Goal: Ask a question: Seek information or help from site administrators or community

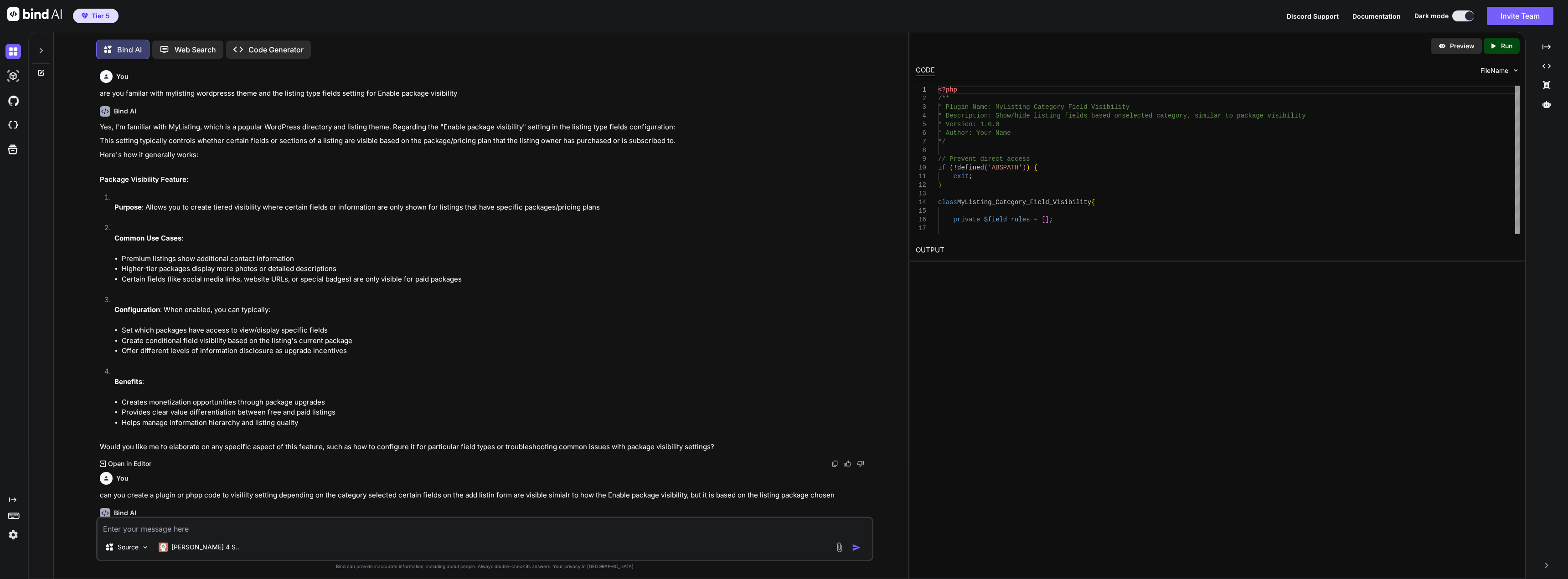
scroll to position [1528, 0]
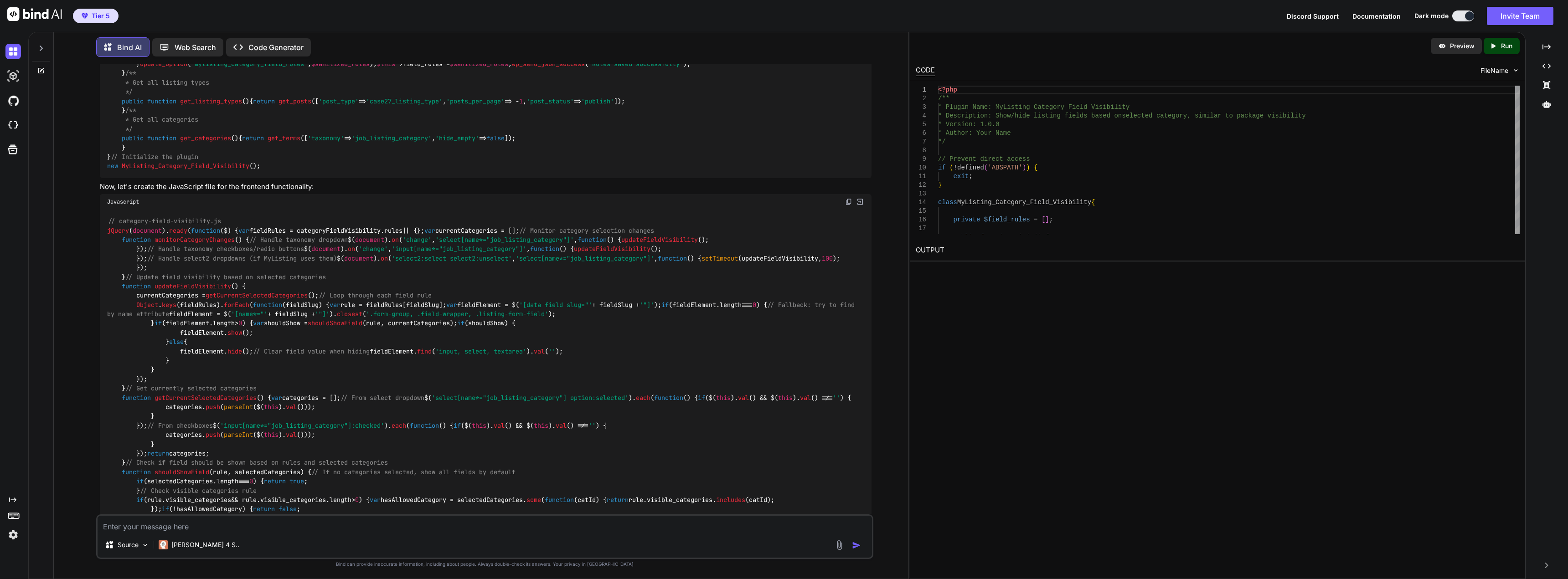
click at [975, 405] on div "Preview Created with Pixso. Run CODE FileName 1 2 3 4 5 6 7 8 9 10 11 12 13 14 …" at bounding box center [1218, 305] width 616 height 547
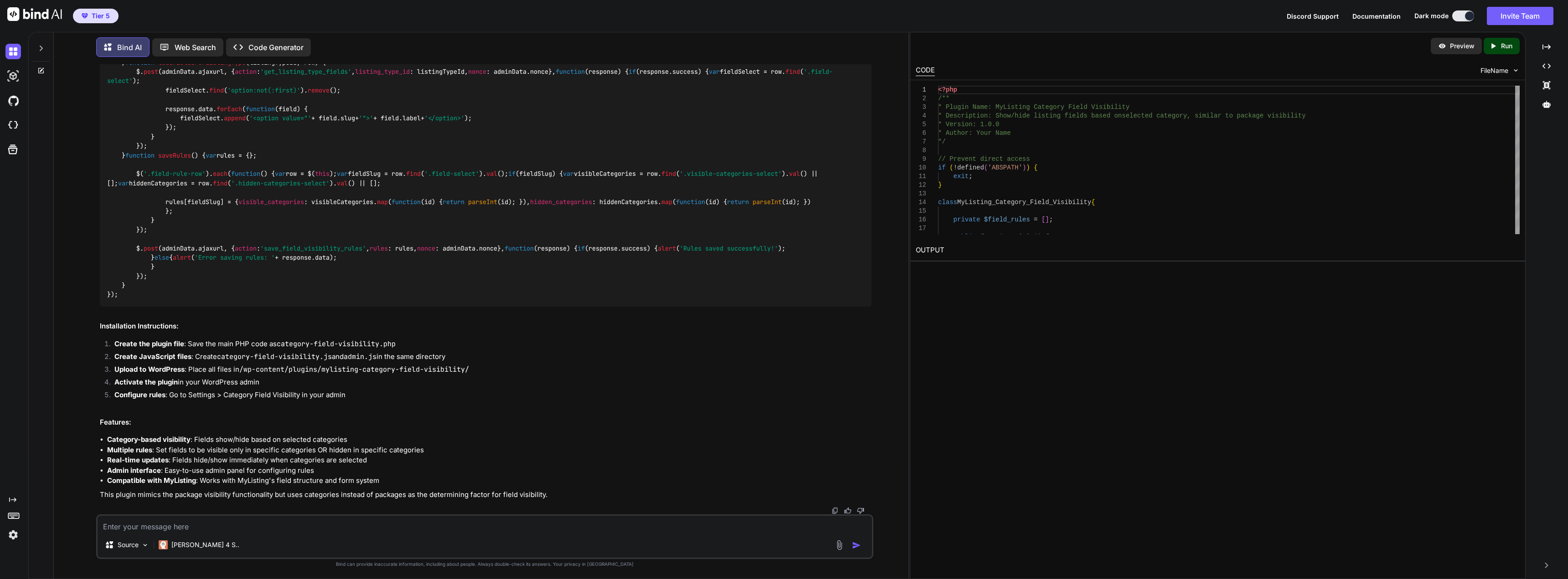
scroll to position [3031, 0]
click at [194, 532] on textarea at bounding box center [485, 524] width 774 height 16
click at [184, 525] on textarea at bounding box center [485, 524] width 774 height 16
click at [168, 528] on textarea at bounding box center [485, 524] width 774 height 16
click at [147, 546] on img at bounding box center [145, 545] width 8 height 8
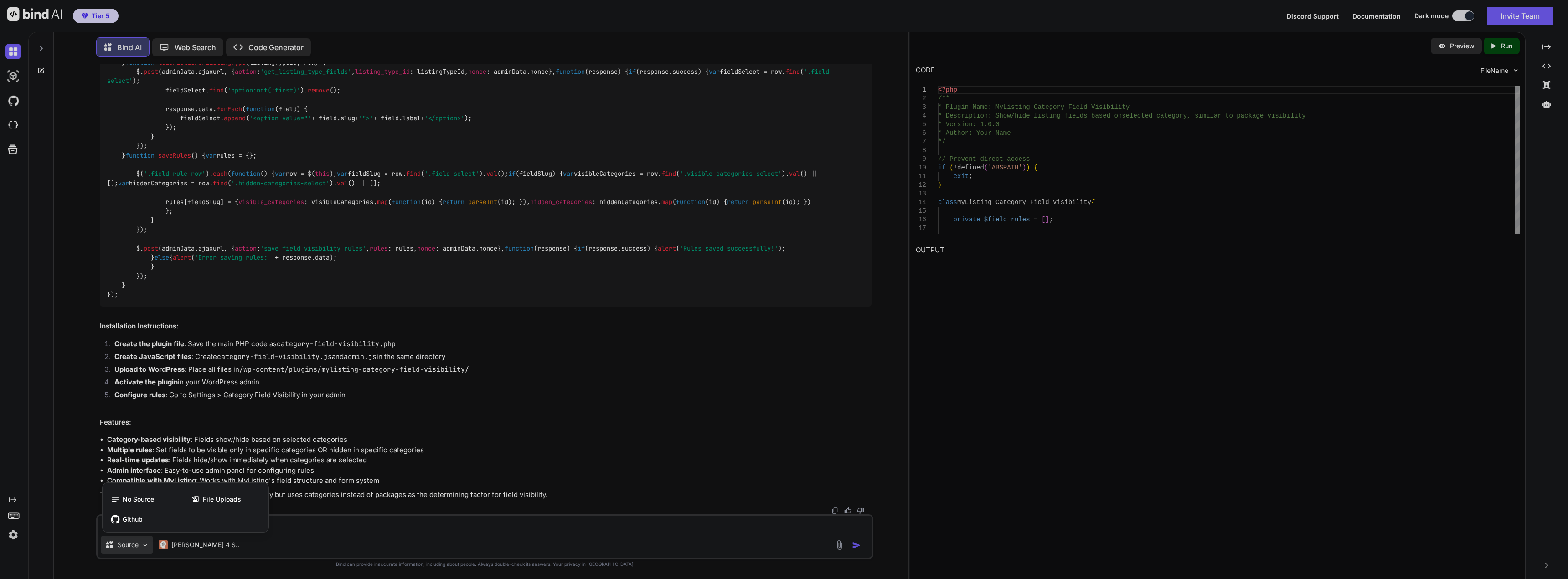
click at [842, 543] on div at bounding box center [784, 290] width 1568 height 579
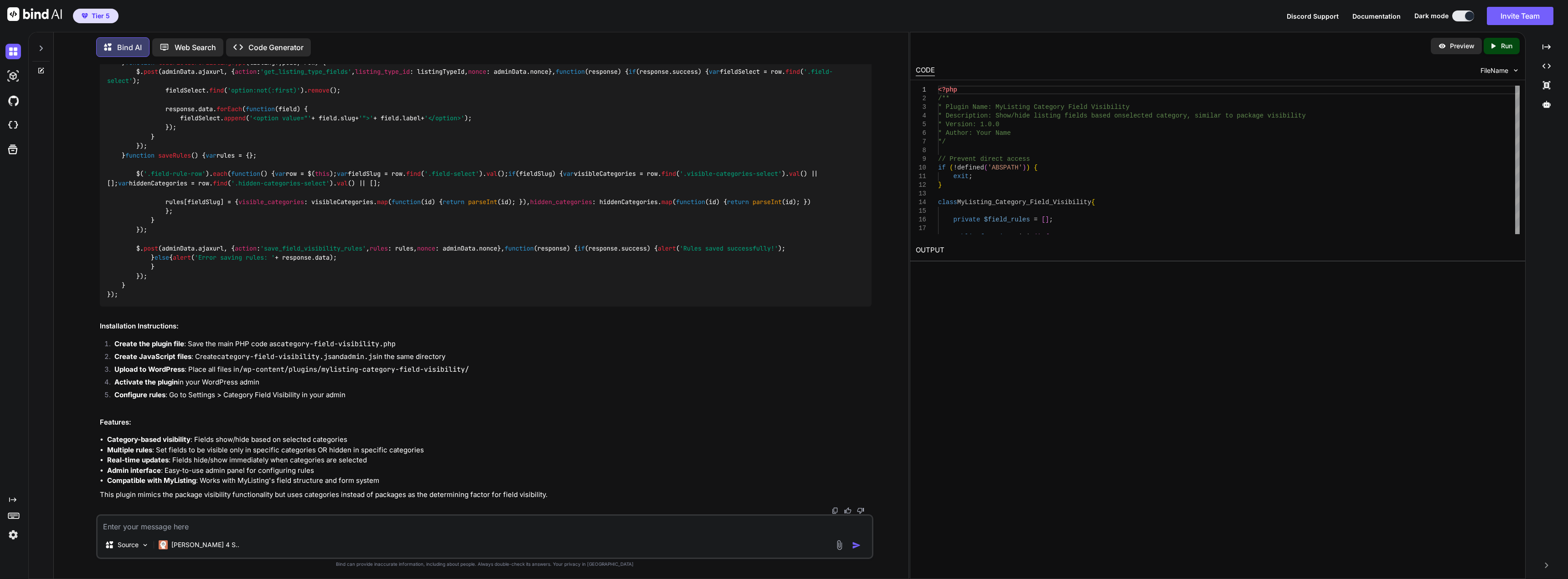
click at [835, 545] on img at bounding box center [839, 544] width 10 height 10
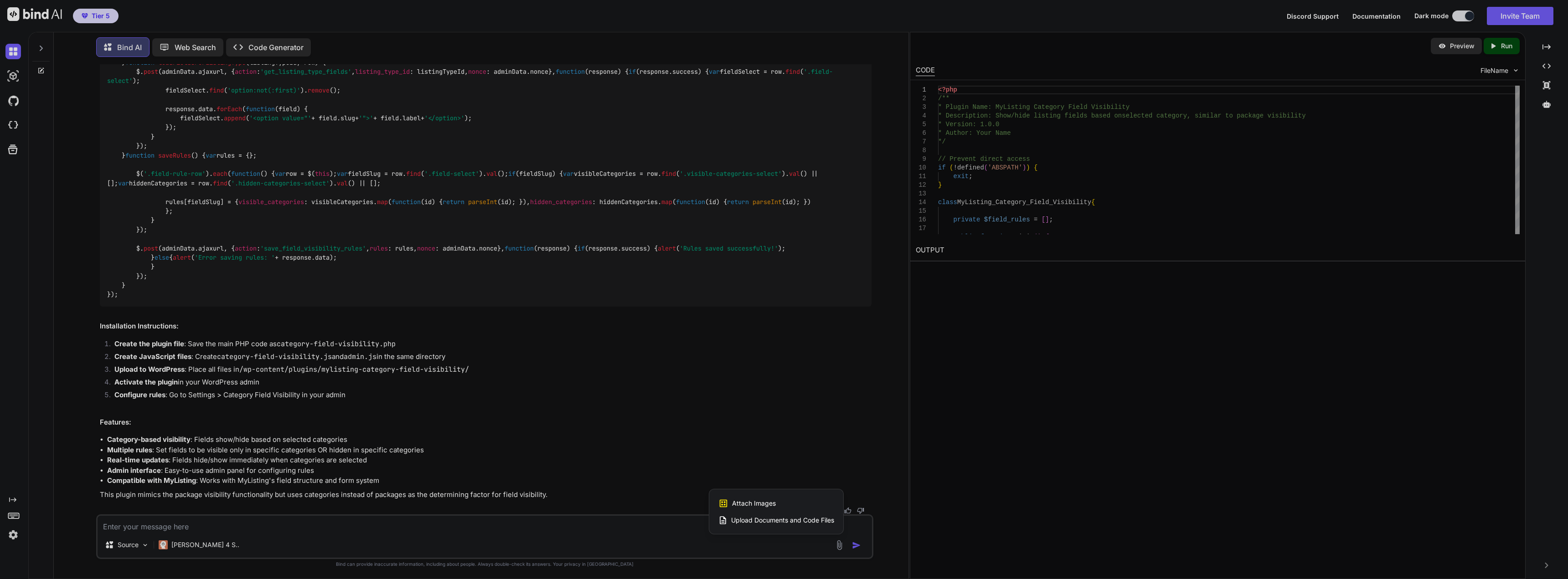
click at [754, 504] on span "Attach Images" at bounding box center [754, 503] width 44 height 9
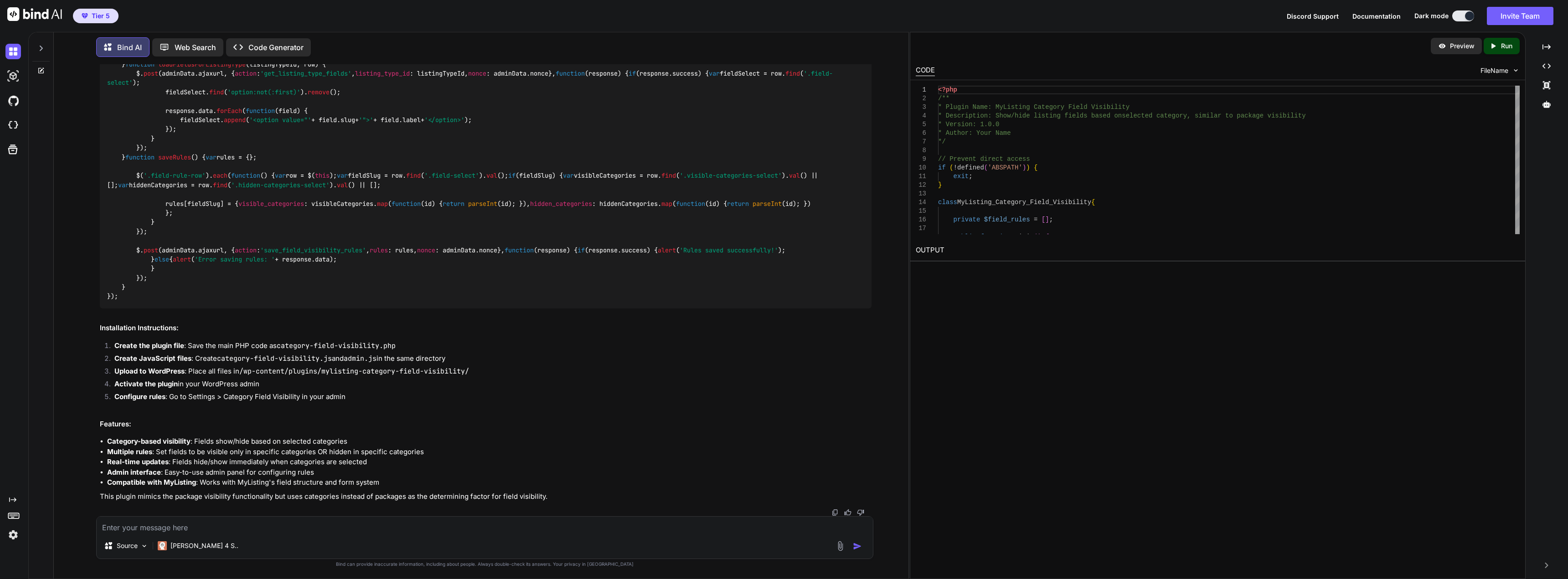
type input "C:\fakepath\Screenshot 2025-10-08 224830.jpg"
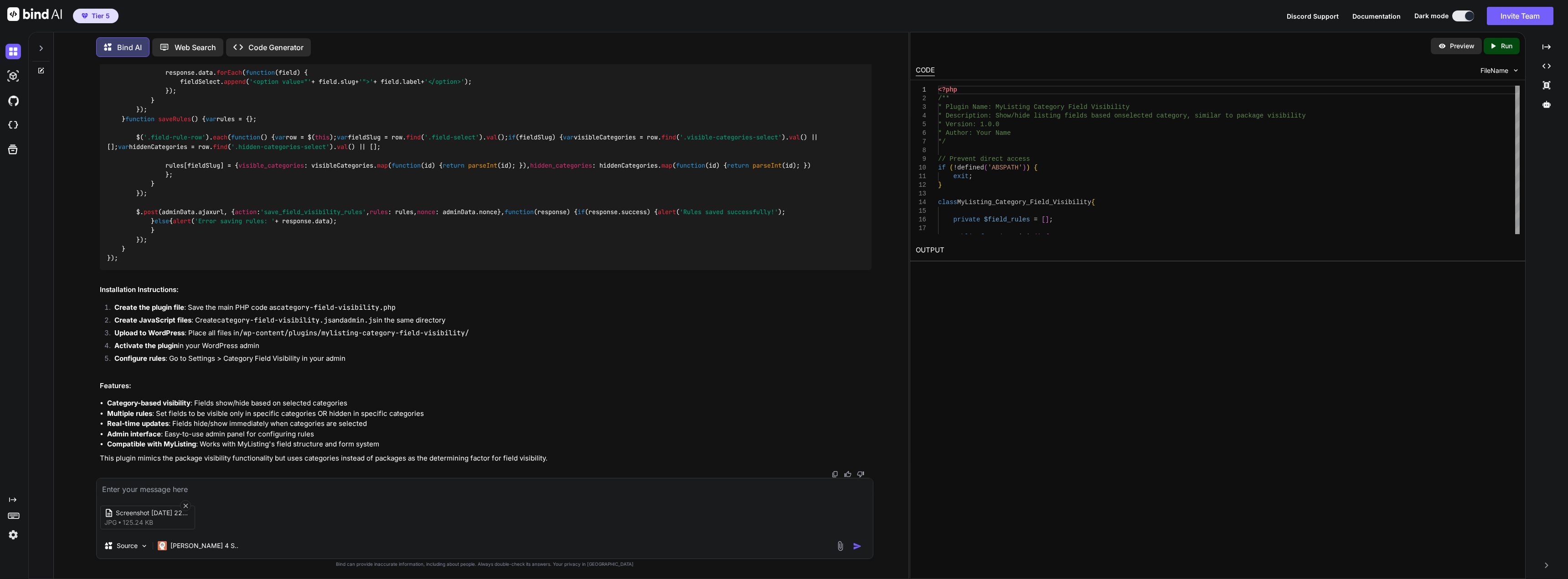
click at [856, 547] on img "button" at bounding box center [857, 546] width 9 height 9
click at [859, 547] on img "button" at bounding box center [857, 546] width 9 height 9
click at [843, 543] on img at bounding box center [840, 546] width 10 height 10
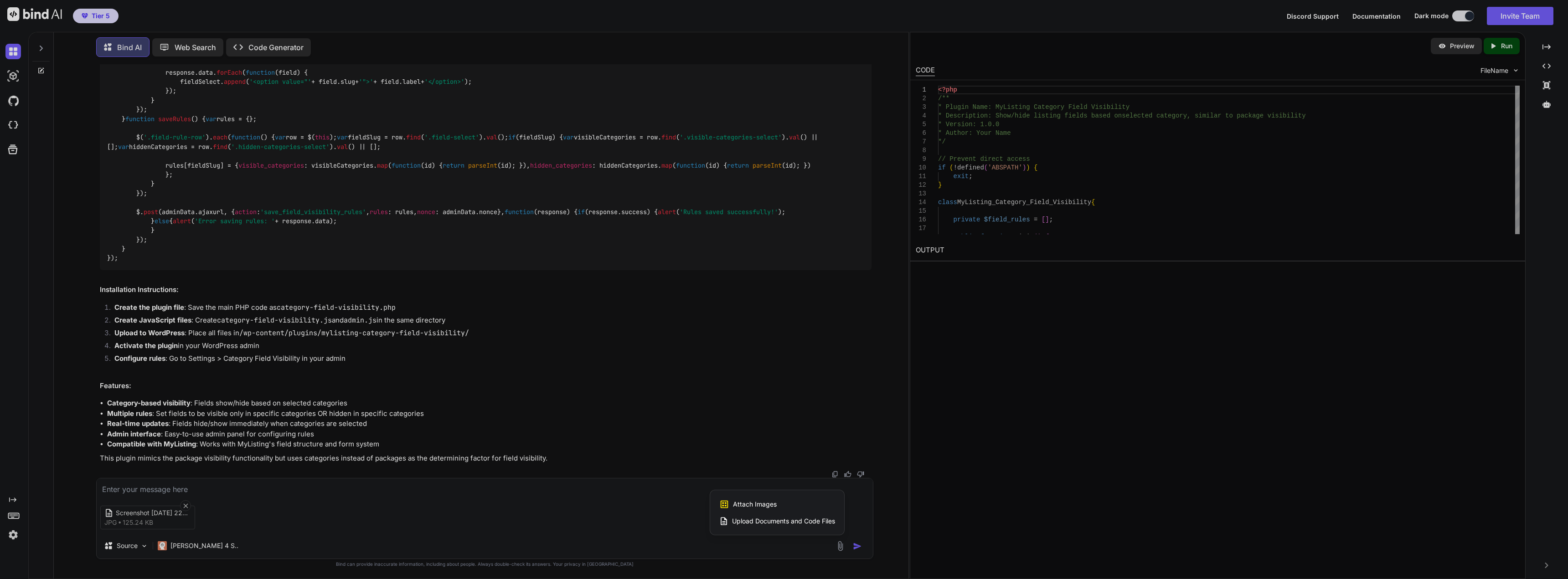
click at [856, 510] on div at bounding box center [784, 290] width 1568 height 579
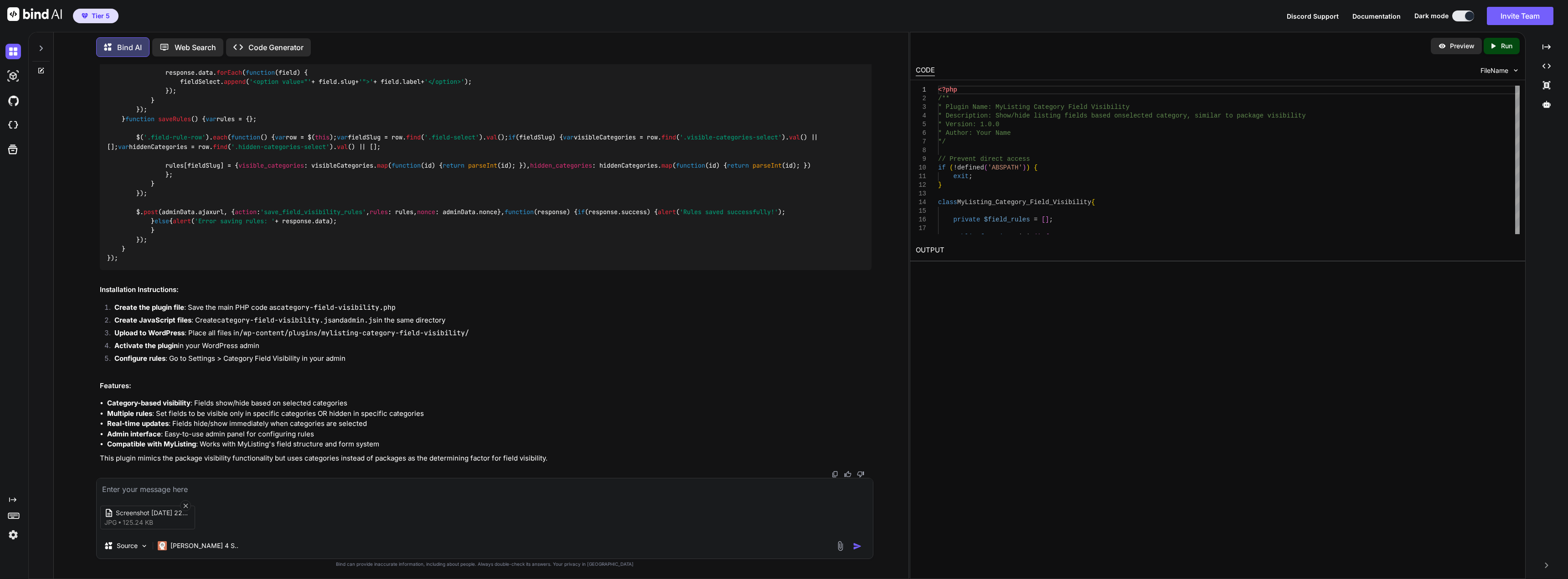
drag, startPoint x: 380, startPoint y: 510, endPoint x: 375, endPoint y: 510, distance: 5.0
click at [379, 510] on div "Screenshot 2025-10-08 224830 jpg 125.24 KB" at bounding box center [485, 517] width 776 height 38
click at [172, 489] on textarea at bounding box center [485, 486] width 776 height 16
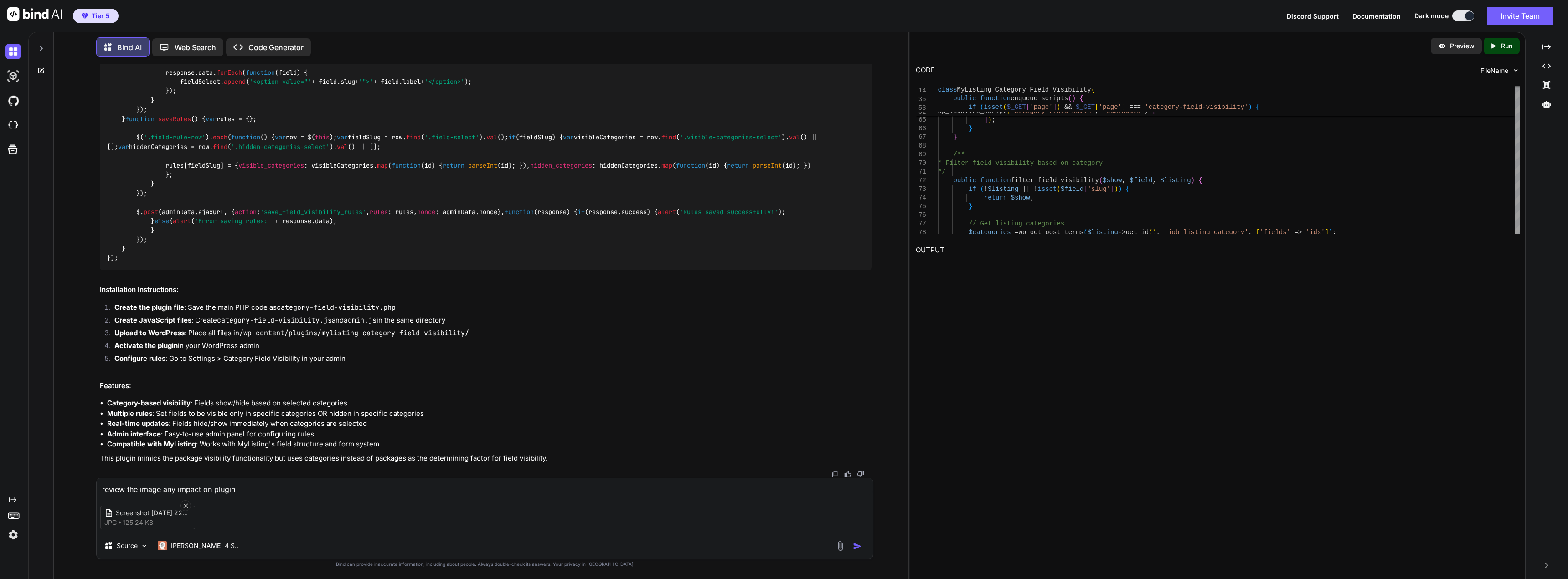
type textarea "review the image any impact on plugin"
click at [1520, 71] on div "CODE FileName" at bounding box center [1217, 69] width 615 height 20
click at [1514, 71] on img at bounding box center [1516, 70] width 8 height 8
click at [1553, 46] on div "Created with Pixso." at bounding box center [1547, 46] width 35 height 15
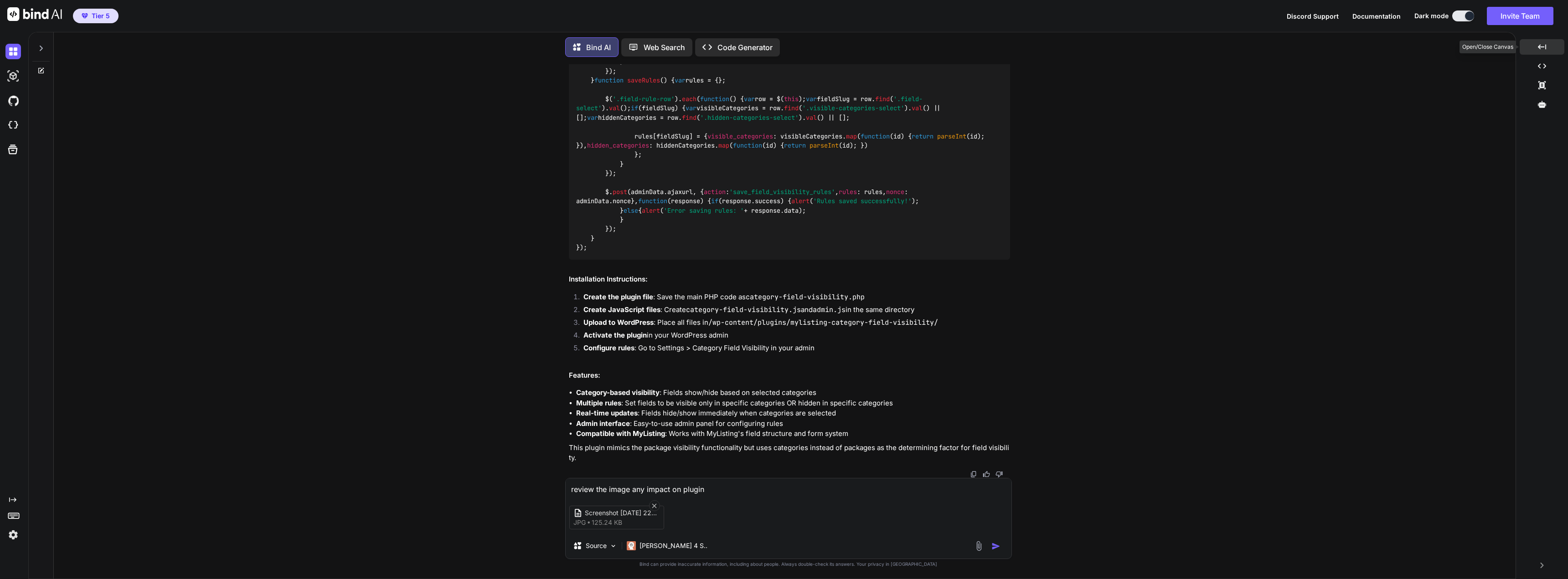
scroll to position [5537, 0]
click at [1553, 46] on div "Created with Pixso." at bounding box center [1542, 46] width 44 height 15
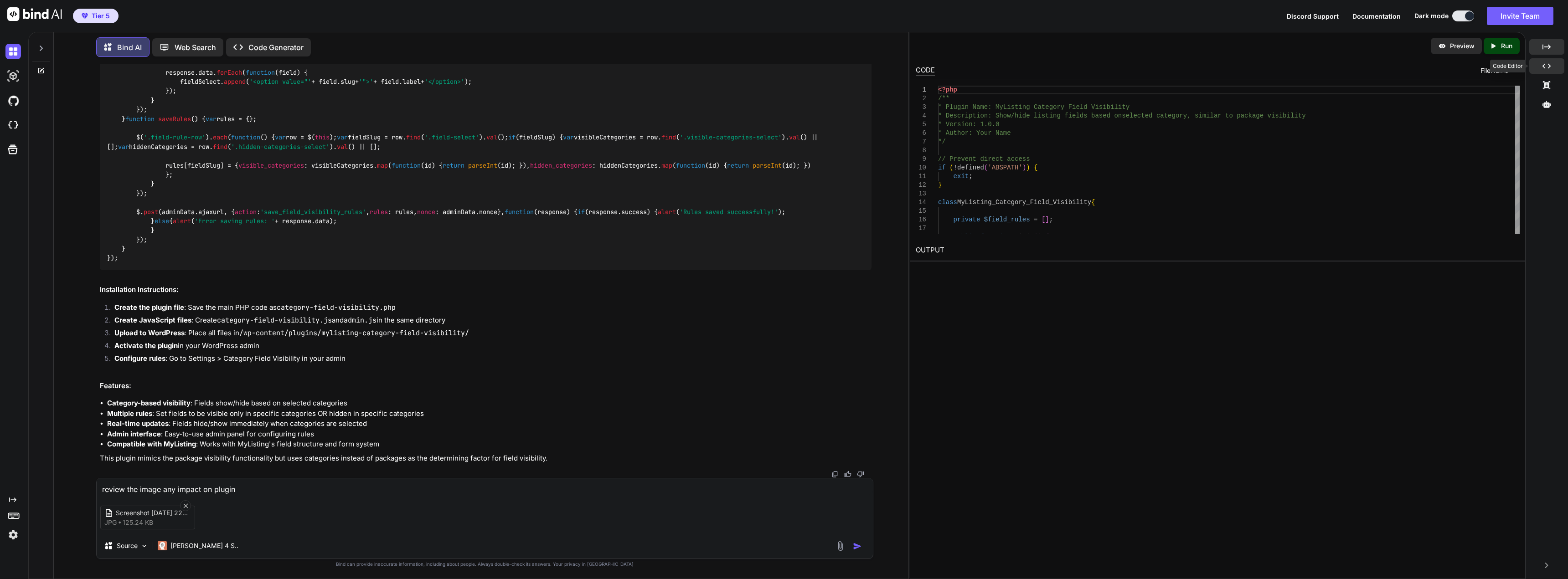
click at [1545, 63] on icon "Created with Pixso." at bounding box center [1546, 66] width 8 height 8
click at [1545, 66] on icon "Created with Pixso." at bounding box center [1546, 66] width 8 height 8
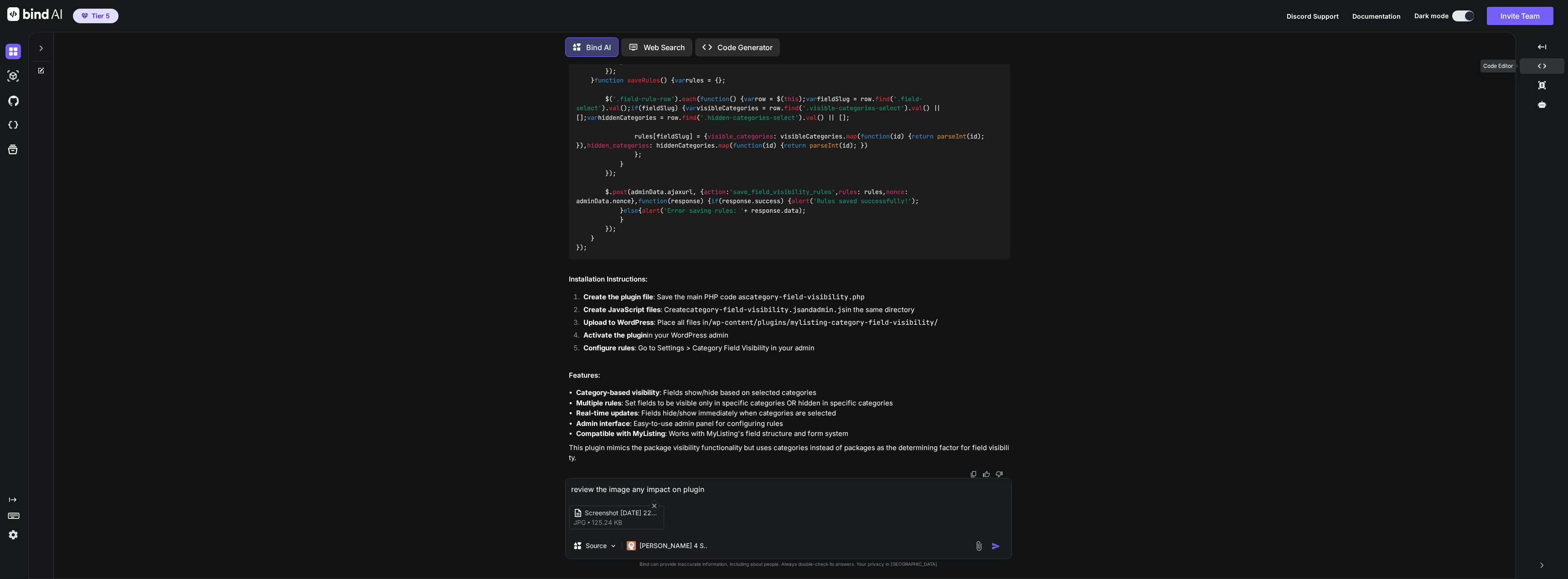
click at [1545, 66] on icon at bounding box center [1542, 66] width 8 height 5
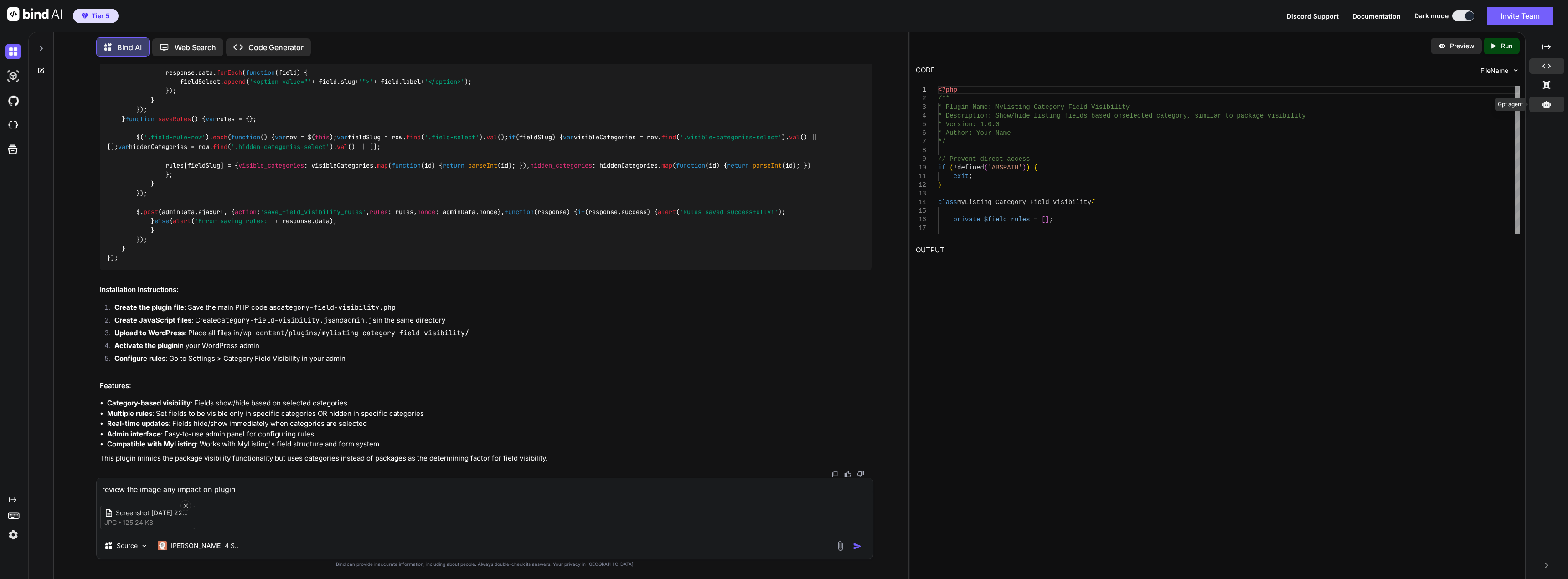
click at [1548, 103] on icon at bounding box center [1546, 103] width 8 height 7
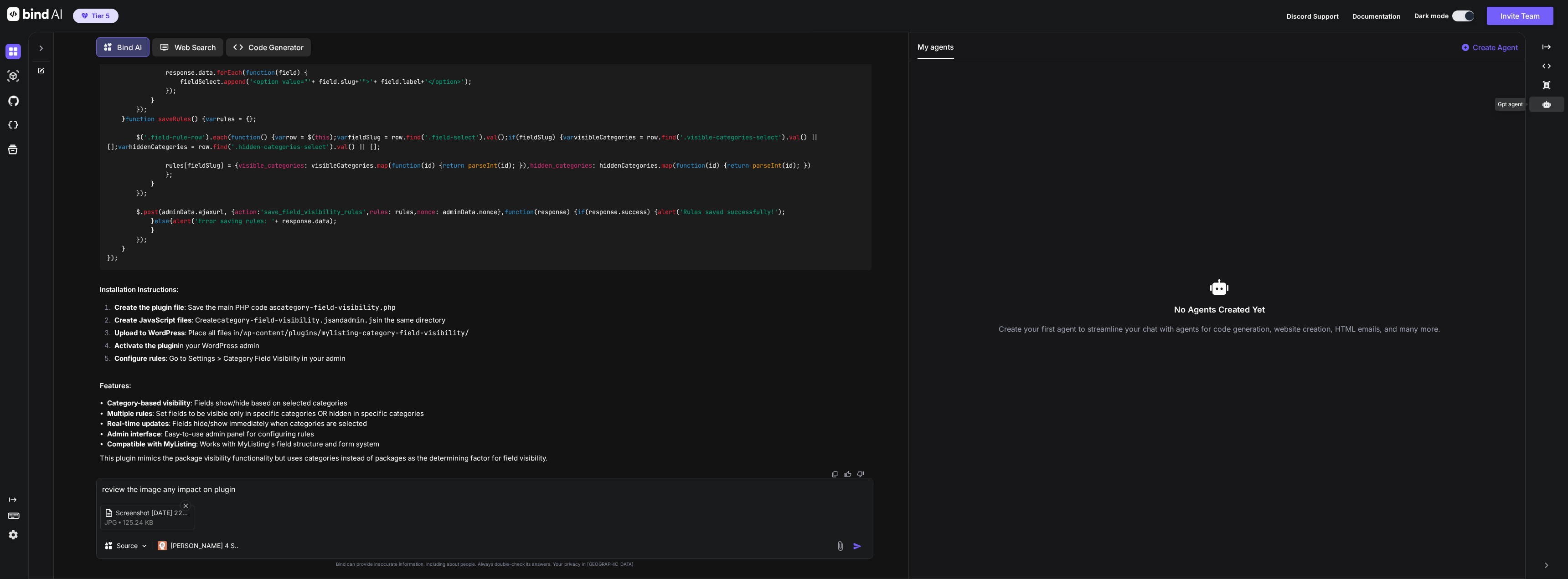
click at [1549, 103] on icon at bounding box center [1546, 103] width 8 height 7
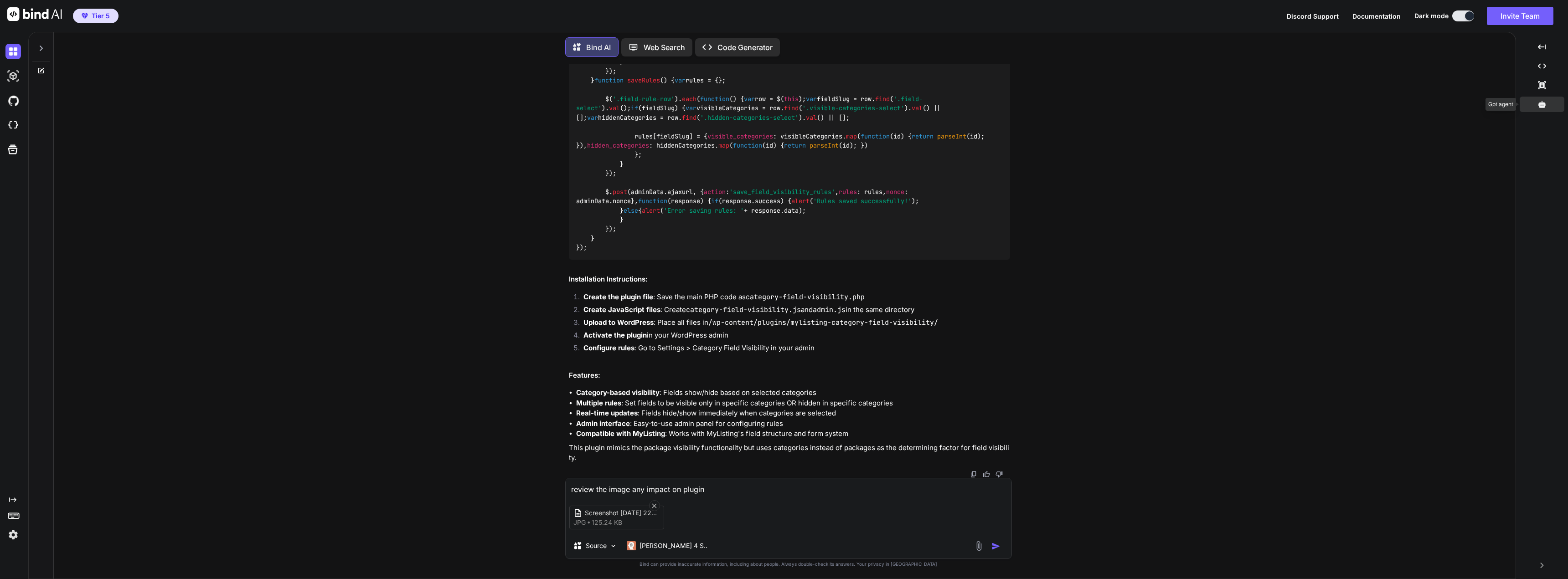
click at [1549, 103] on div at bounding box center [1542, 104] width 44 height 15
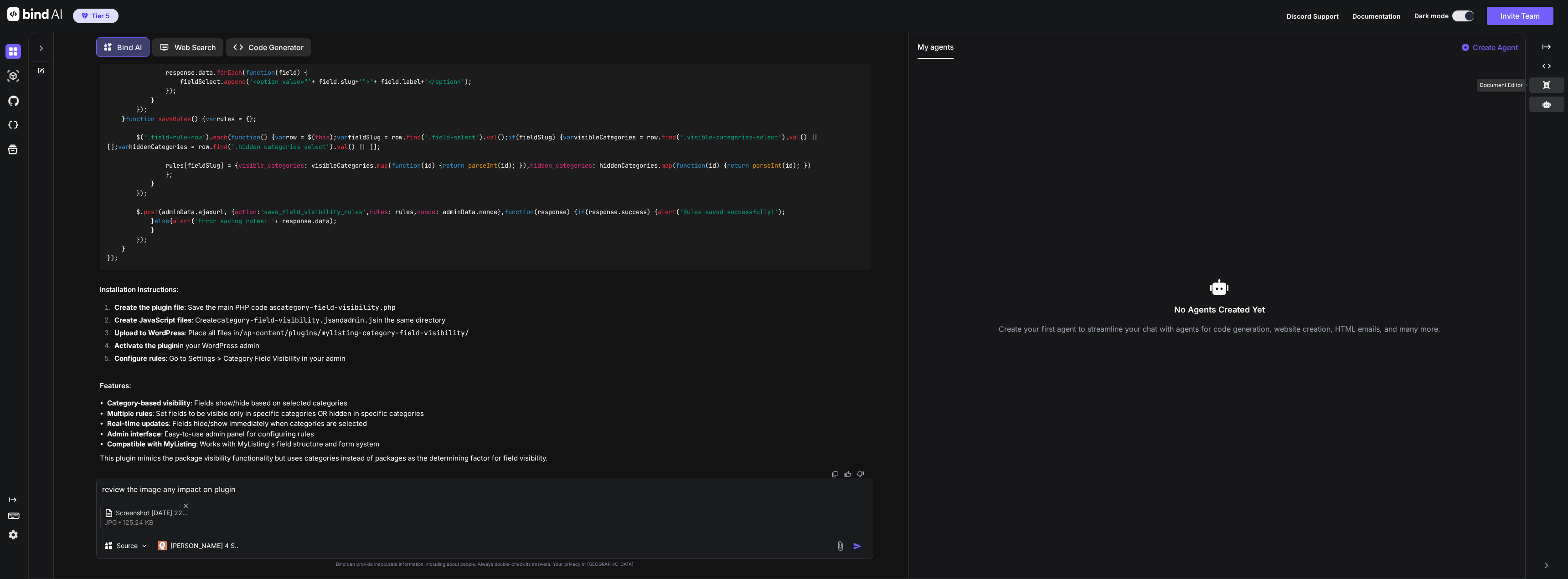
click at [1552, 87] on div "Created with Pixso." at bounding box center [1547, 85] width 35 height 15
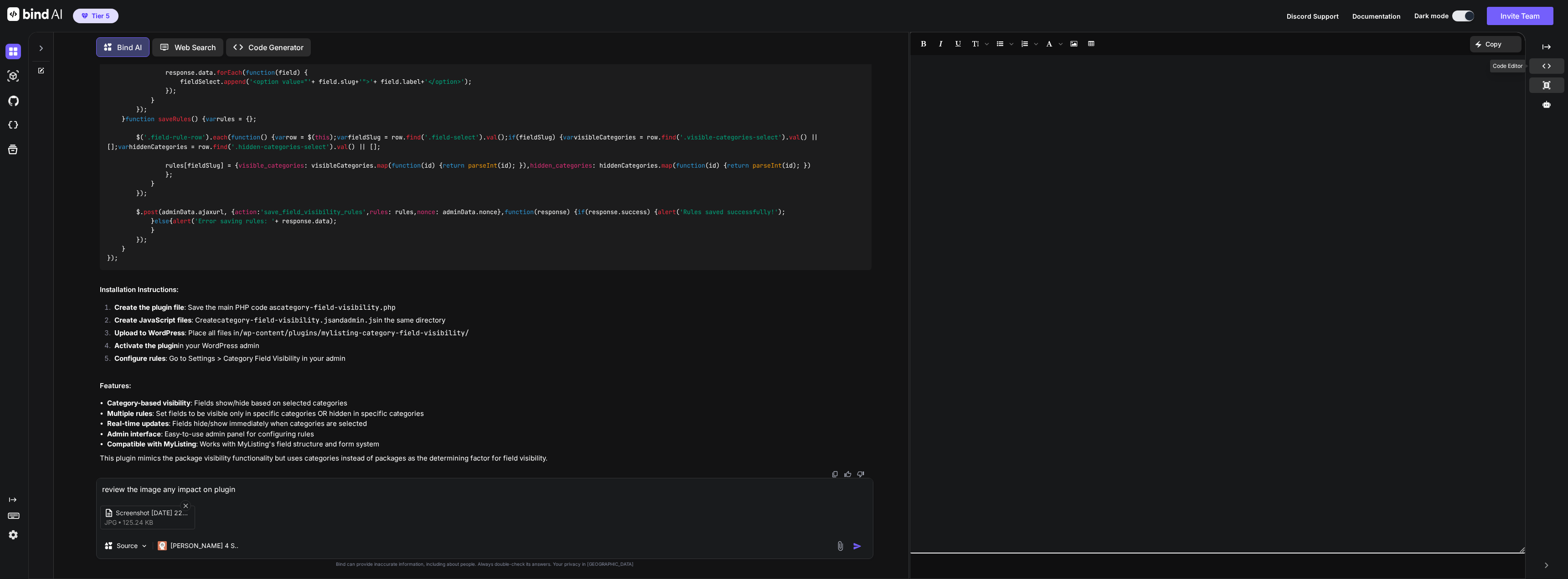
click at [1544, 63] on icon "Created with Pixso." at bounding box center [1546, 66] width 8 height 8
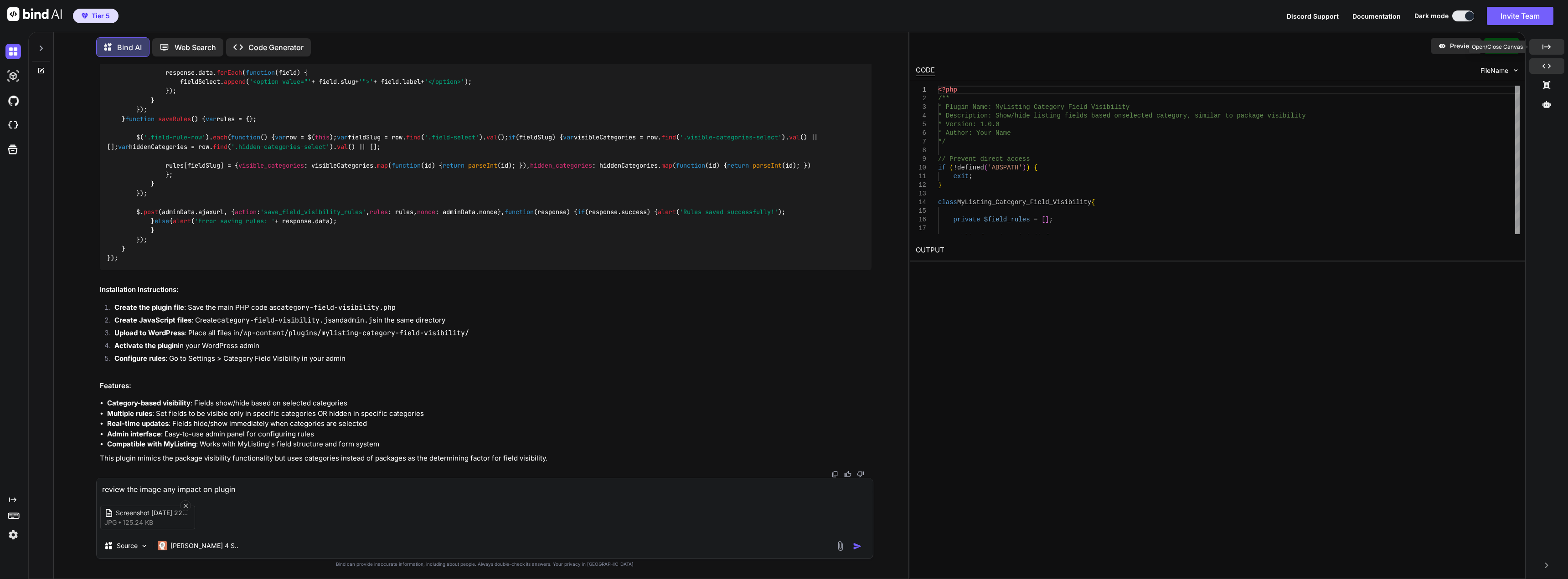
click at [1545, 46] on icon "Created with Pixso." at bounding box center [1546, 46] width 8 height 8
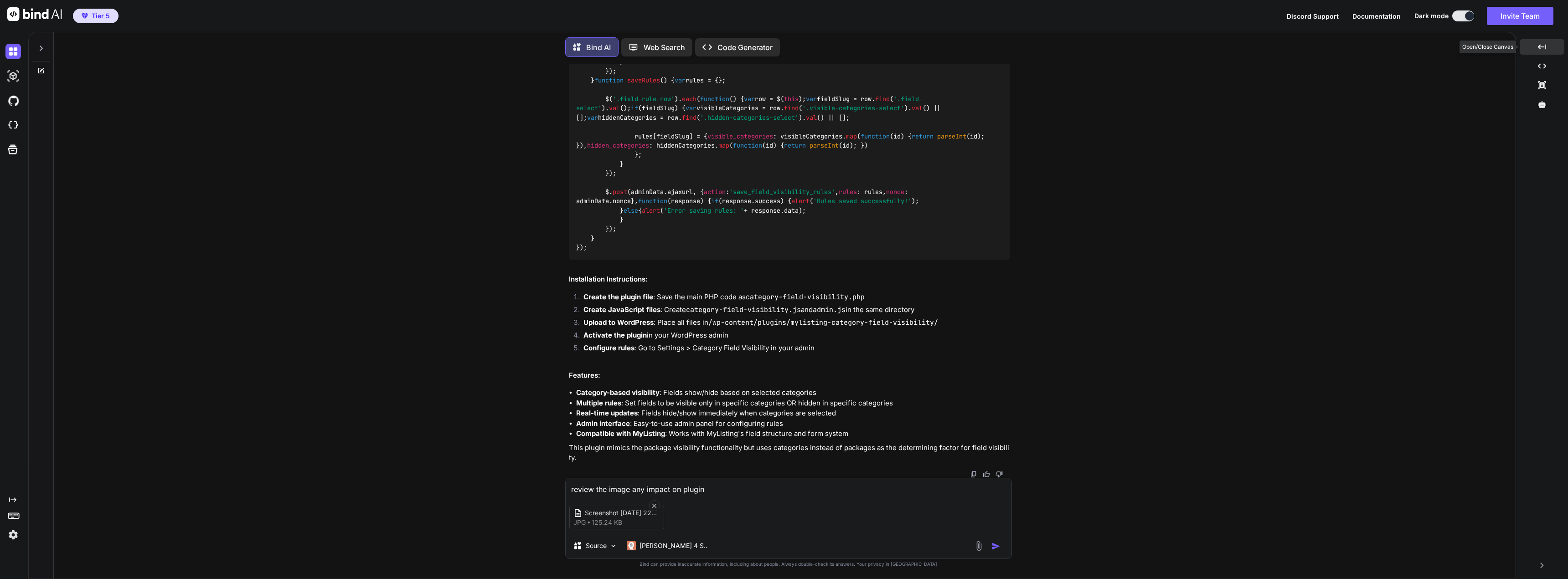
click at [1538, 46] on icon "Created with Pixso." at bounding box center [1542, 46] width 8 height 8
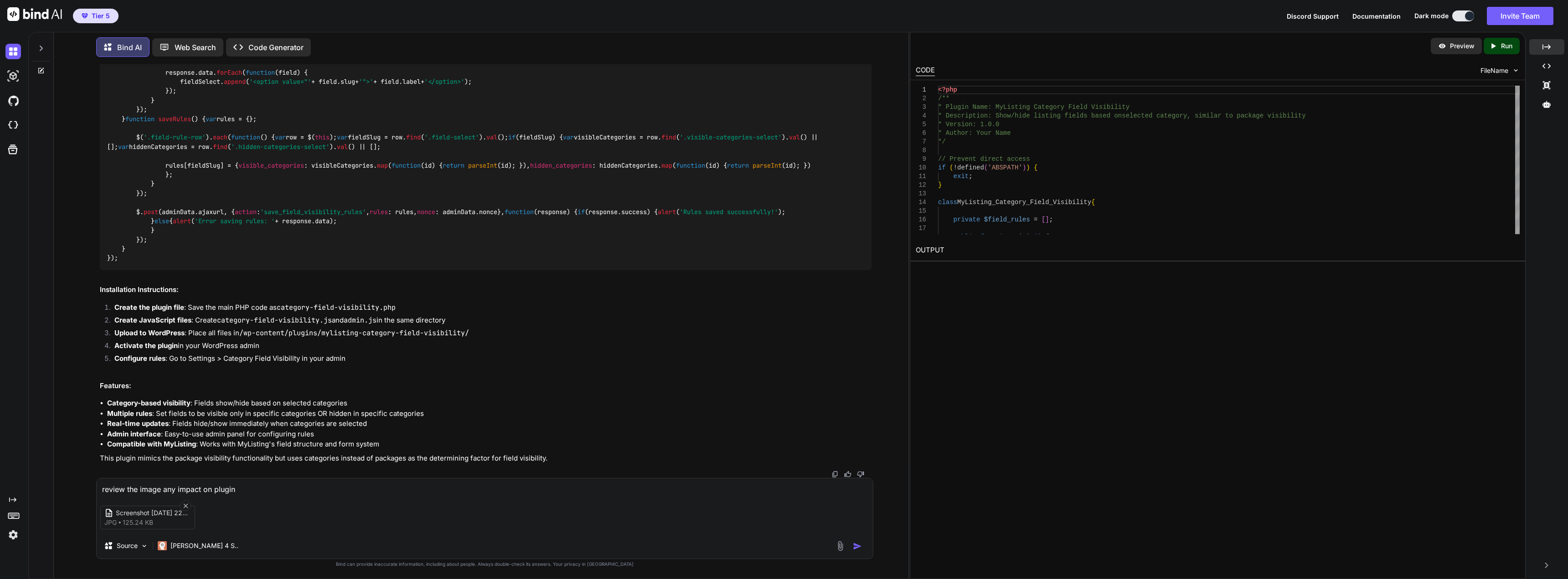
drag, startPoint x: 146, startPoint y: 142, endPoint x: 472, endPoint y: 203, distance: 331.7
click at [926, 249] on h2 "OUTPUT" at bounding box center [1217, 250] width 615 height 21
click at [19, 127] on img at bounding box center [13, 125] width 15 height 15
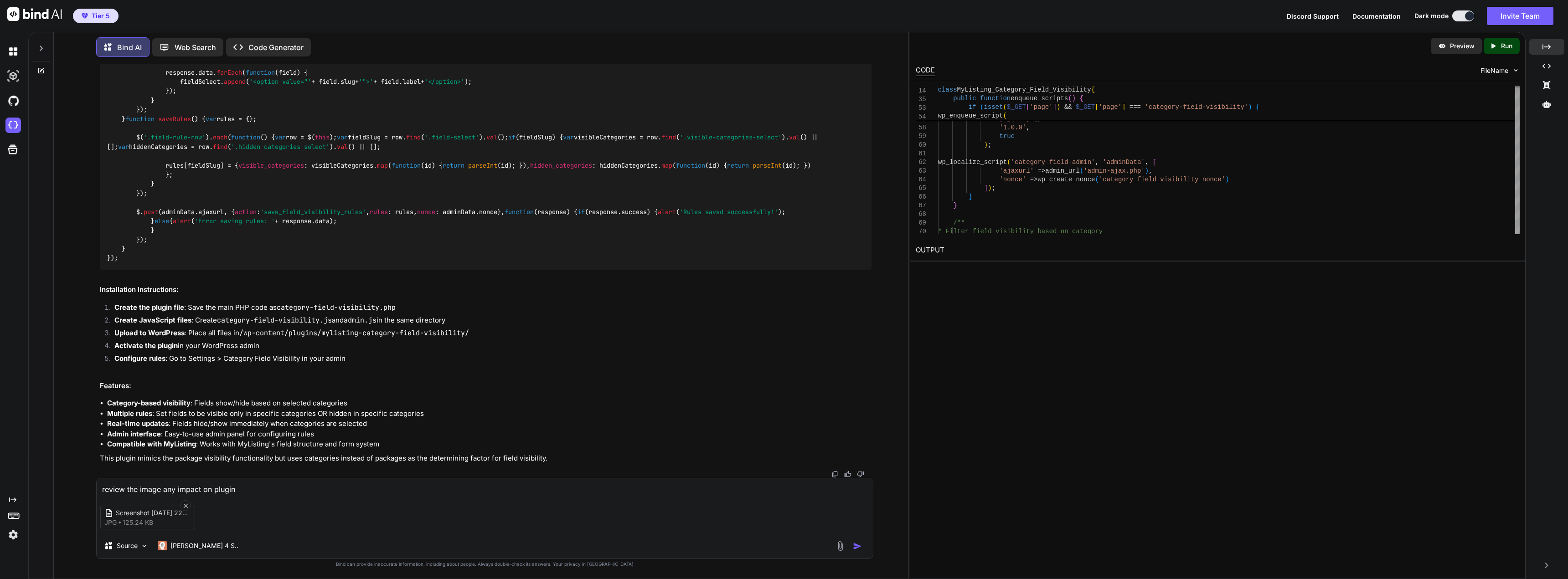
click at [1511, 68] on div "CODE FileName" at bounding box center [1217, 69] width 615 height 20
click at [1514, 68] on img at bounding box center [1516, 70] width 8 height 8
click at [1501, 70] on span "FileName" at bounding box center [1494, 71] width 28 height 9
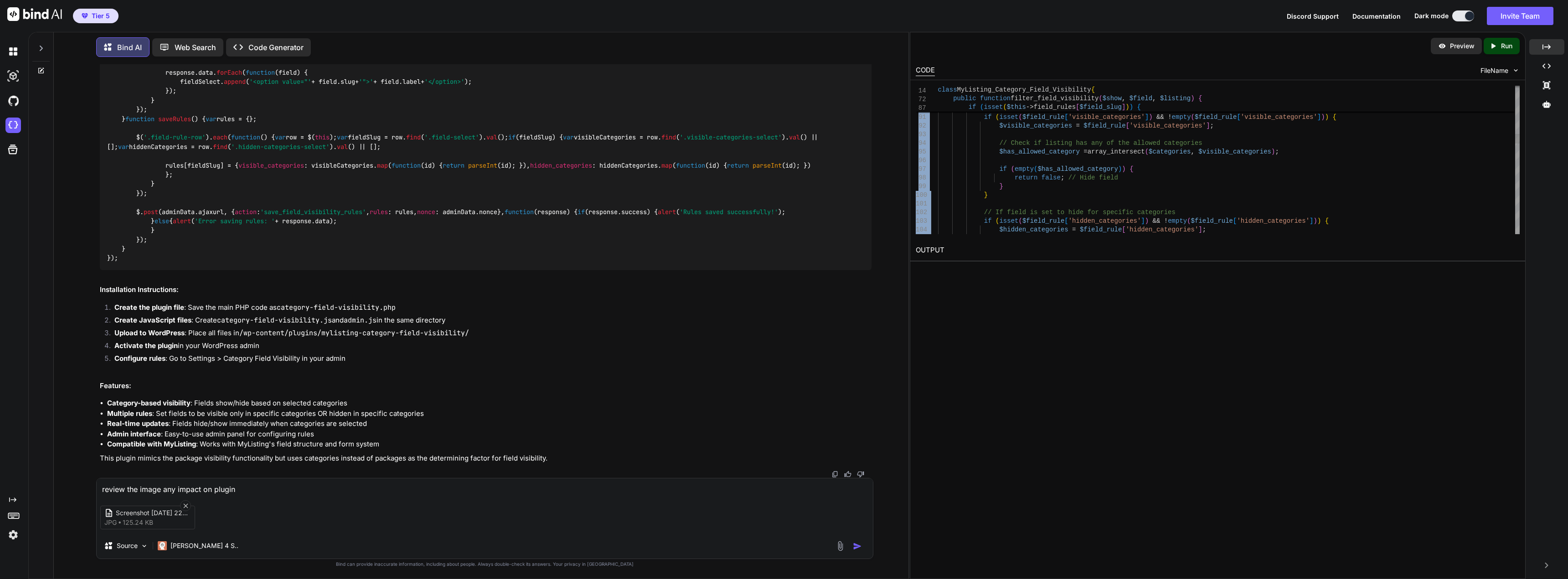
drag, startPoint x: 1521, startPoint y: 137, endPoint x: 1510, endPoint y: 172, distance: 36.7
click at [1510, 172] on div "87 88 89 90 91 92 93 94 95 96 97 98 99 100 101 102 103 104 if ( isset ( $this -…" at bounding box center [1217, 160] width 615 height 159
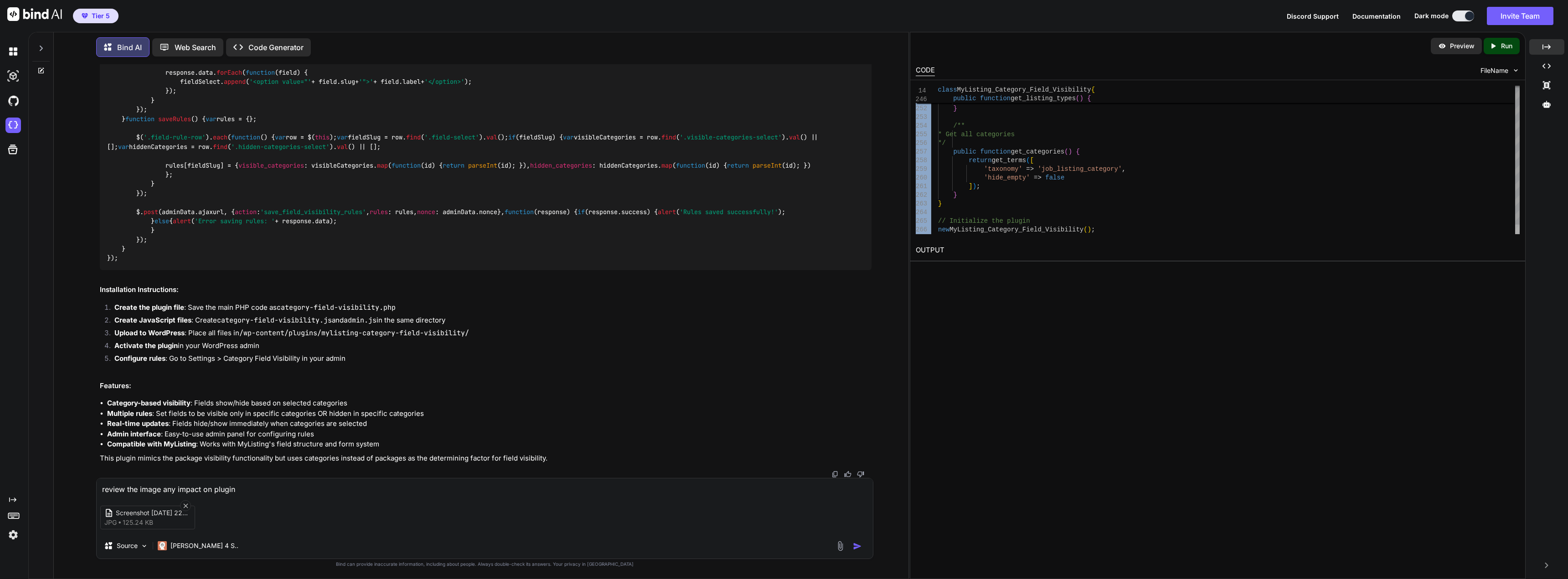
click at [1515, 234] on div at bounding box center [1517, 229] width 4 height 10
drag, startPoint x: 1101, startPoint y: 235, endPoint x: 989, endPoint y: 195, distance: 118.9
click at [989, 195] on div "249 250 251 252 253 254 255 256 257 258 259 260 261 262 263 264 265 266 'posts_…" at bounding box center [1217, 160] width 615 height 159
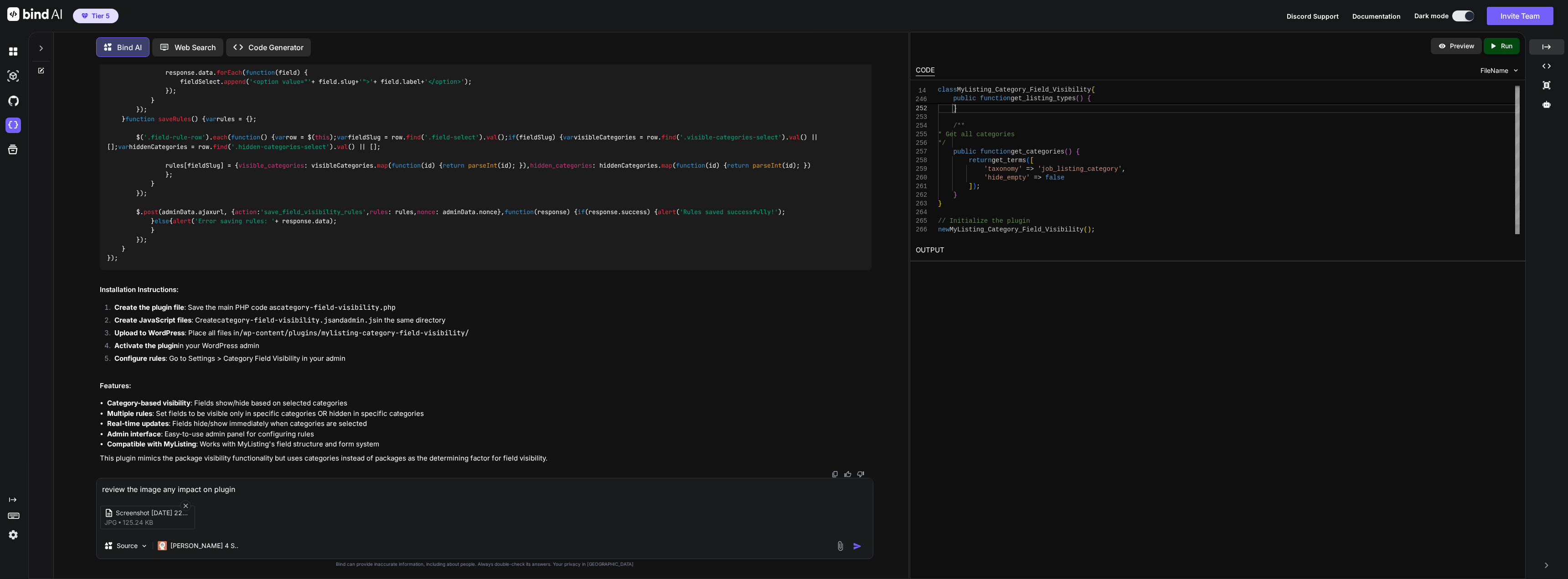
click at [12, 536] on img at bounding box center [13, 534] width 15 height 15
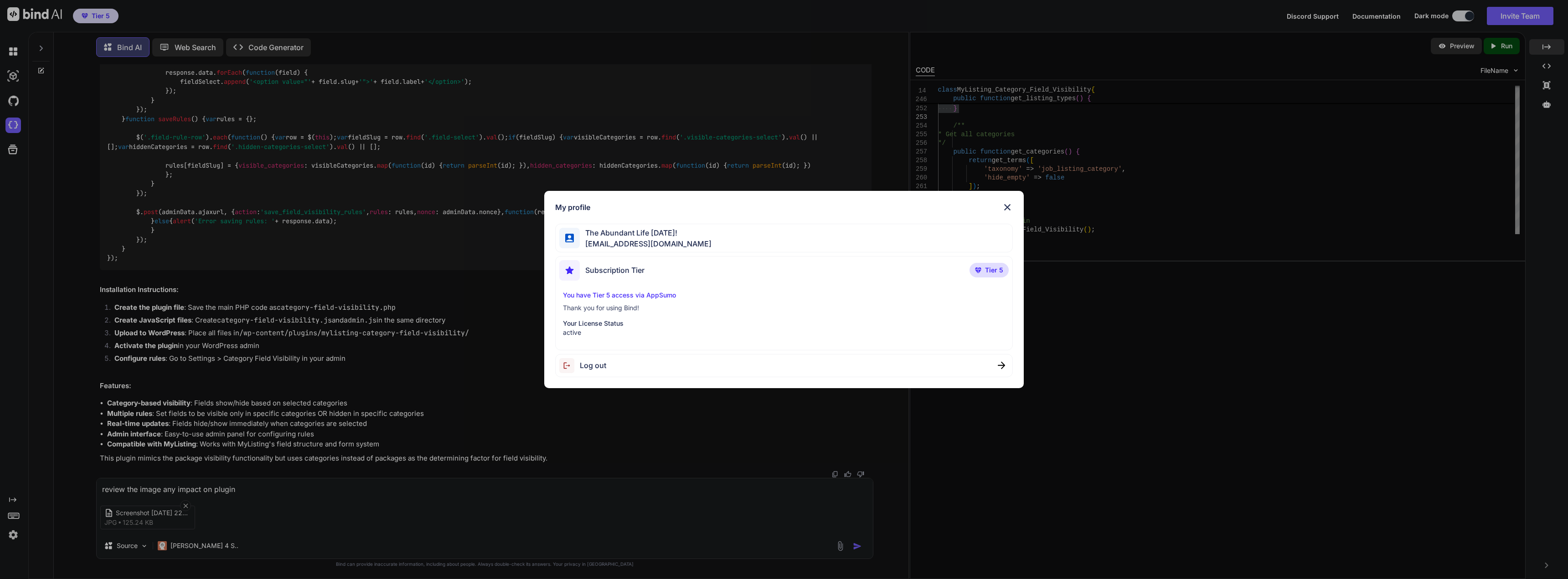
click at [1006, 204] on img at bounding box center [1007, 207] width 11 height 11
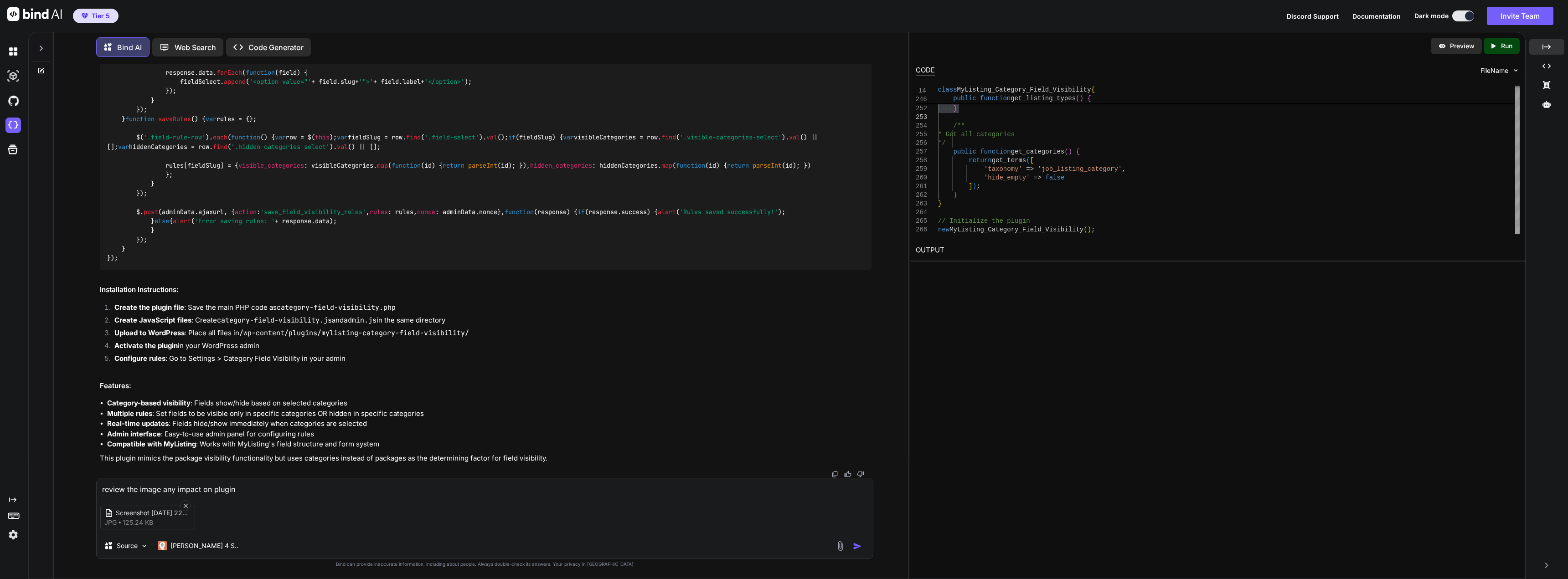
click at [253, 44] on p "Code Generator" at bounding box center [276, 47] width 55 height 11
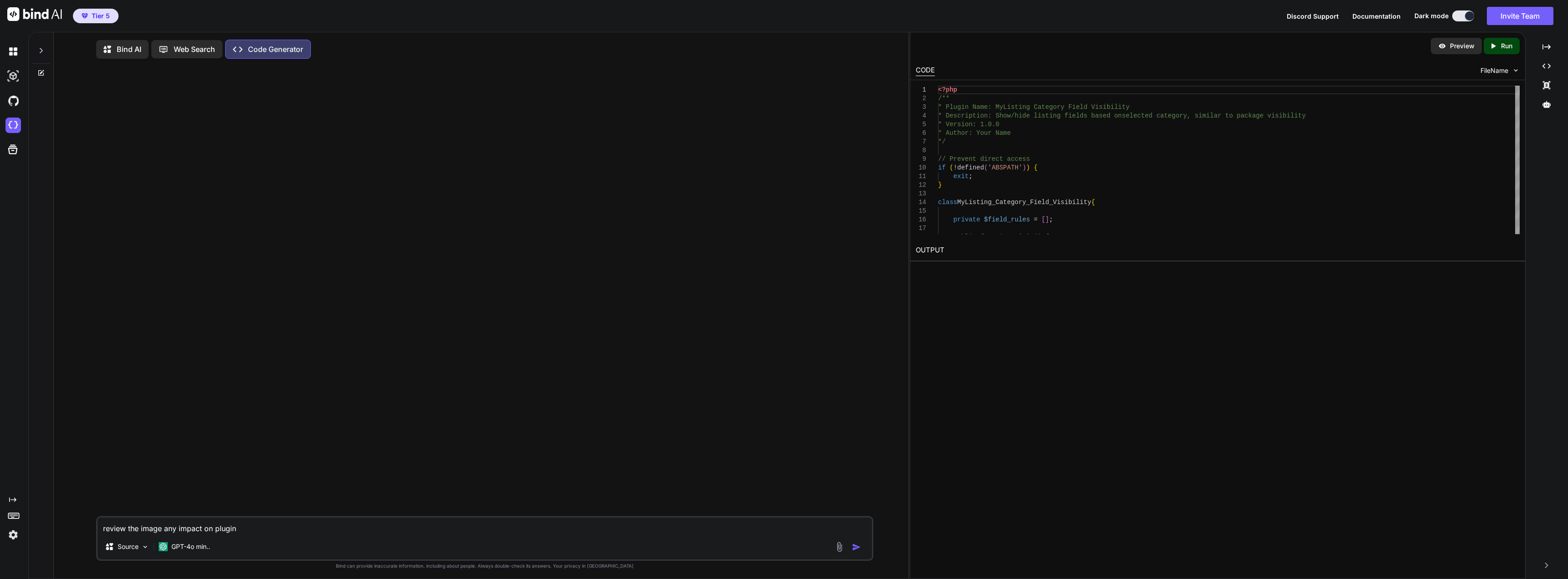
click at [117, 50] on p "Bind AI" at bounding box center [129, 49] width 24 height 11
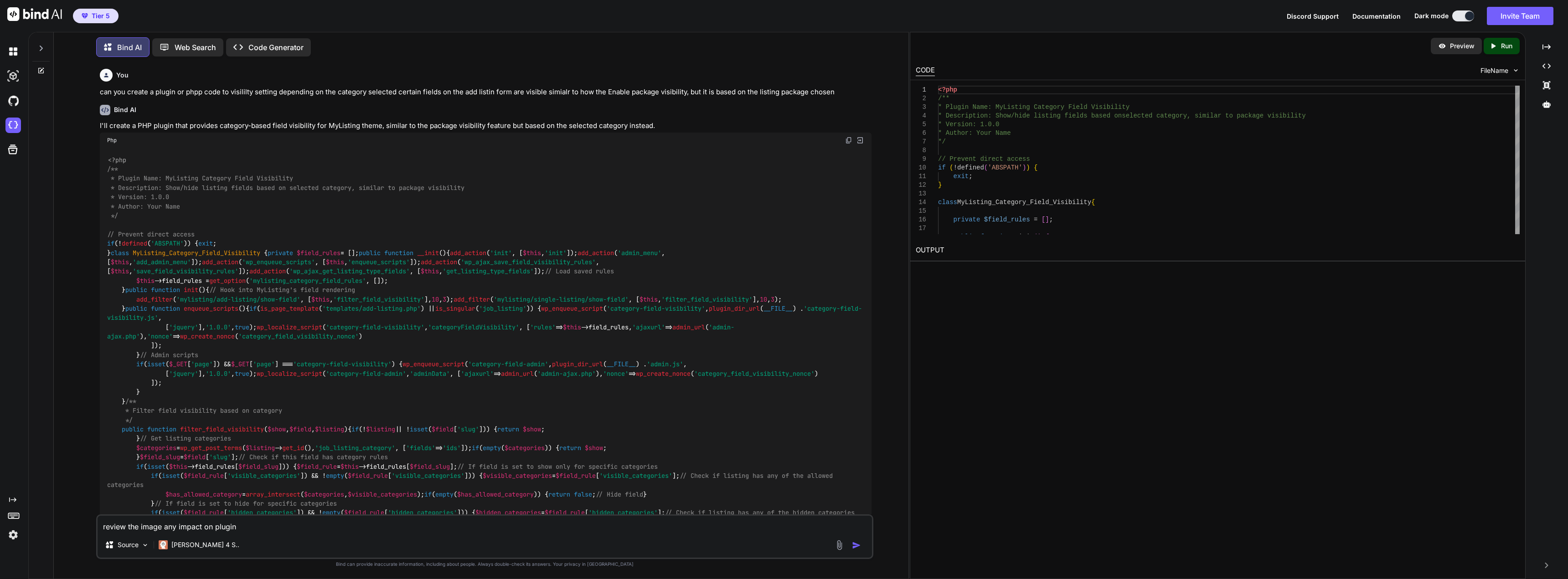
scroll to position [401, 0]
click at [849, 139] on img at bounding box center [849, 139] width 7 height 7
click at [12, 127] on img at bounding box center [13, 125] width 15 height 15
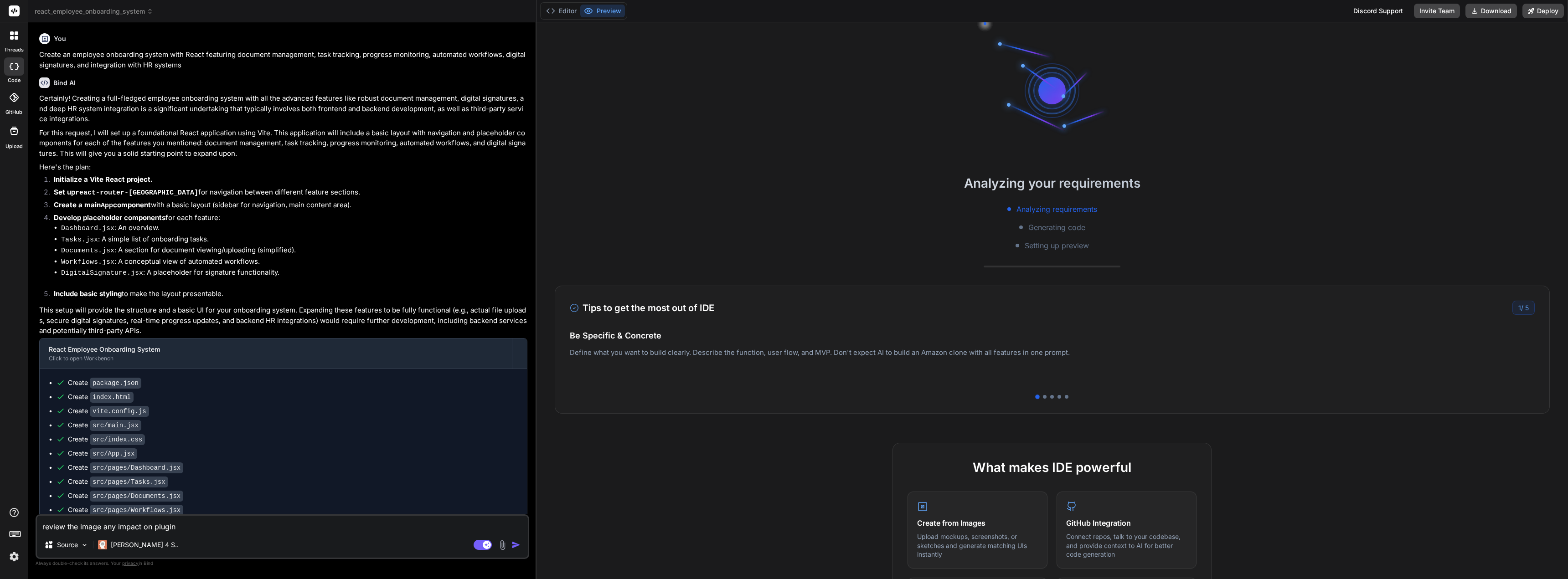
click at [13, 33] on icon at bounding box center [13, 35] width 8 height 8
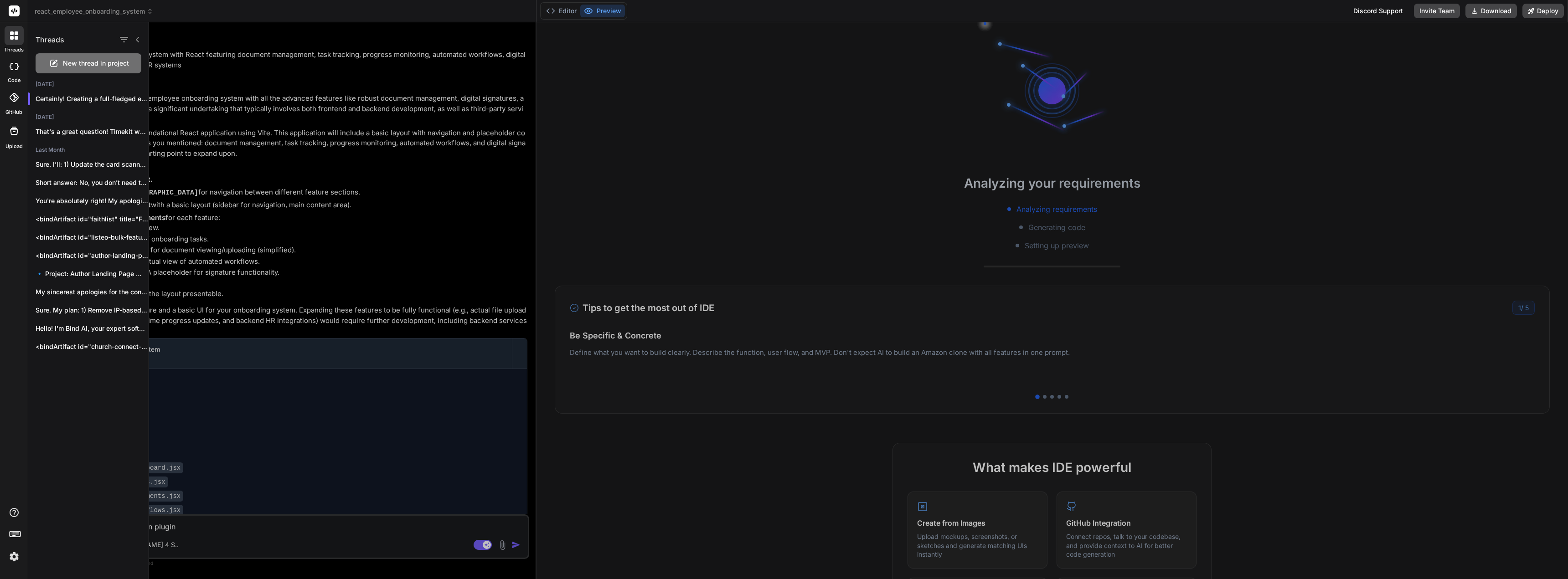
click at [114, 59] on span "New thread in project" at bounding box center [96, 63] width 66 height 9
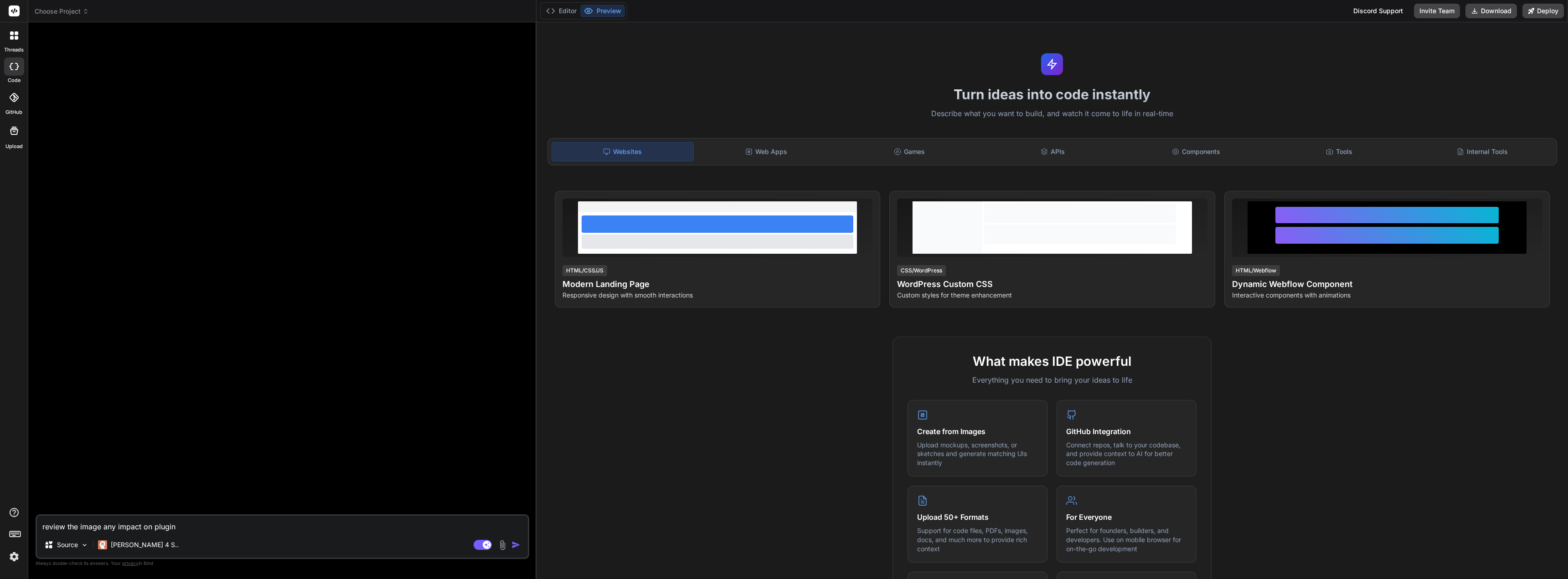
click at [19, 36] on div at bounding box center [13, 35] width 19 height 19
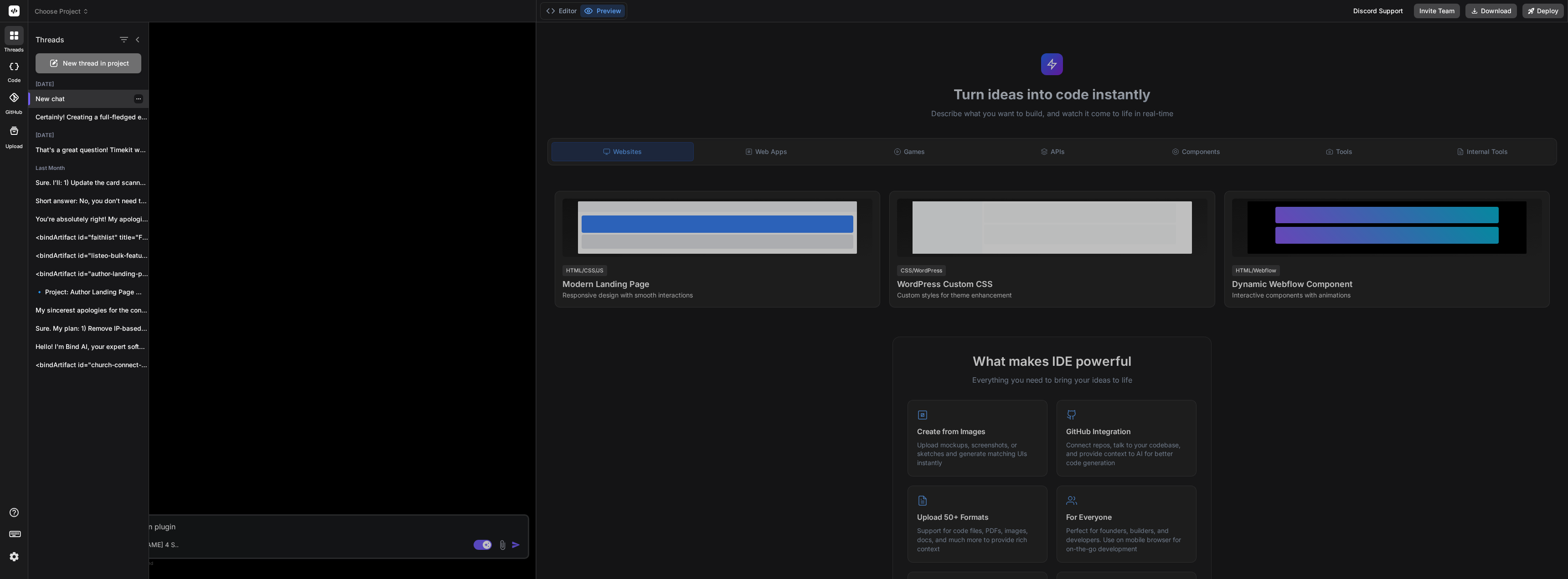
click at [70, 99] on p "New chat" at bounding box center [92, 99] width 113 height 9
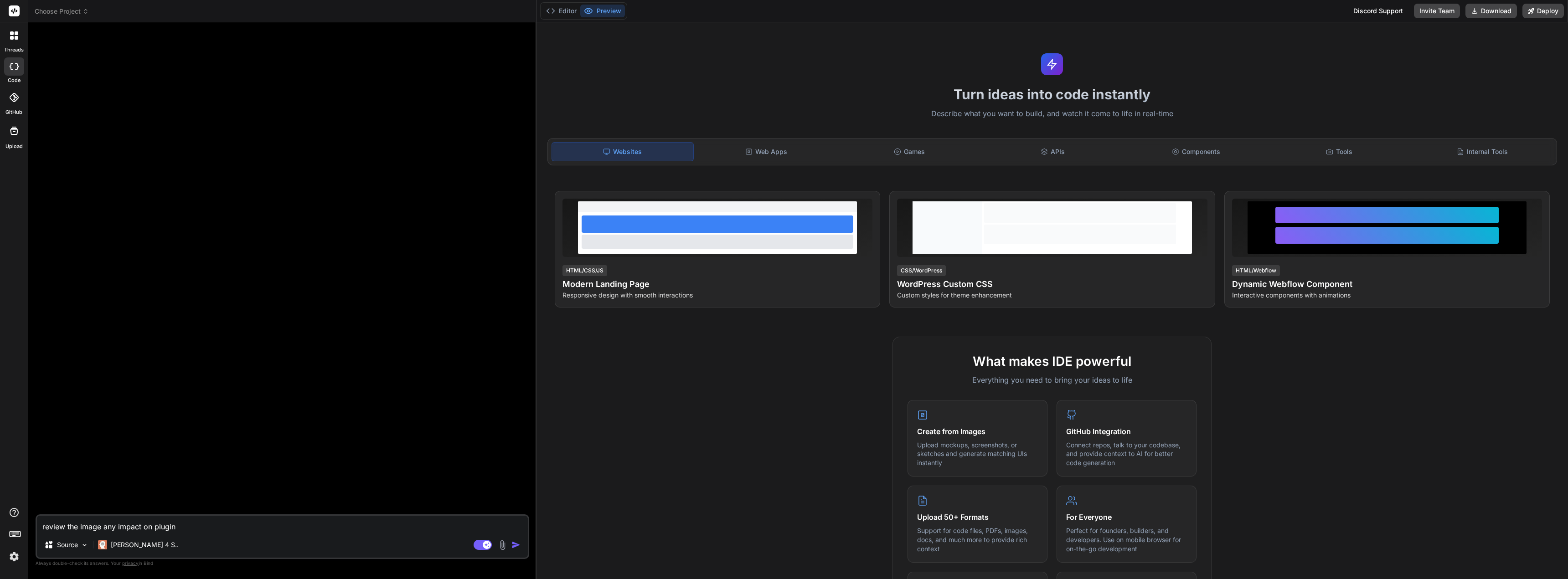
click at [10, 66] on icon at bounding box center [14, 66] width 9 height 7
click at [14, 38] on icon at bounding box center [13, 35] width 8 height 8
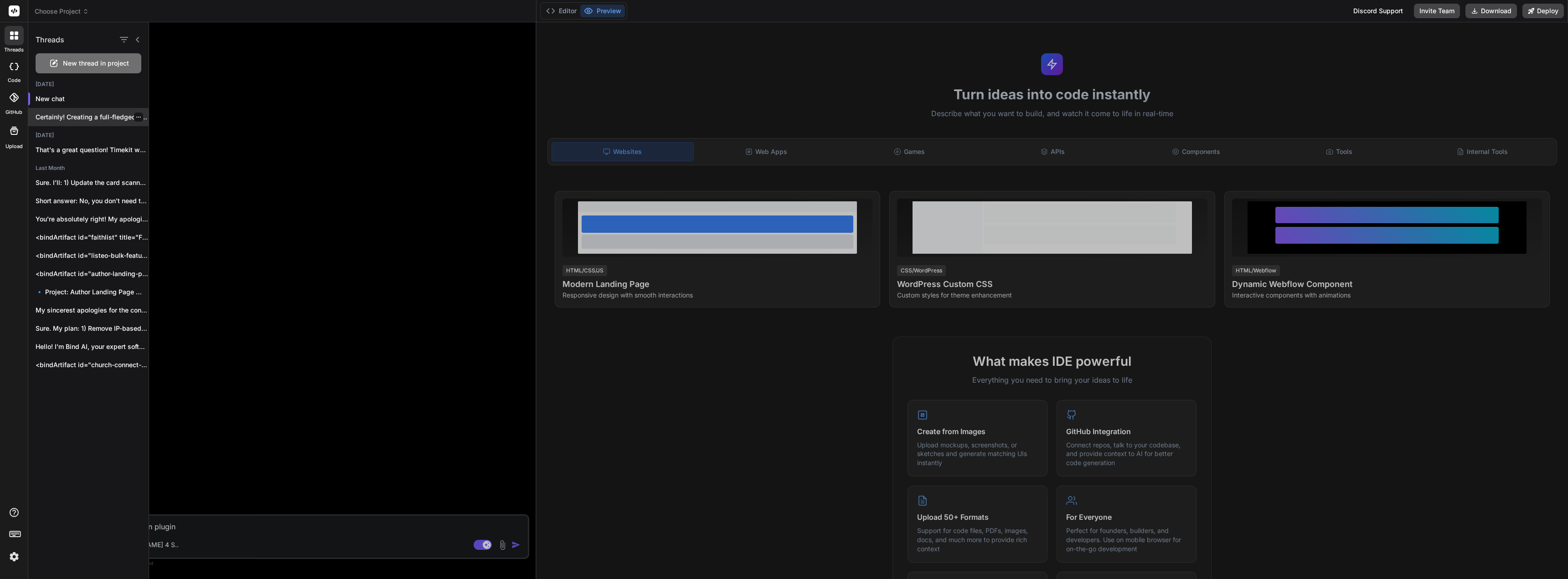
click at [88, 115] on p "Certainly! Creating a full-fledged employee onboarding system..." at bounding box center [92, 117] width 113 height 9
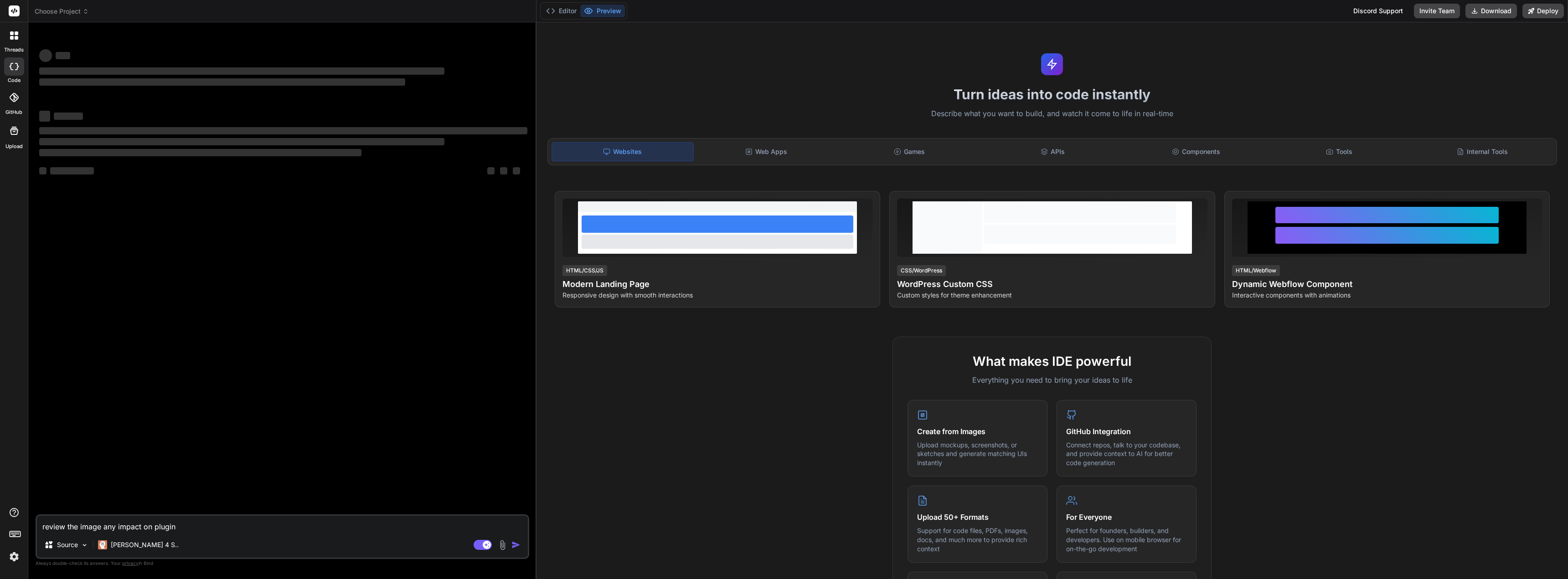
type textarea "x"
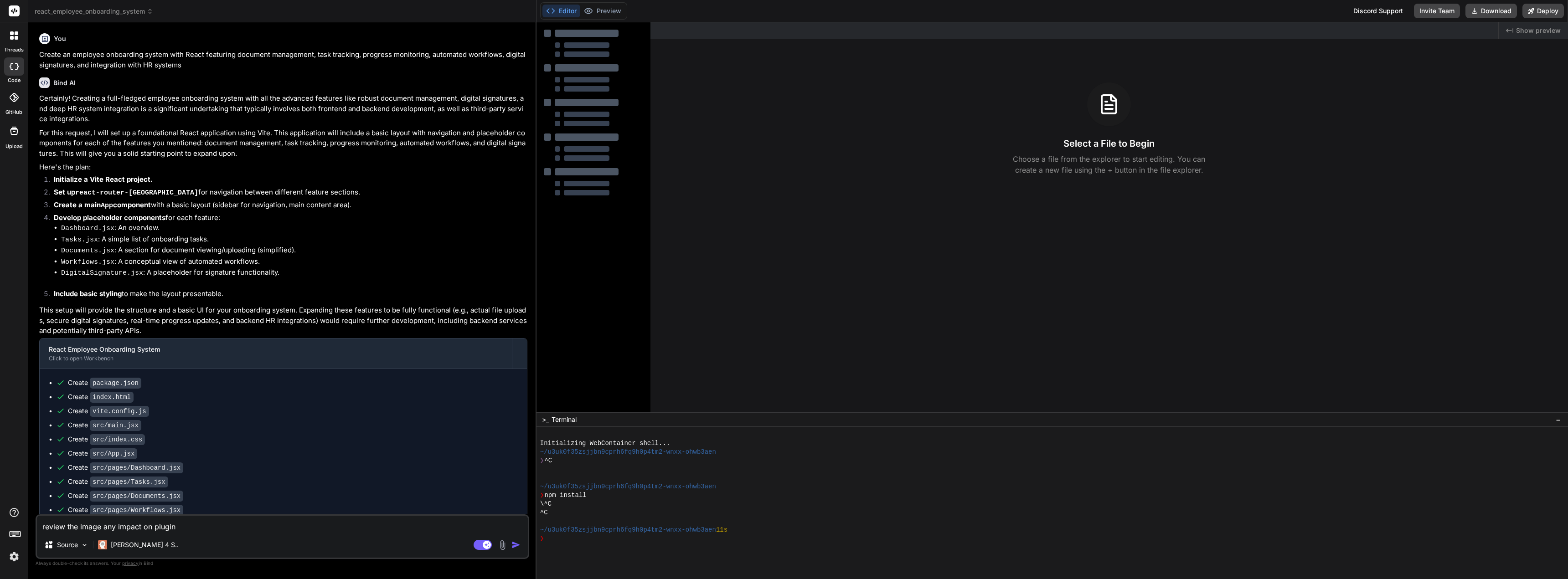
click at [6, 32] on div at bounding box center [13, 35] width 19 height 19
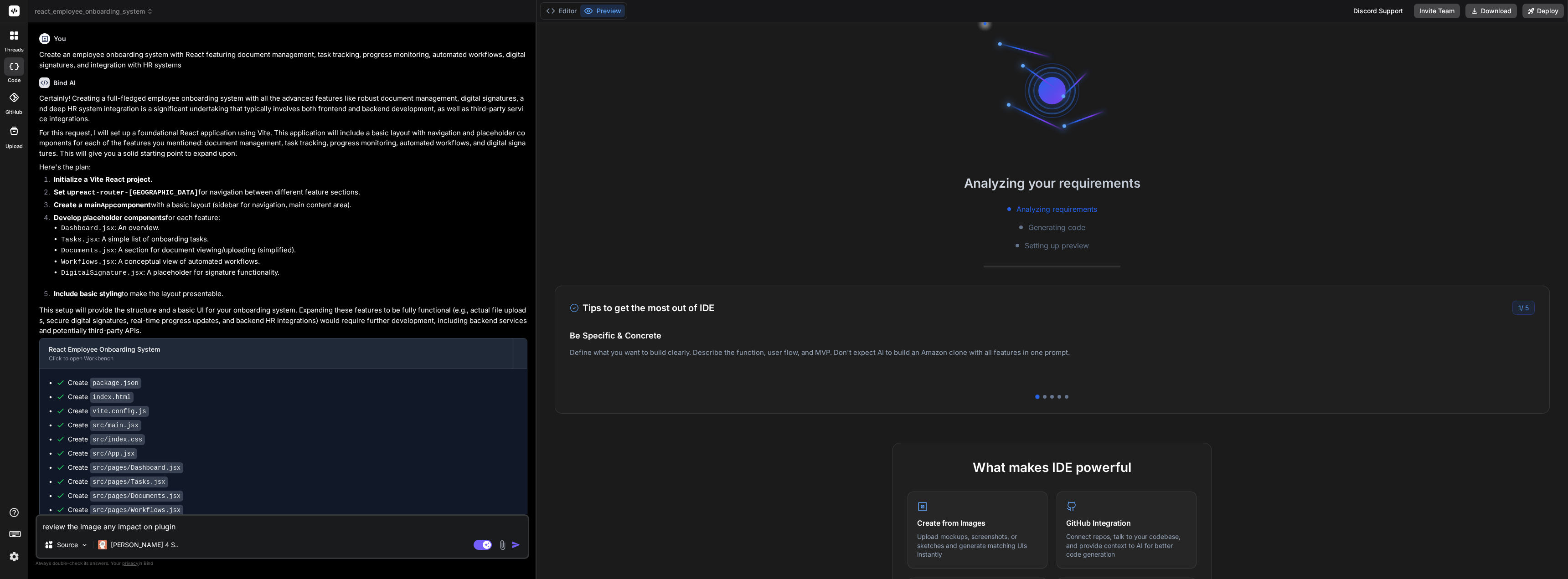
click at [19, 38] on div at bounding box center [13, 35] width 19 height 19
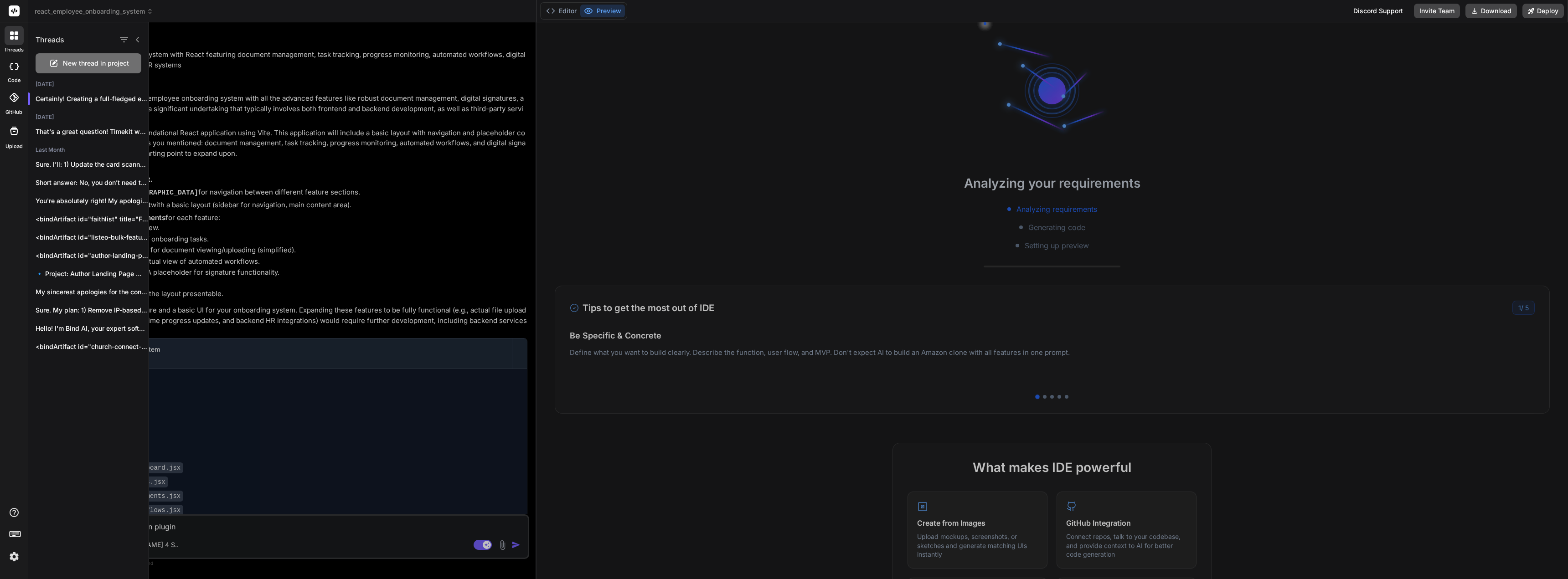
click at [15, 9] on icon at bounding box center [14, 10] width 7 height 5
click at [10, 40] on div at bounding box center [13, 35] width 19 height 19
click at [14, 69] on icon at bounding box center [14, 66] width 9 height 7
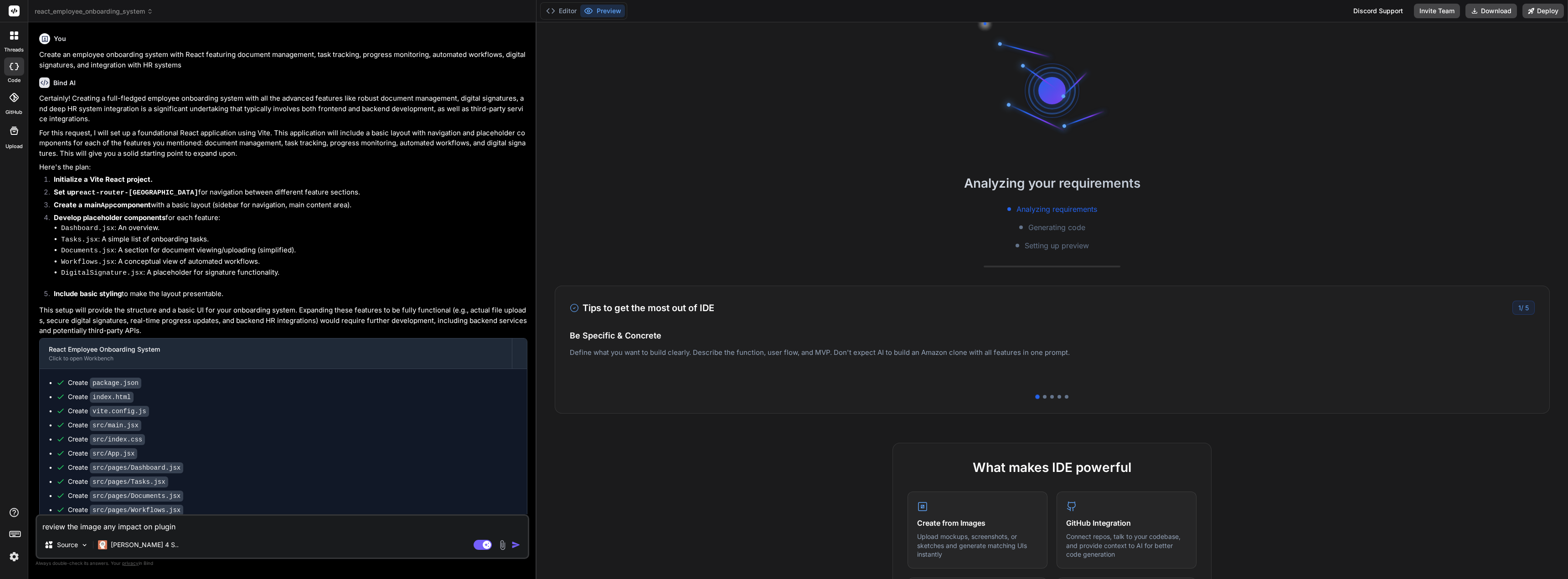
click at [14, 69] on icon at bounding box center [14, 66] width 9 height 7
click at [13, 70] on div at bounding box center [14, 66] width 20 height 18
click at [12, 70] on div at bounding box center [14, 66] width 20 height 18
click at [565, 9] on button "Editor" at bounding box center [561, 10] width 38 height 13
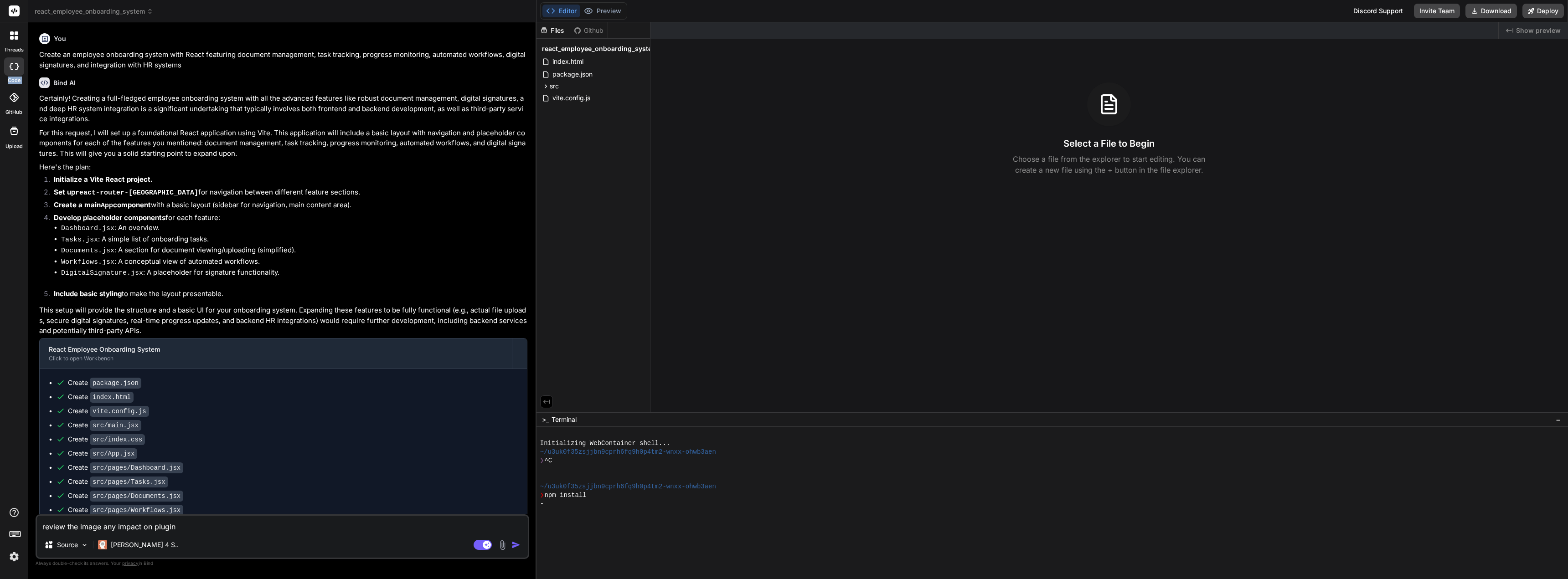
click at [18, 105] on div at bounding box center [14, 97] width 20 height 20
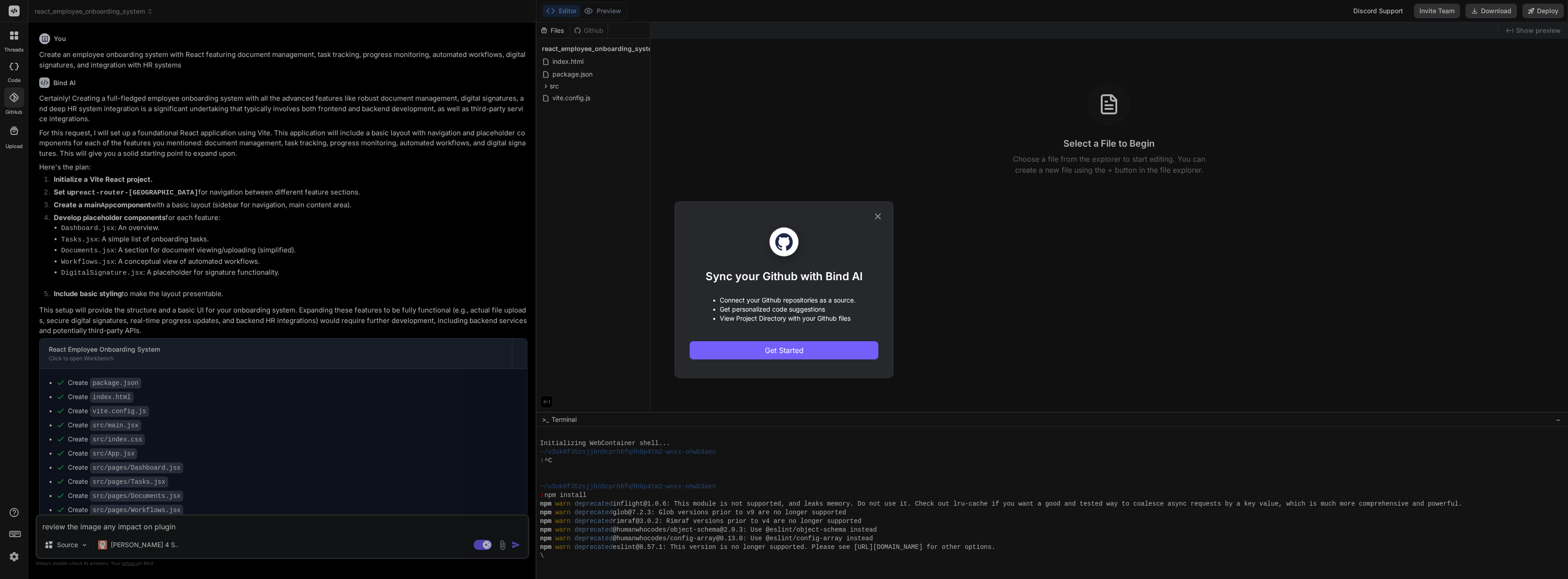
click at [879, 212] on icon at bounding box center [878, 216] width 10 height 10
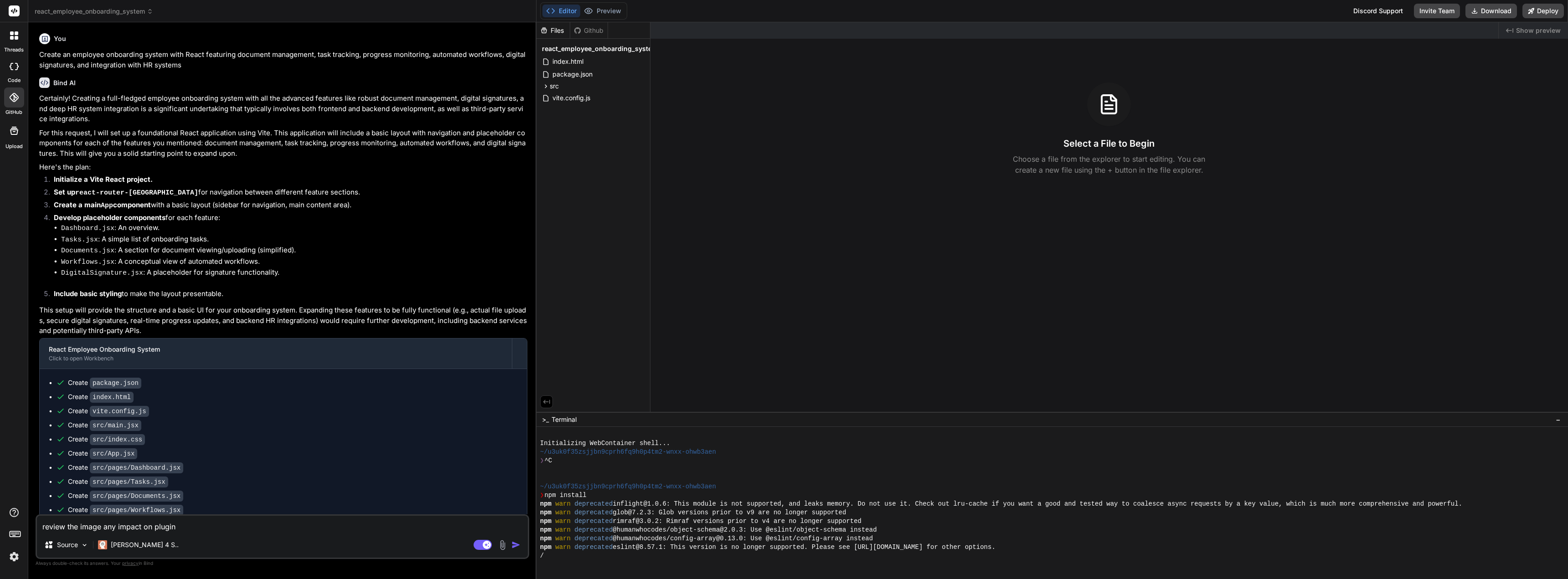
type textarea "x"
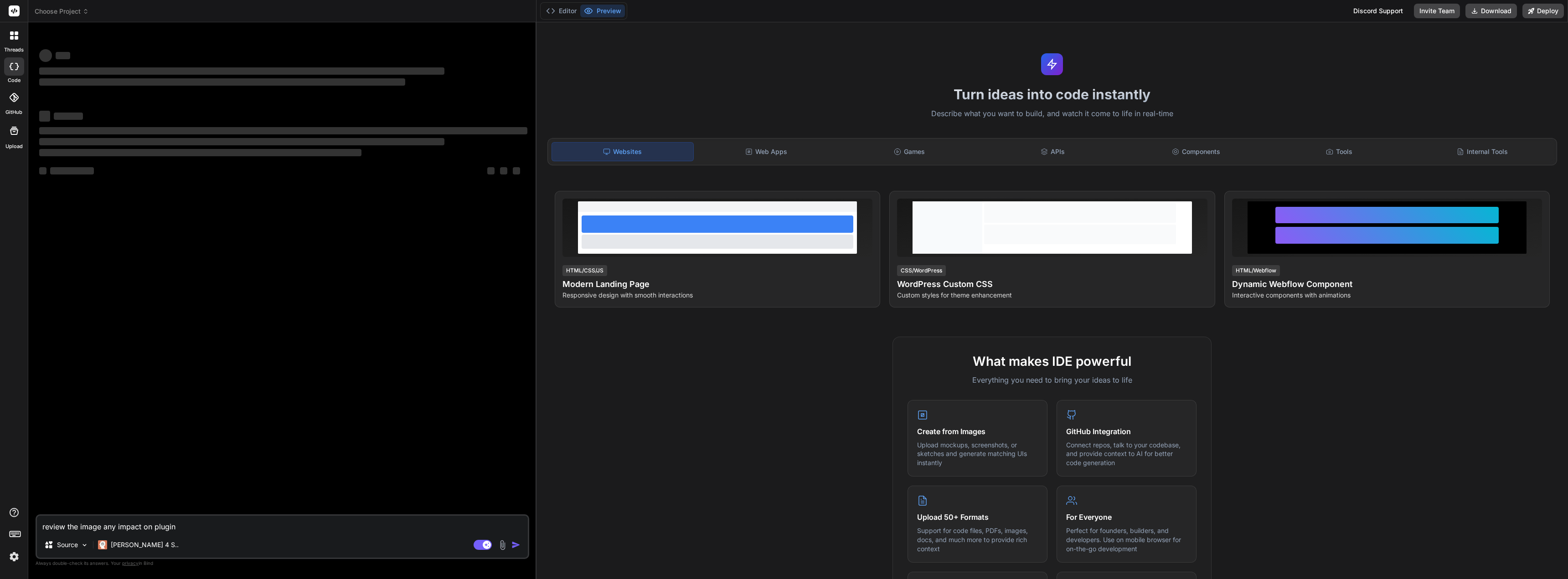
drag, startPoint x: 19, startPoint y: 68, endPoint x: 26, endPoint y: 62, distance: 9.2
click at [18, 68] on div at bounding box center [14, 66] width 20 height 18
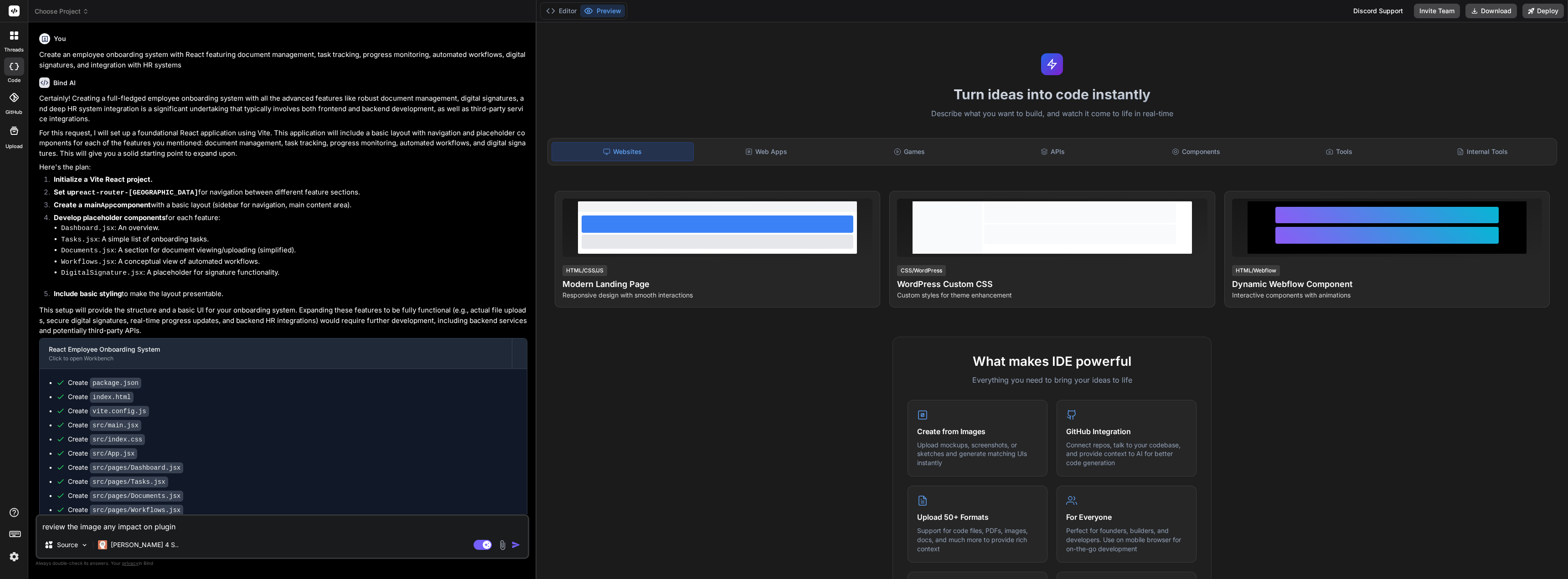
click at [82, 10] on span "Choose Project" at bounding box center [61, 11] width 54 height 9
type textarea "x"
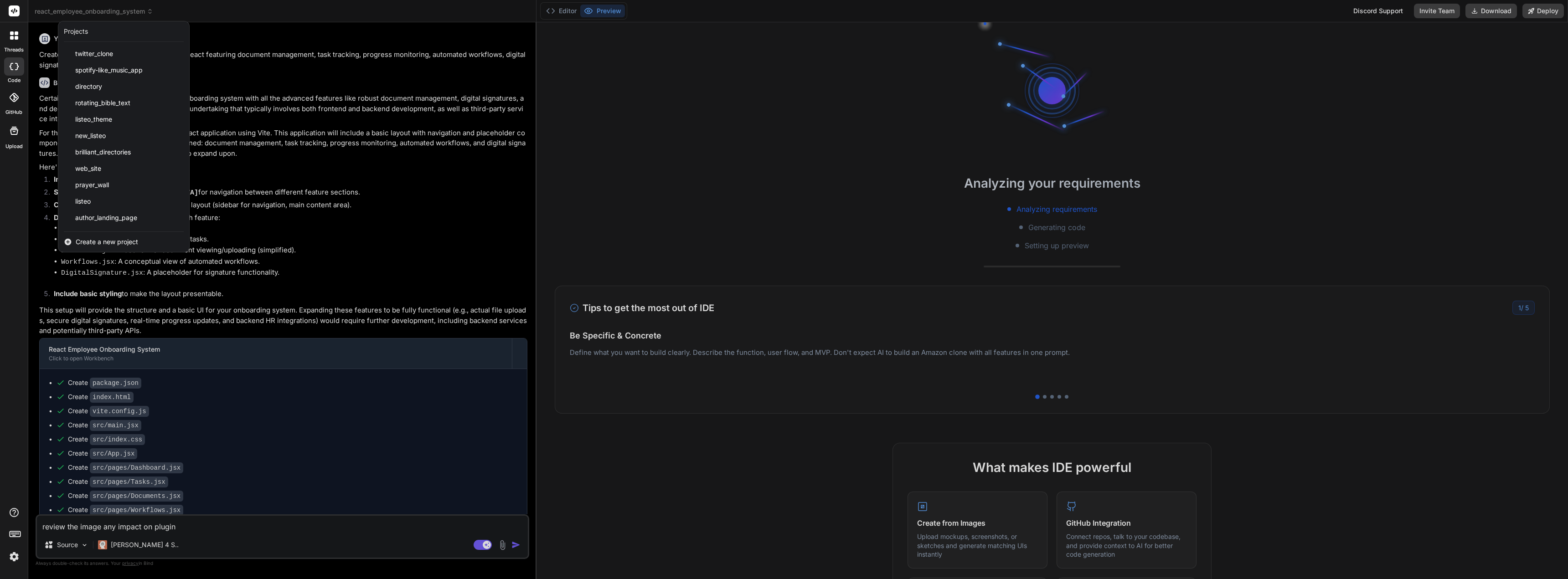
click at [149, 238] on div "Create a new project" at bounding box center [124, 241] width 131 height 20
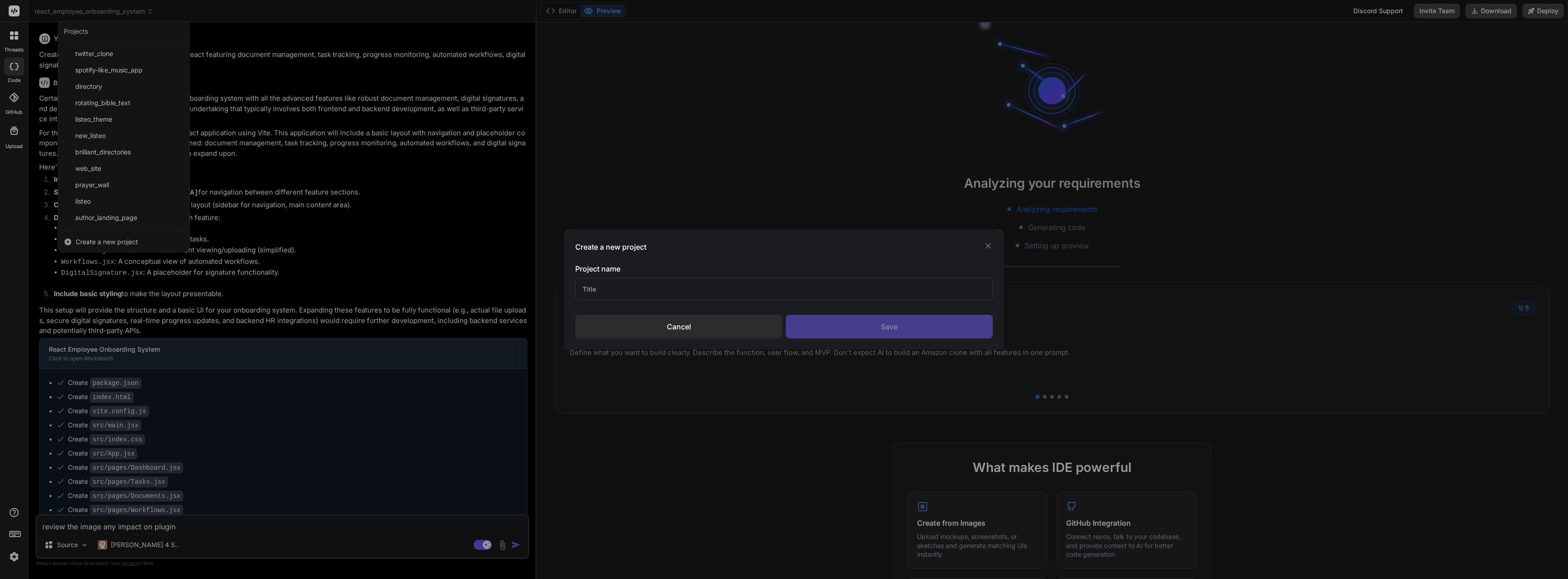
drag, startPoint x: 643, startPoint y: 275, endPoint x: 646, endPoint y: 281, distance: 6.7
click at [645, 282] on div "Project name" at bounding box center [783, 282] width 417 height 37
click at [642, 288] on input "text" at bounding box center [783, 289] width 417 height 23
type input "Visibility pluggin"
click at [816, 324] on div "Save" at bounding box center [889, 326] width 207 height 24
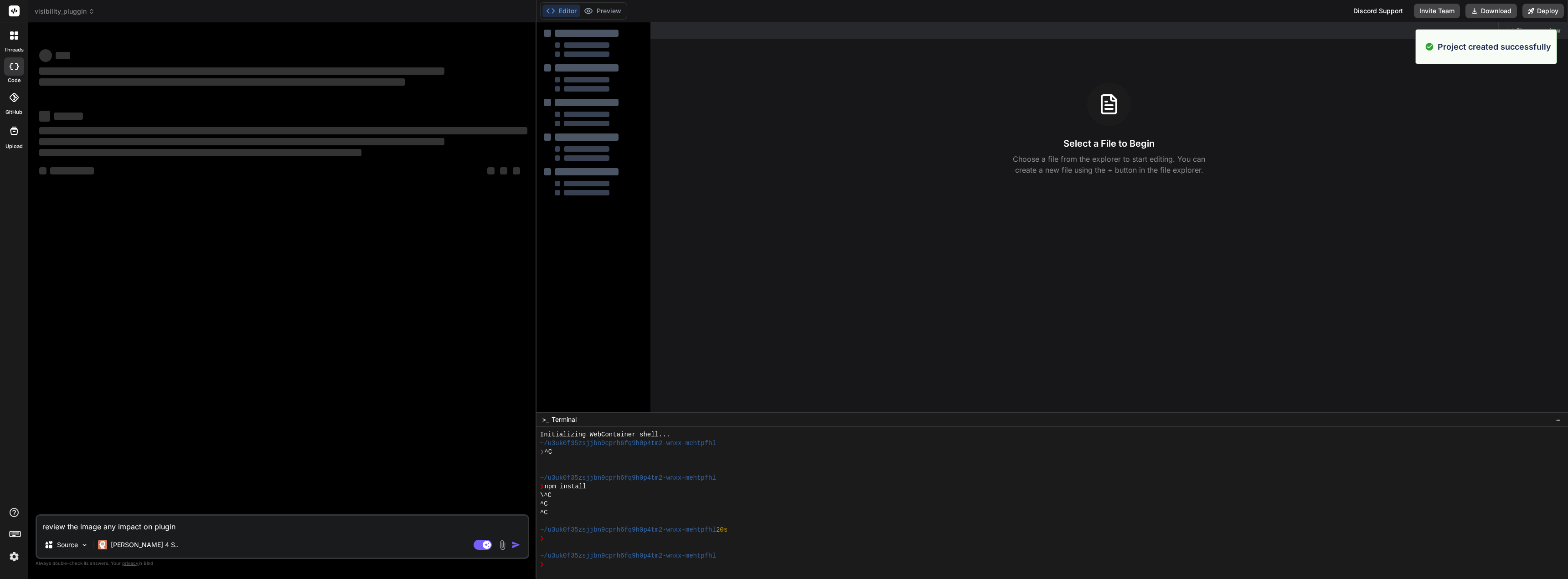
scroll to position [9, 0]
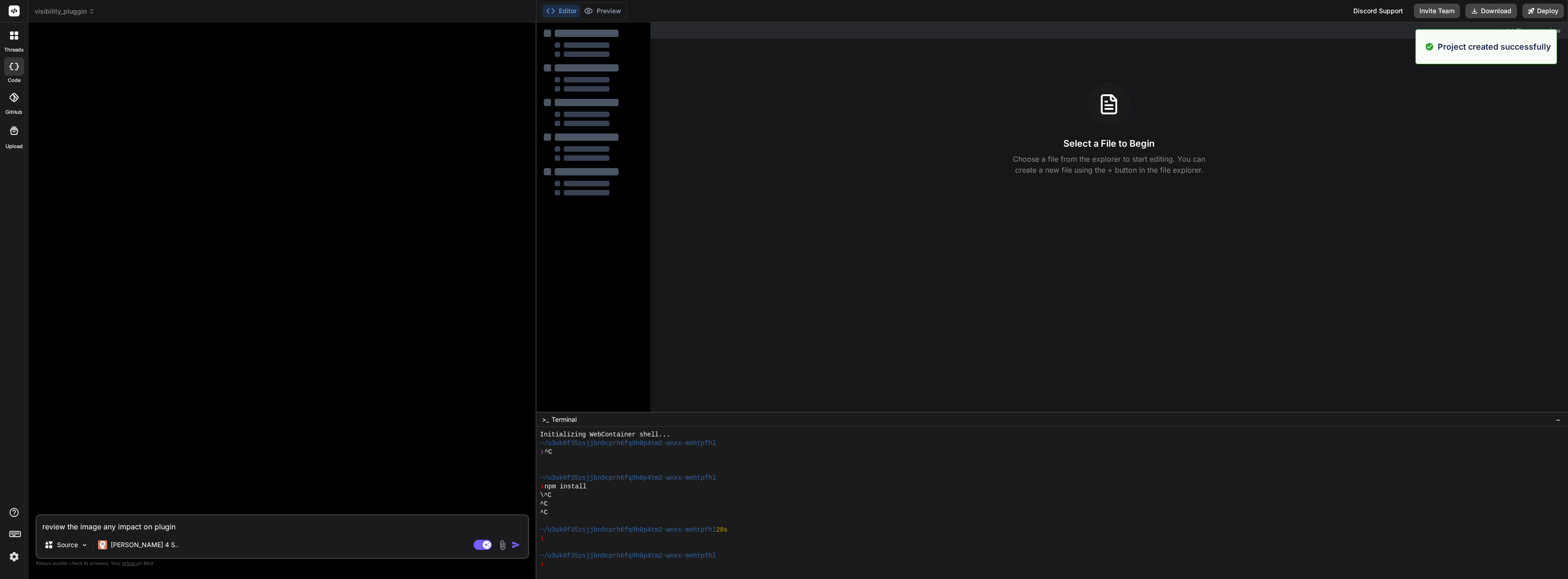
click at [141, 530] on textarea "review the image any impact on plugin" at bounding box center [282, 524] width 491 height 16
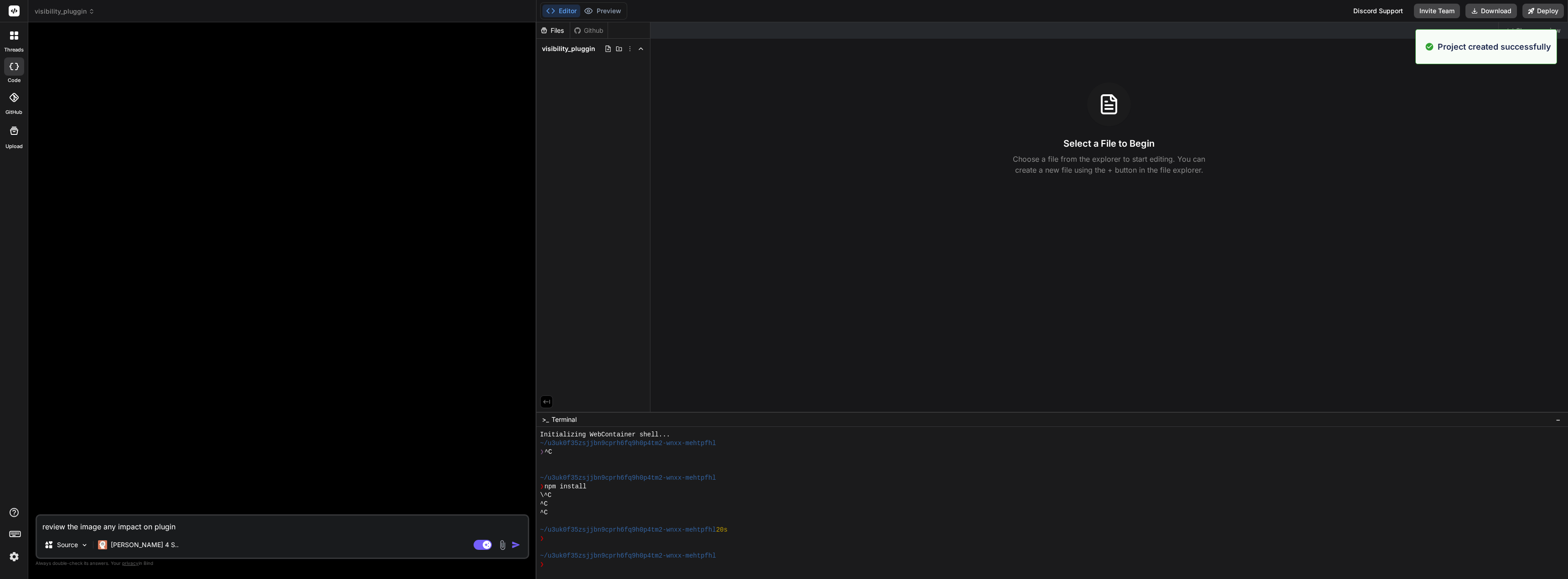
drag, startPoint x: 195, startPoint y: 530, endPoint x: 40, endPoint y: 530, distance: 155.0
click at [40, 530] on textarea "review the image any impact on plugin" at bounding box center [282, 524] width 491 height 16
paste textarea "<?php /** * Plugin Name: MyListing Category Field Visibility * Description: Sho…"
type textarea "x"
type textarea "<?php /** * Plugin Name: MyListing Category Field Visibility * Description: Sho…"
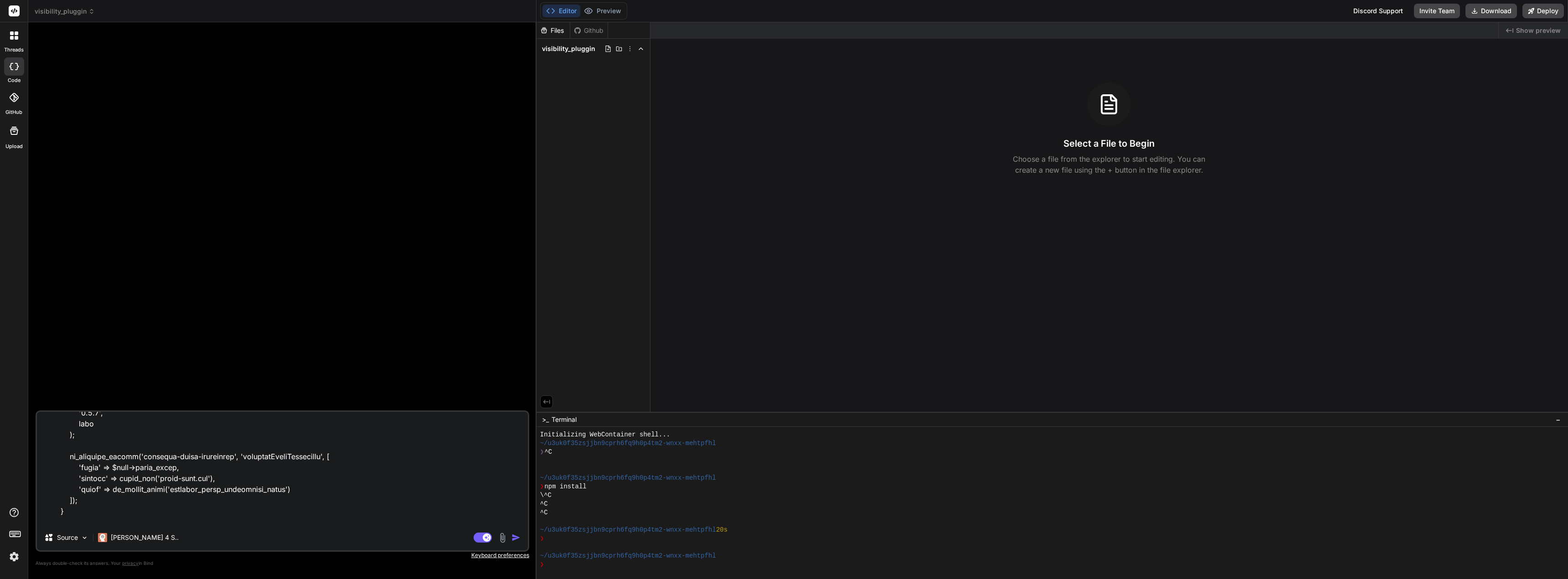
scroll to position [0, 0]
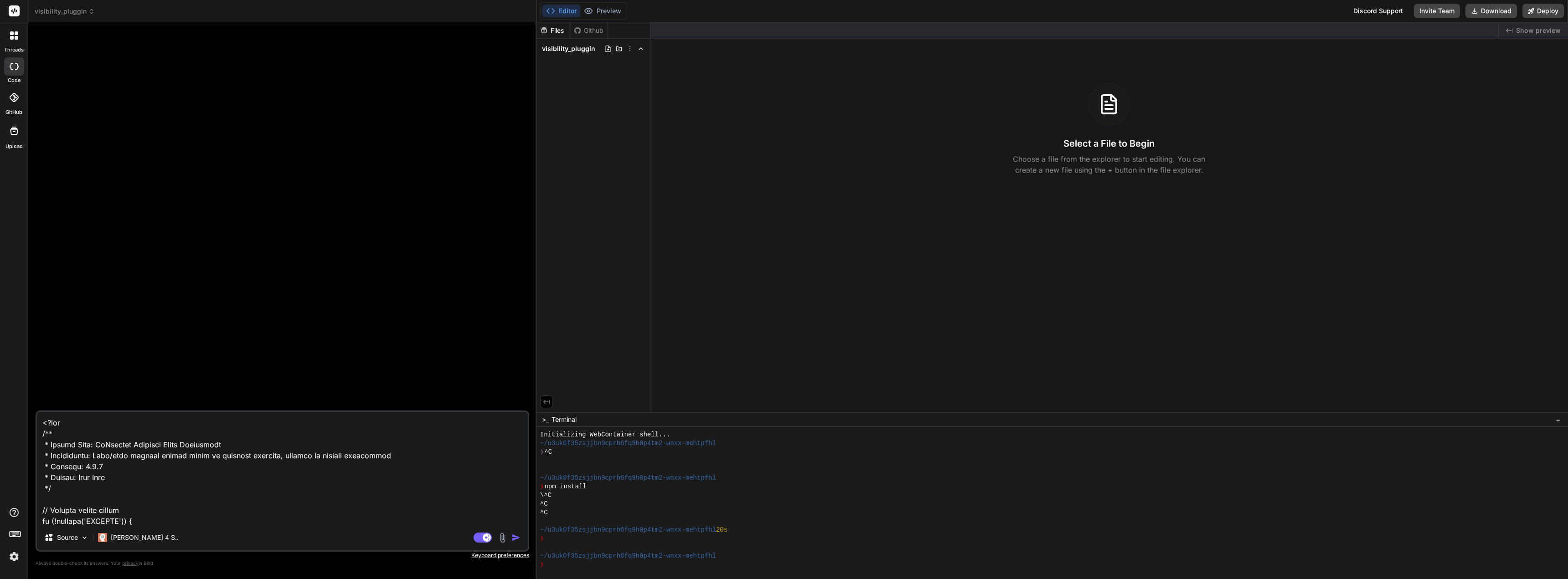
drag, startPoint x: 39, startPoint y: 420, endPoint x: 70, endPoint y: 420, distance: 31.0
click at [40, 420] on textarea at bounding box center [282, 468] width 491 height 113
type textarea "x"
type textarea "r<?php /** * Plugin Name: MyListing Category Field Visibility * Description: Sh…"
type textarea "x"
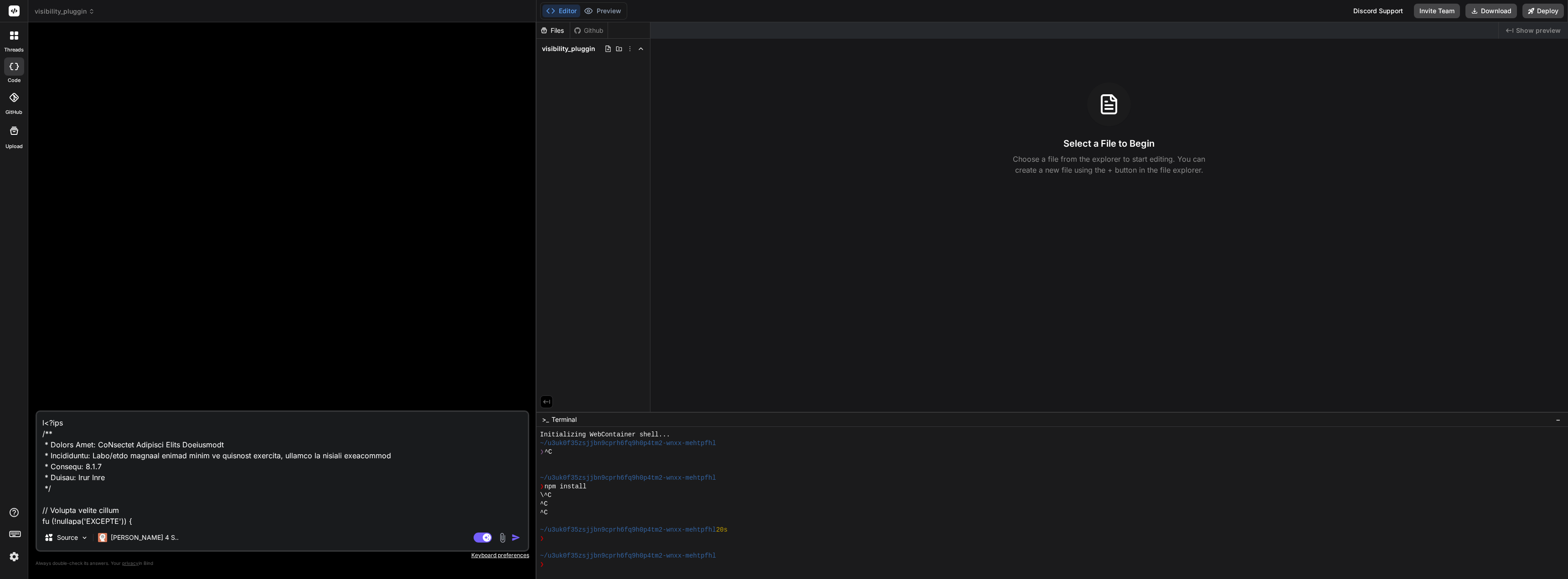
type textarea "re<?php /** * Plugin Name: MyListing Category Field Visibility * Description: S…"
type textarea "x"
type textarea "rev<?php /** * Plugin Name: MyListing Category Field Visibility * Description: …"
type textarea "x"
type textarea "revi<?php /** * Plugin Name: MyListing Category Field Visibility * Description:…"
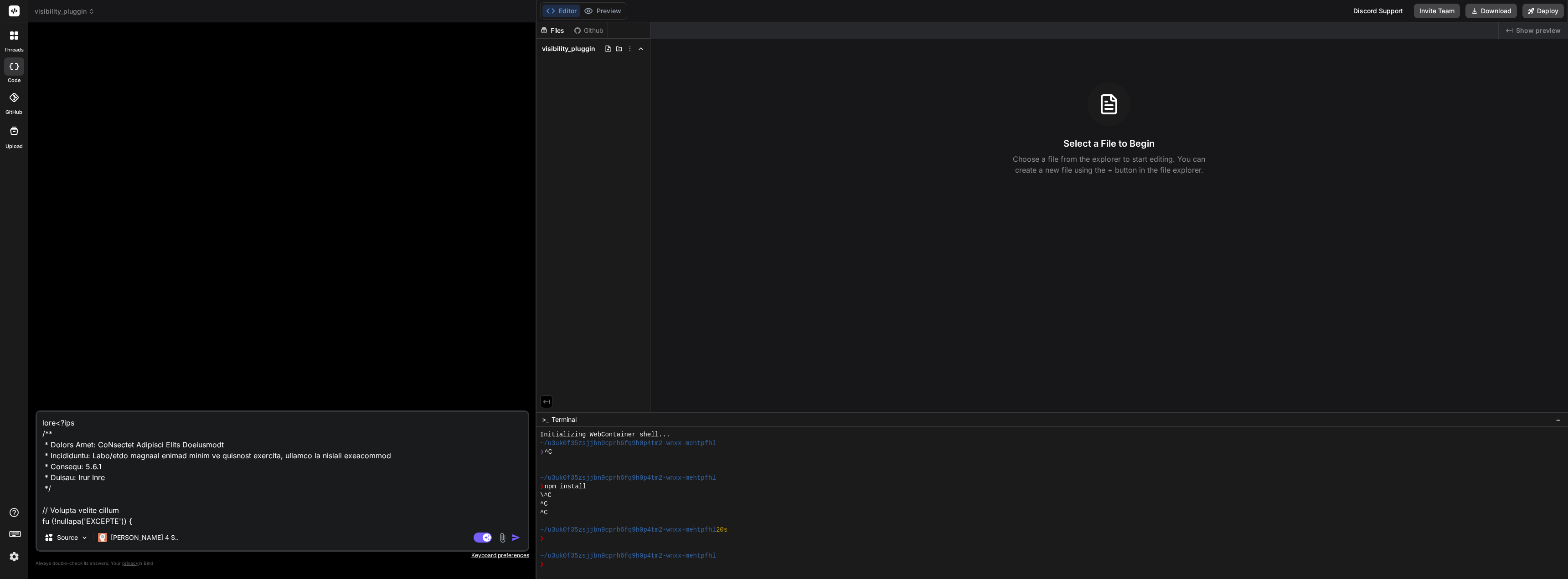
type textarea "x"
type textarea "revie<?php /** * Plugin Name: MyListing Category Field Visibility * Description…"
type textarea "x"
type textarea "review<?php /** * Plugin Name: MyListing Category Field Visibility * Descriptio…"
type textarea "x"
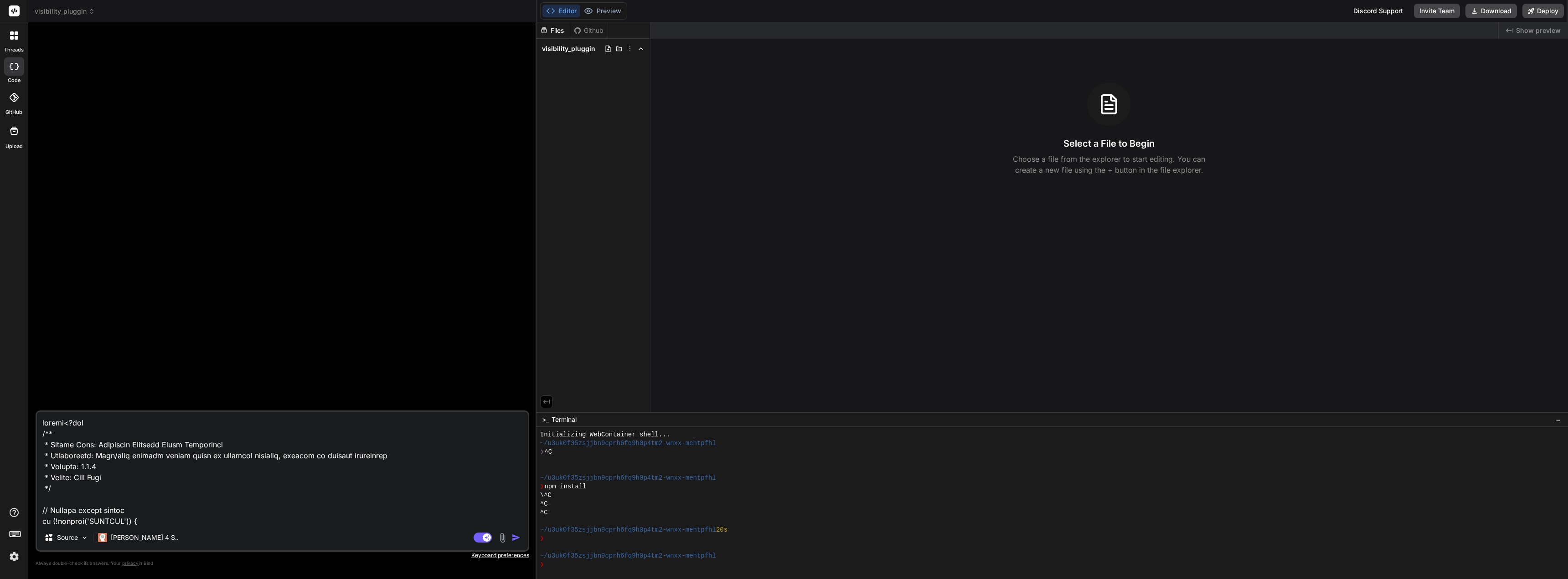
type textarea "review <?php /** * Plugin Name: MyListing Category Field Visibility * Descripti…"
type textarea "x"
type textarea "review c<?php /** * Plugin Name: MyListing Category Field Visibility * Descript…"
type textarea "x"
type textarea "review co<?php /** * Plugin Name: MyListing Category Field Visibility * Descrip…"
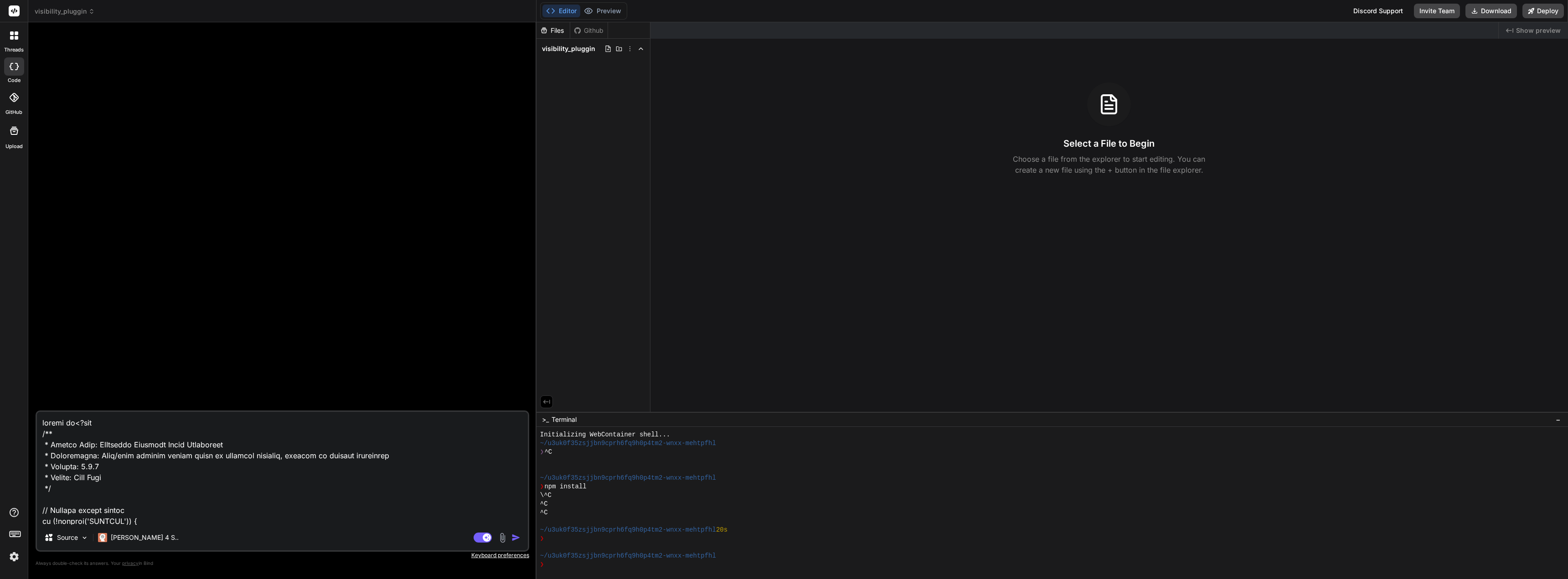
type textarea "x"
type textarea "review cod<?php /** * Plugin Name: MyListing Category Field Visibility * Descri…"
type textarea "x"
type textarea "review code<?php /** * Plugin Name: MyListing Category Field Visibility * Descr…"
type textarea "x"
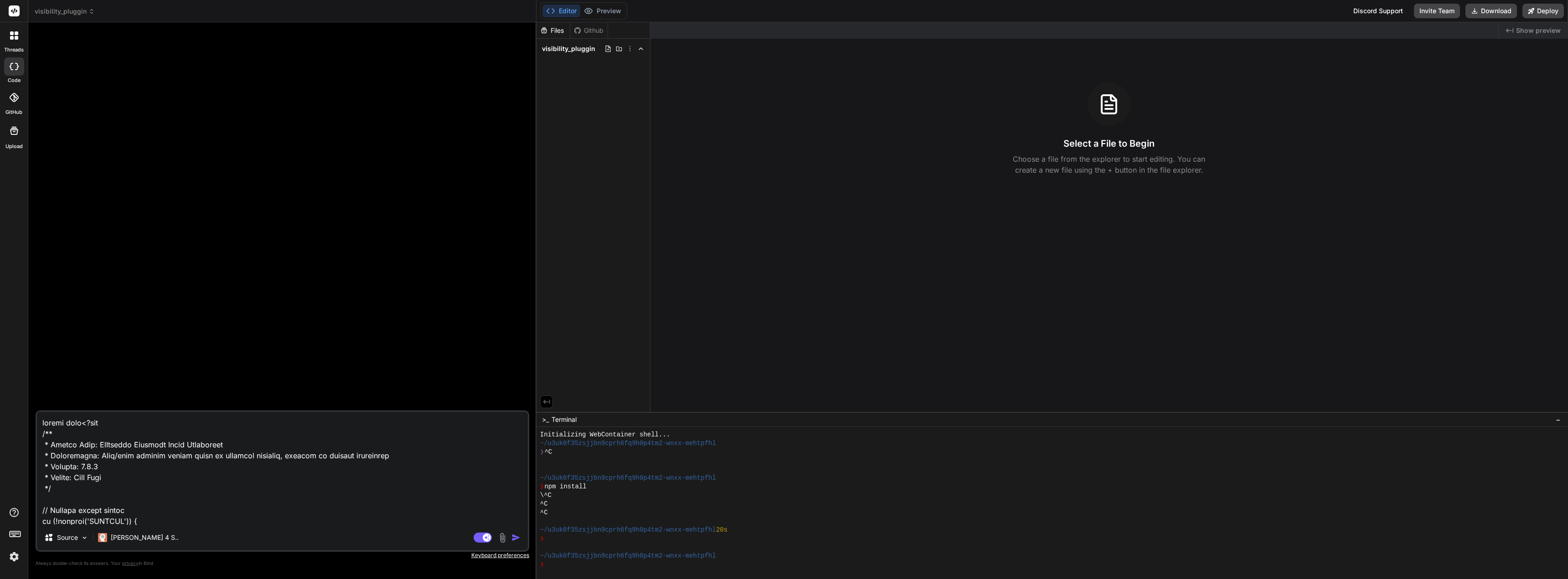
type textarea "review code <?php /** * Plugin Name: MyListing Category Field Visibility * Desc…"
type textarea "x"
type textarea "review code f<?php /** * Plugin Name: MyListing Category Field Visibility * Des…"
type textarea "x"
type textarea "review code fo<?php /** * Plugin Name: MyListing Category Field Visibility * De…"
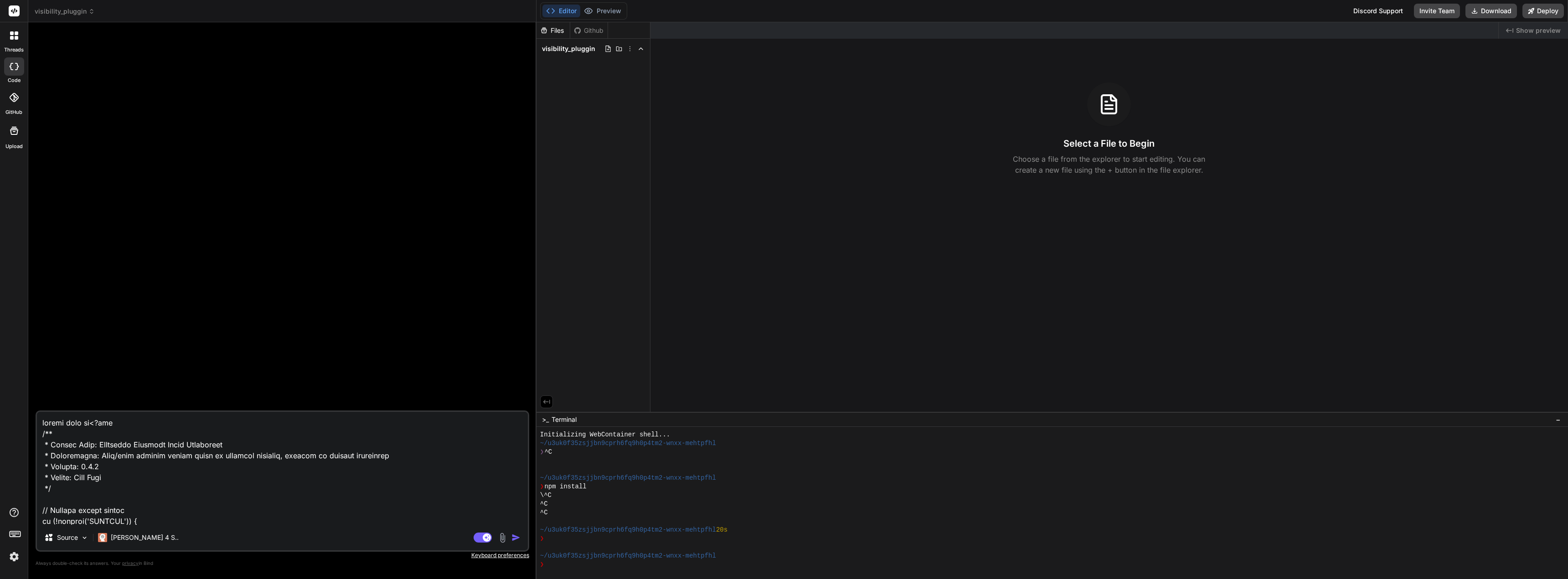
type textarea "x"
type textarea "review code for<?php /** * Plugin Name: MyListing Category Field Visibility * D…"
type textarea "x"
type textarea "review code for <?php /** * Plugin Name: MyListing Category Field Visibility * …"
type textarea "x"
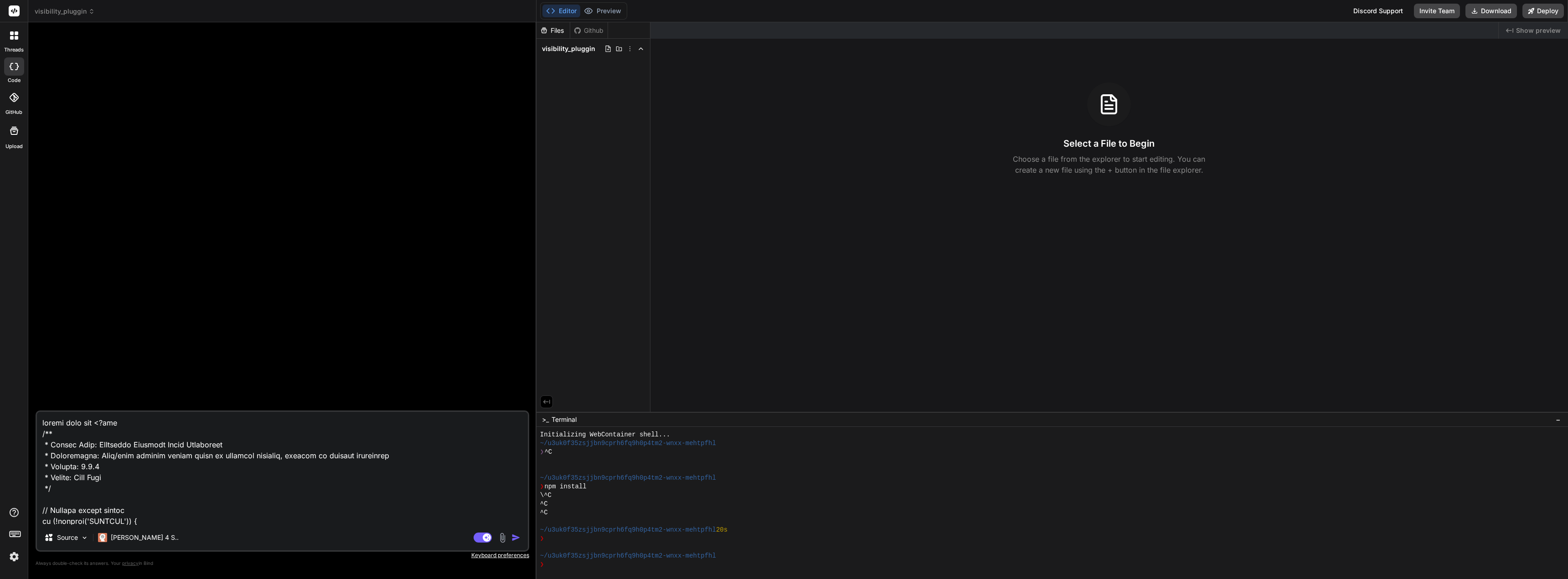
type textarea "review code for p<?php /** * Plugin Name: MyListing Category Field Visibility *…"
type textarea "x"
type textarea "review code for pl<?php /** * Plugin Name: MyListing Category Field Visibility …"
type textarea "x"
type textarea "review code for plu<?php /** * Plugin Name: MyListing Category Field Visibility…"
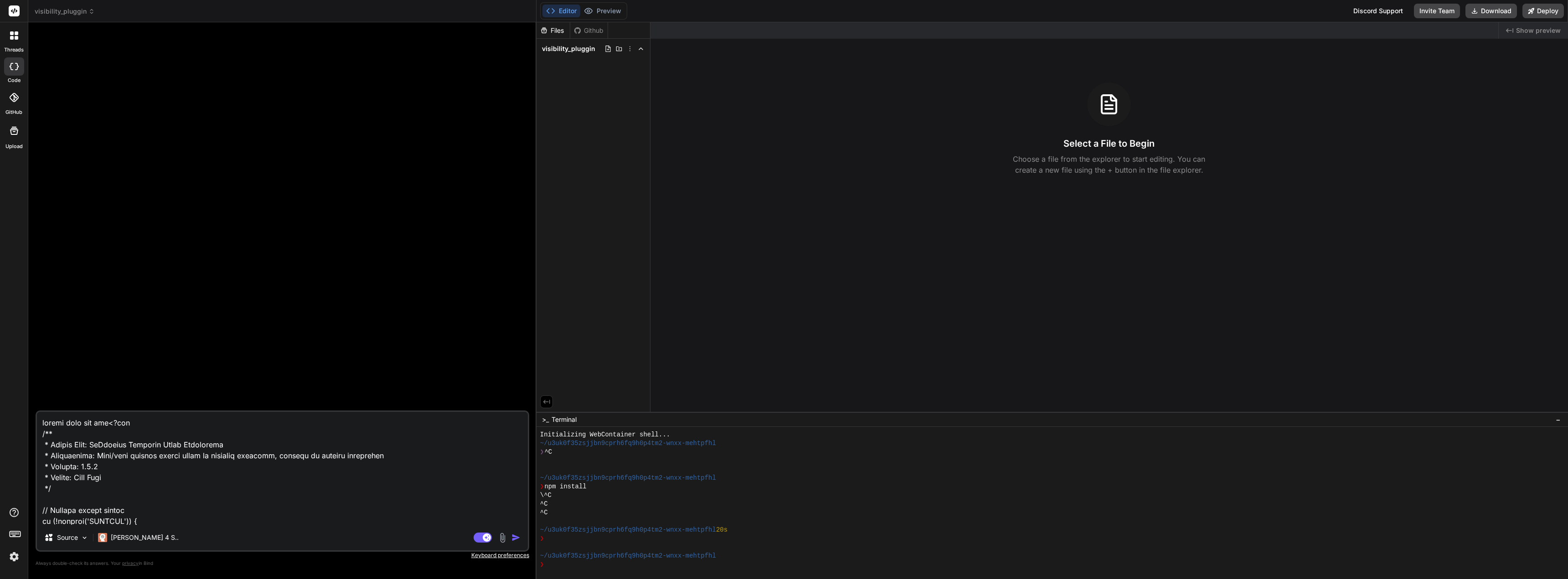
type textarea "x"
type textarea "review code for plug<?php /** * Plugin Name: MyListing Category Field Visibilit…"
type textarea "x"
type textarea "review code for plugi<?php /** * Plugin Name: MyListing Category Field Visibili…"
type textarea "x"
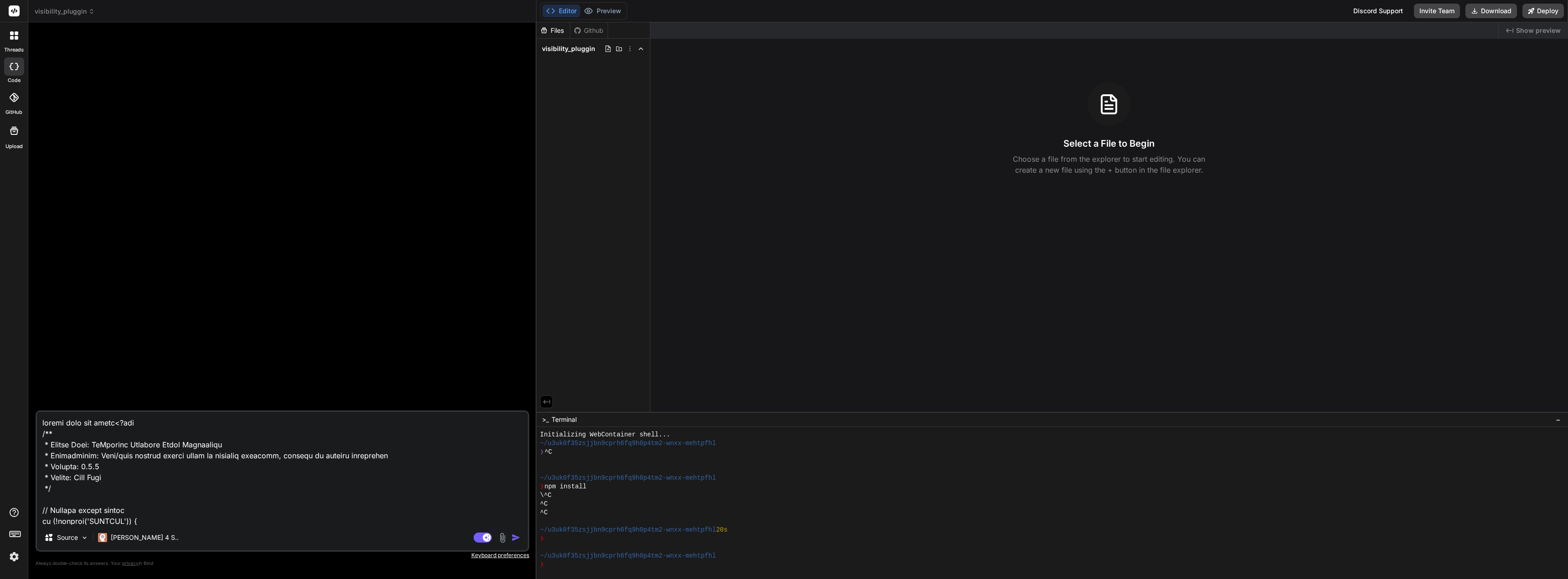
type textarea "review code for plugin<?php /** * Plugin Name: MyListing Category Field Visibil…"
type textarea "x"
type textarea "review code for plugin <?php /** * Plugin Name: MyListing Category Field Visibi…"
type textarea "x"
type textarea "review code for plugin a<?php /** * Plugin Name: MyListing Category Field Visib…"
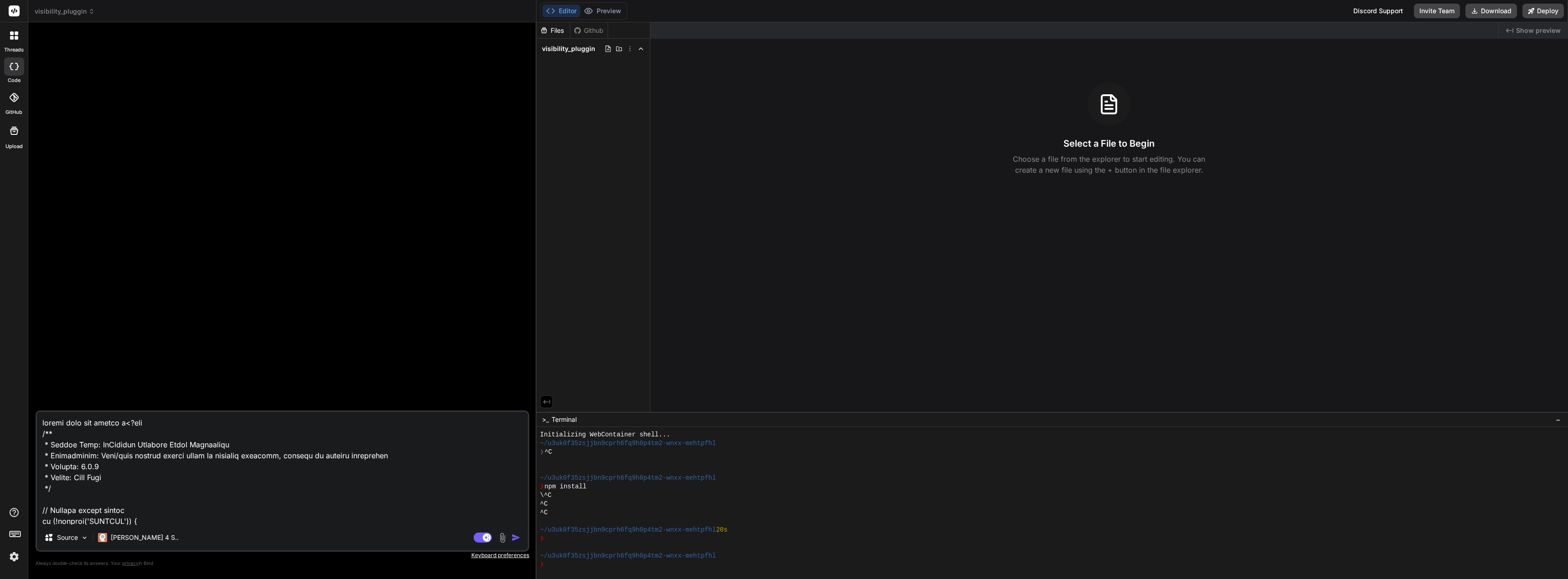
type textarea "x"
type textarea "review code for plugin an<?php /** * Plugin Name: MyListing Category Field Visi…"
type textarea "x"
type textarea "review code for plugin and<?php /** * Plugin Name: MyListing Category Field Vis…"
type textarea "x"
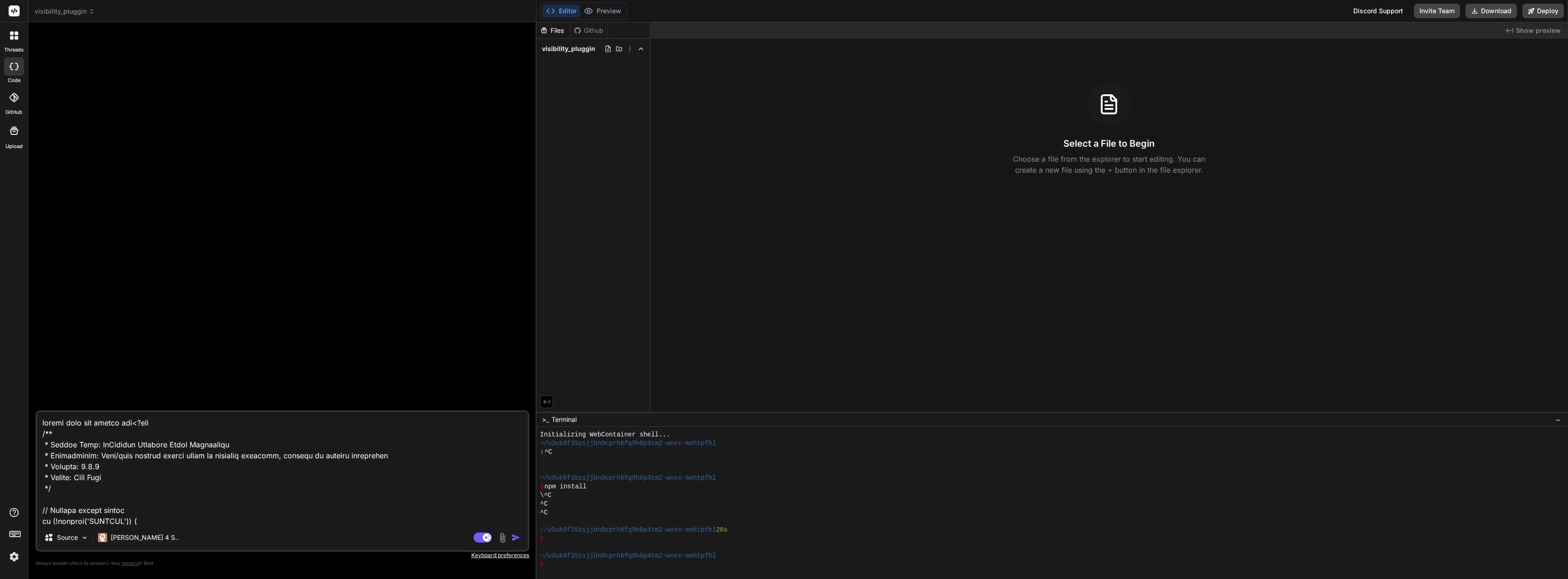
type textarea "review code for plugin and <?php /** * Plugin Name: MyListing Category Field Vi…"
type textarea "x"
type textarea "review code for plugin and t<?php /** * Plugin Name: MyListing Category Field V…"
type textarea "x"
type textarea "review code for plugin and te<?php /** * Plugin Name: MyListing Category Field …"
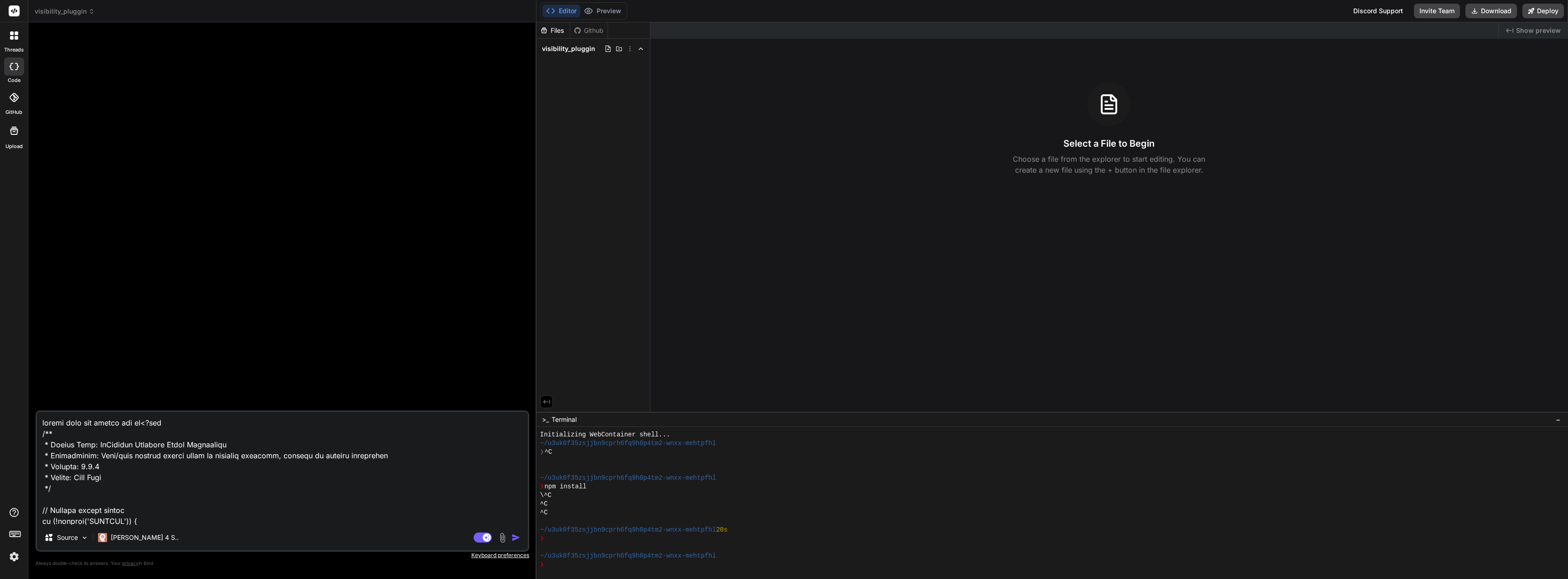
type textarea "x"
type textarea "review code for plugin and tes<?php /** * Plugin Name: MyListing Category Field…"
type textarea "x"
type textarea "review code for plugin and test<?php /** * Plugin Name: MyListing Category Fiel…"
click at [517, 535] on img "button" at bounding box center [516, 537] width 9 height 9
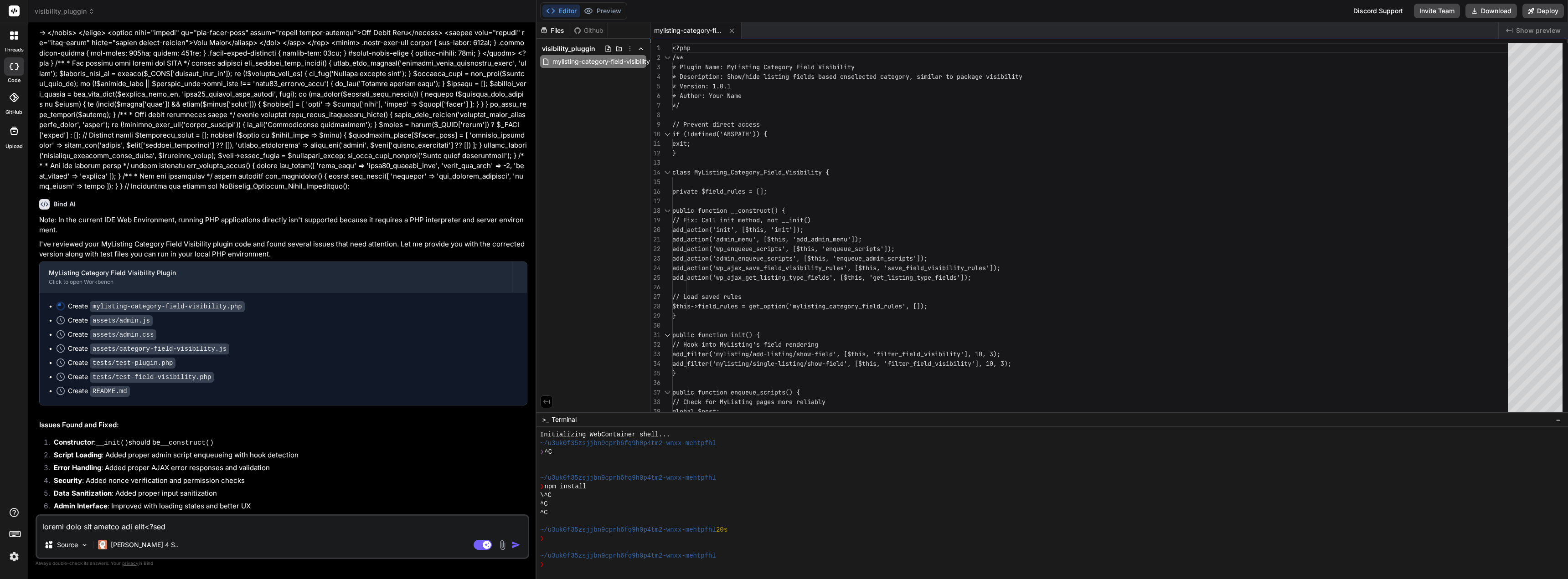
scroll to position [316, 0]
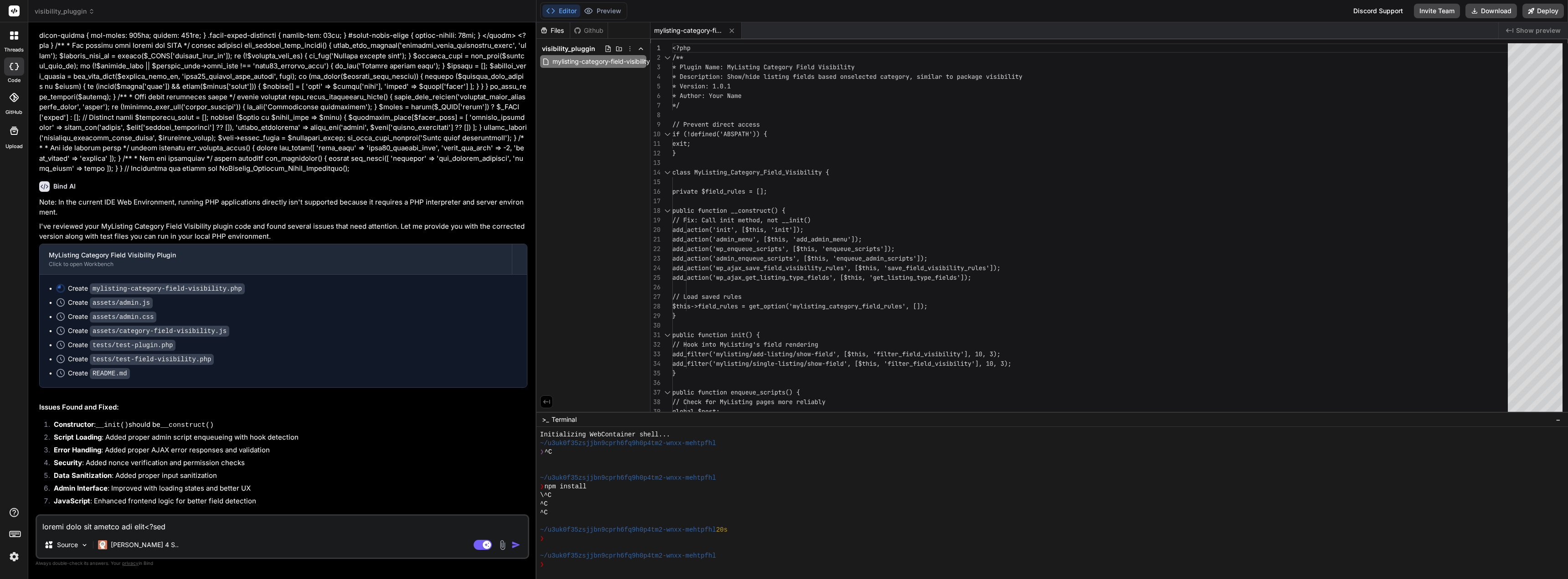
paste textarea
type textarea "x"
type textarea "<?php /** * Plugin Name: MyListing Category Field Visibility * Description: Sho…"
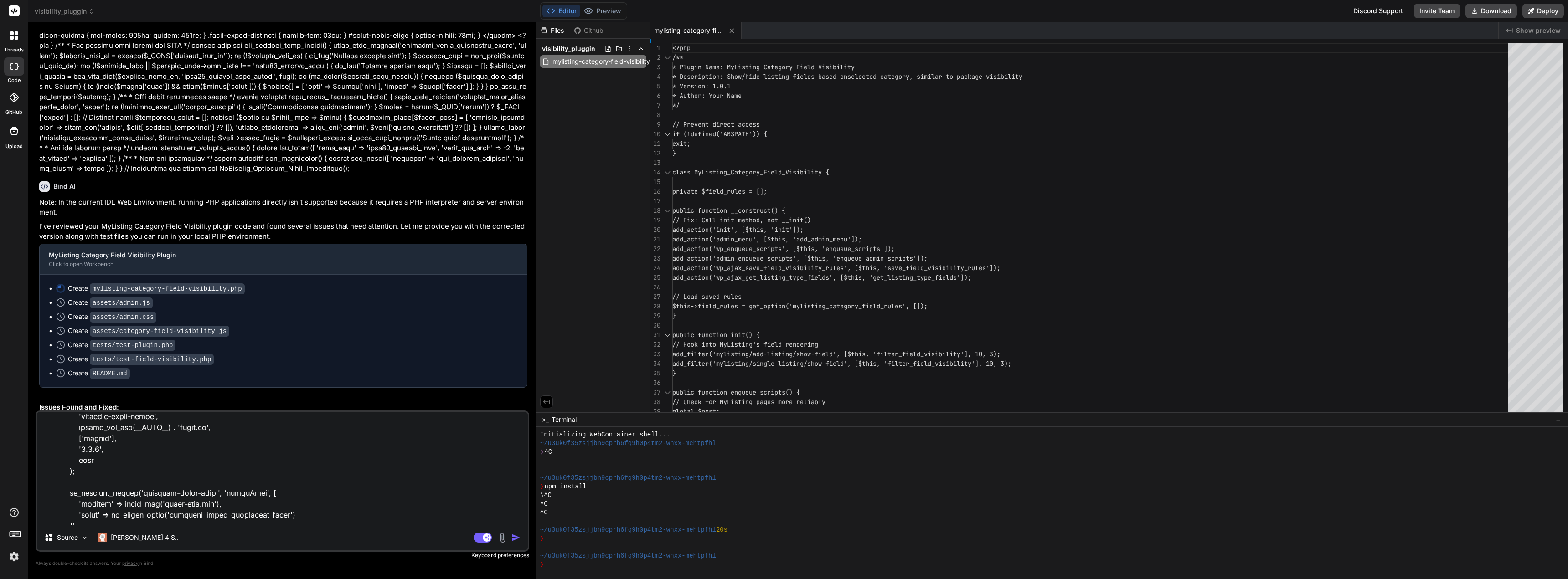
scroll to position [0, 0]
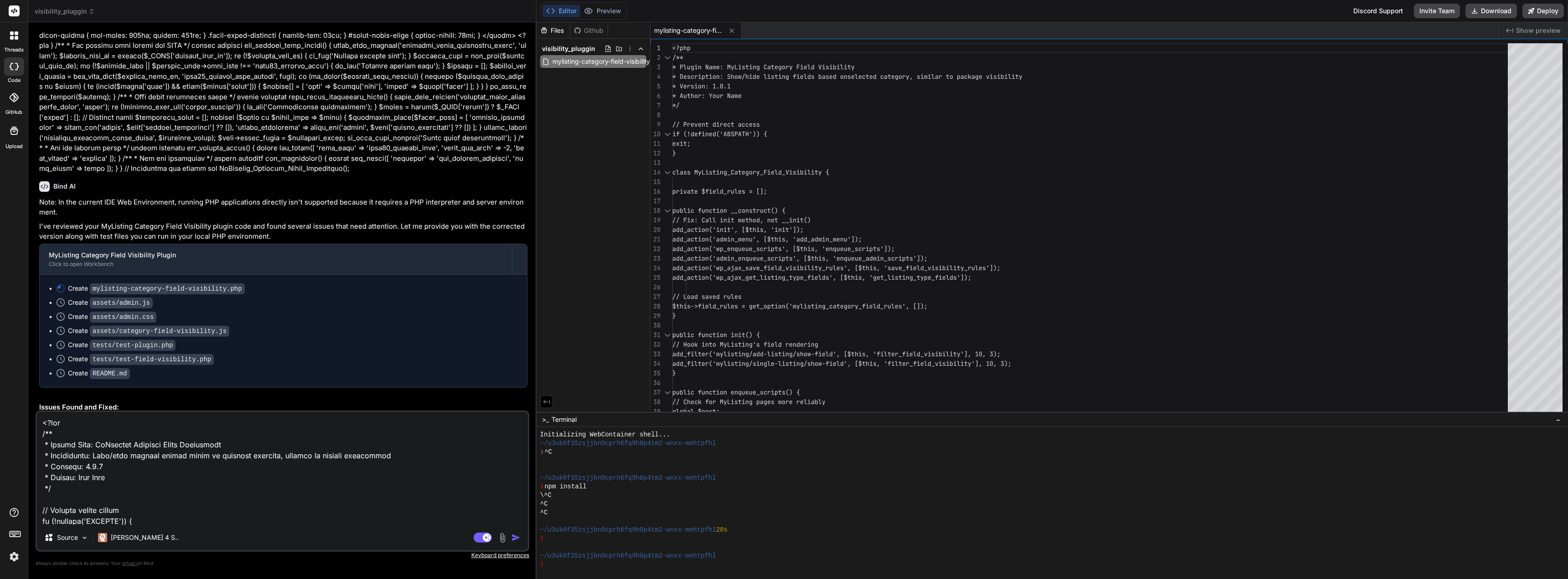
drag, startPoint x: 205, startPoint y: 524, endPoint x: 7, endPoint y: 373, distance: 249.0
click at [7, 373] on div "threads code GitHub Upload visibility_pluggin Created with Pixso. Bind AI Web S…" at bounding box center [784, 290] width 1568 height 579
type textarea "x"
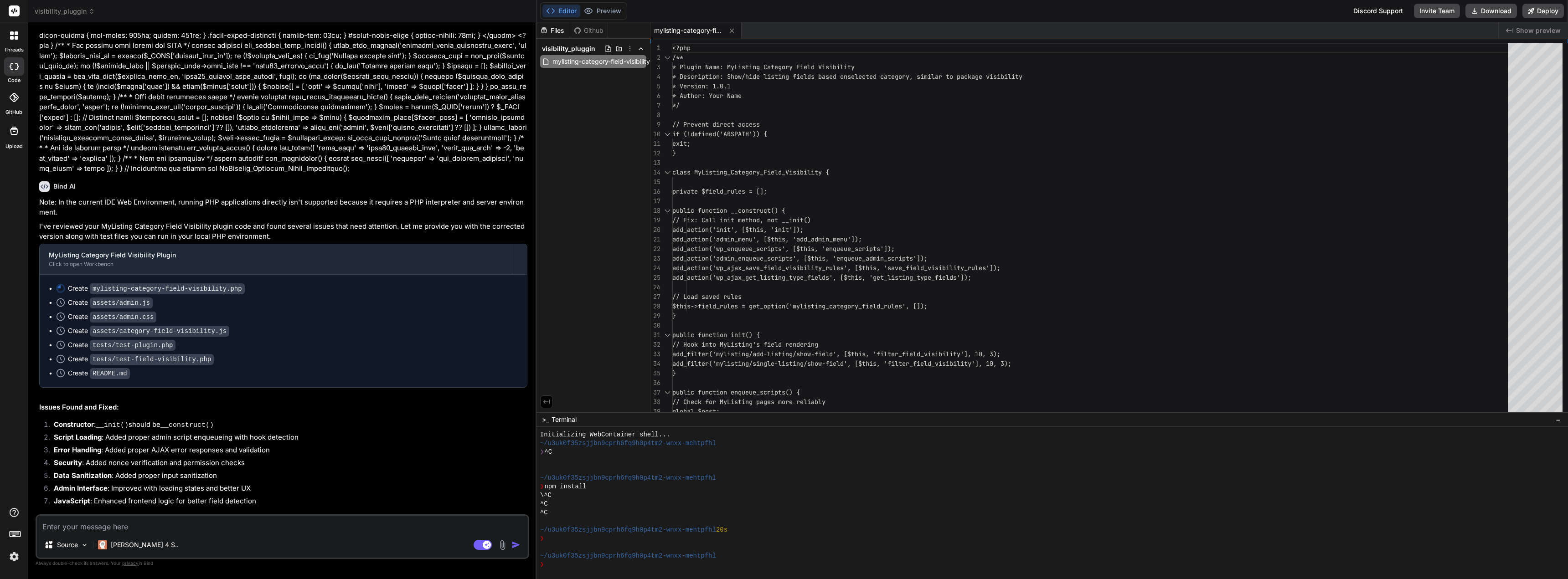
click at [122, 522] on textarea at bounding box center [282, 524] width 491 height 16
click at [505, 544] on img at bounding box center [502, 544] width 10 height 10
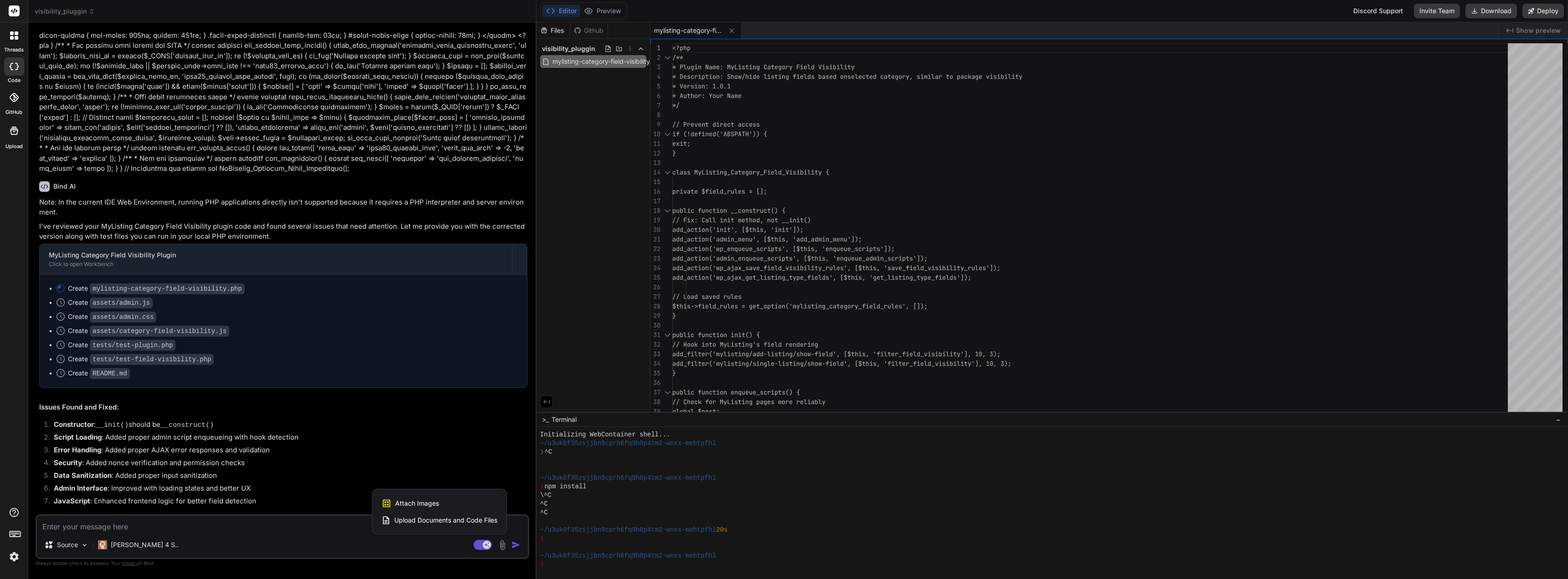
click at [427, 501] on span "Attach Images" at bounding box center [417, 503] width 44 height 9
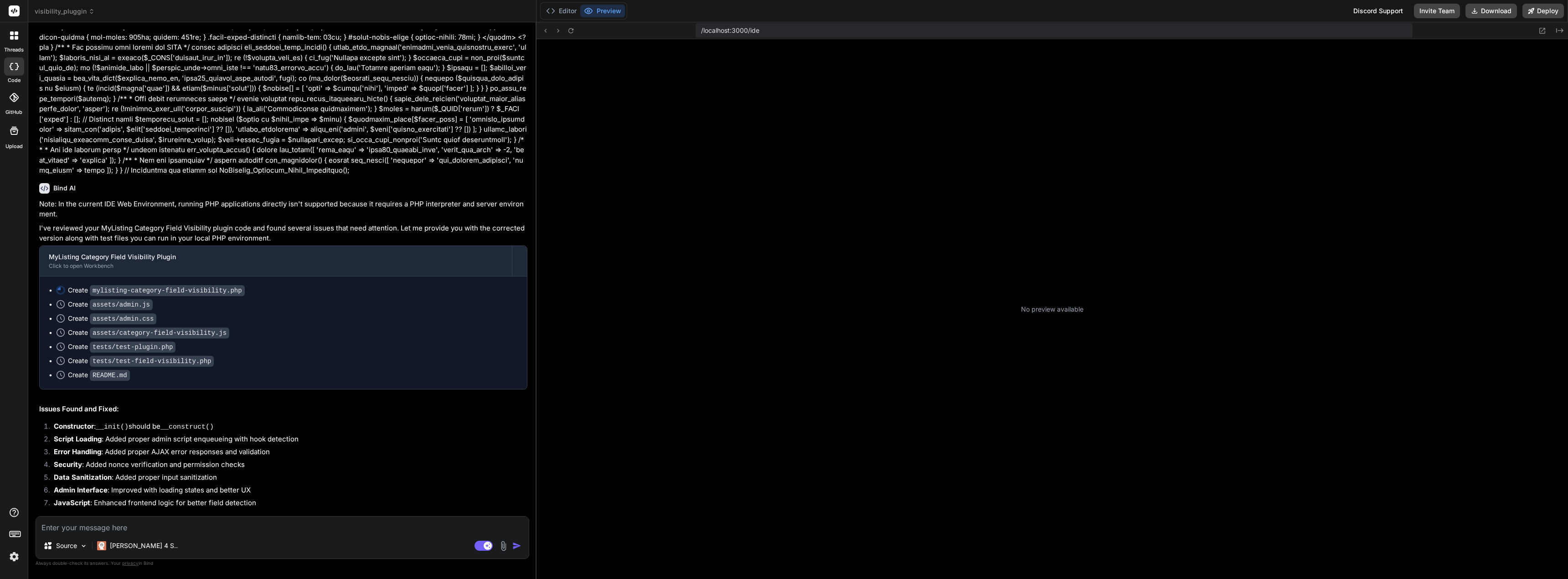
type textarea "x"
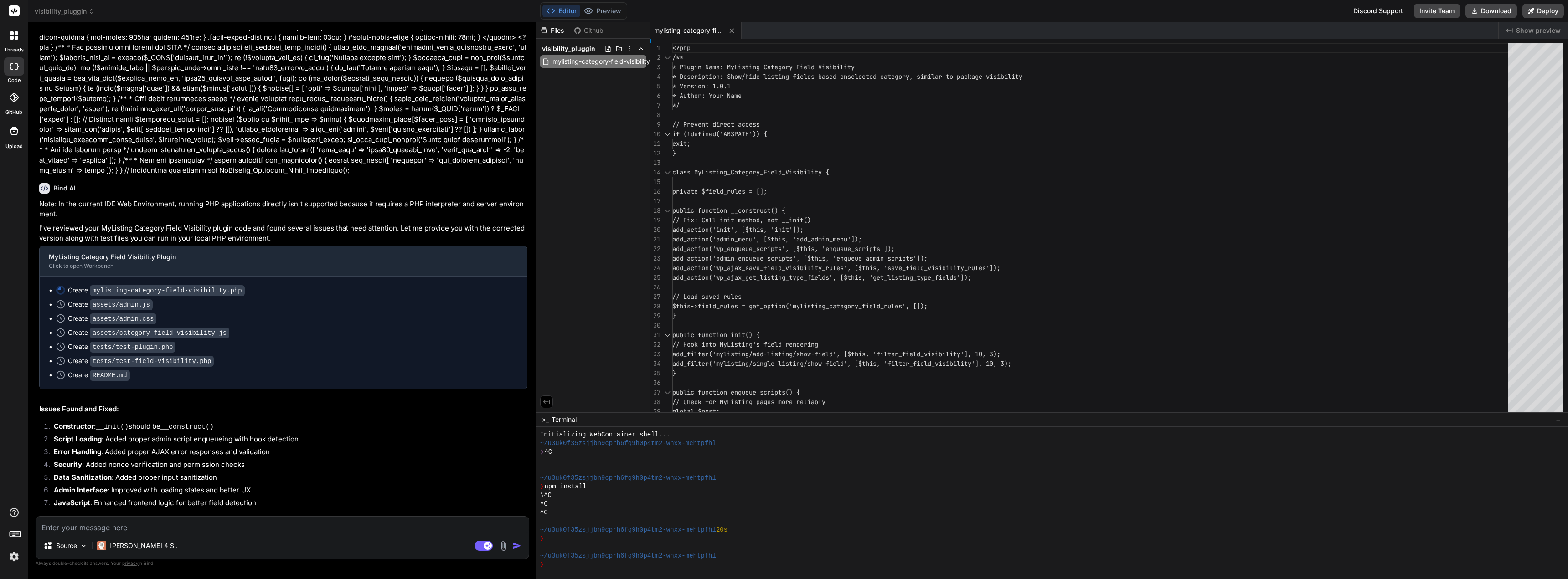
type input "C:\fakepath\Screenshot 2025-10-08 224830.jpg"
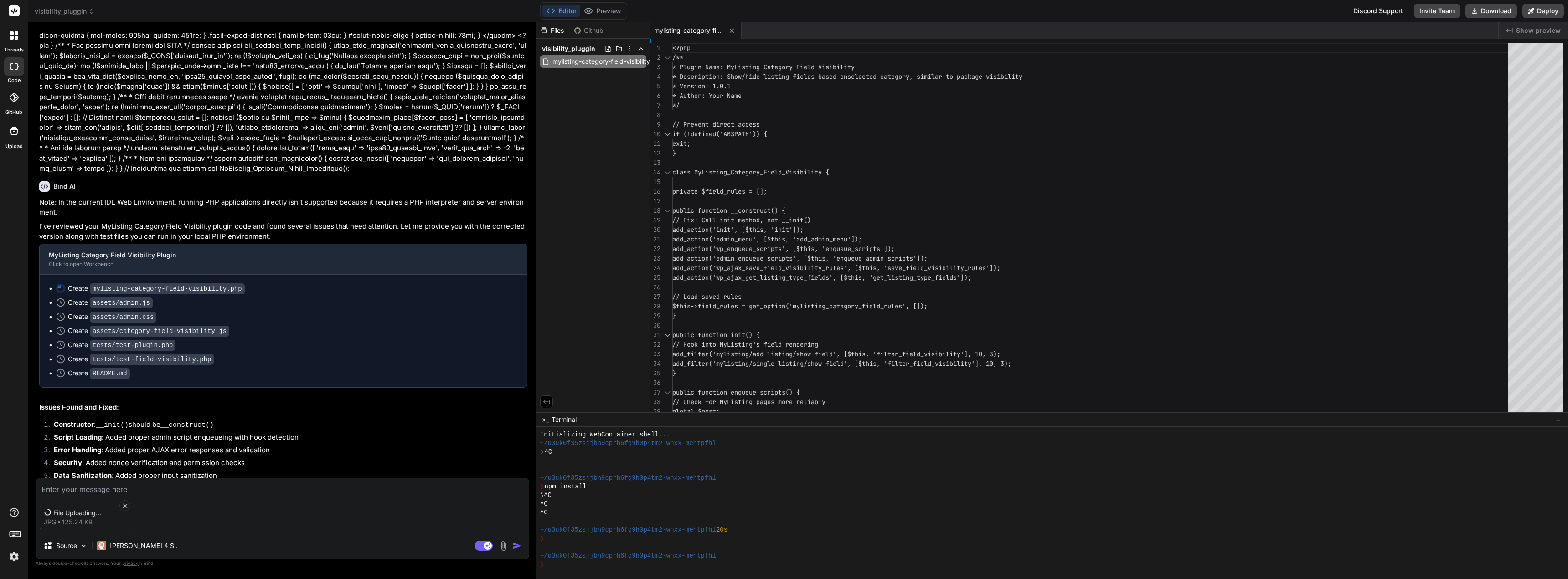
click at [59, 485] on textarea at bounding box center [282, 486] width 492 height 16
type textarea "x"
type textarea "r"
type textarea "x"
type textarea "re"
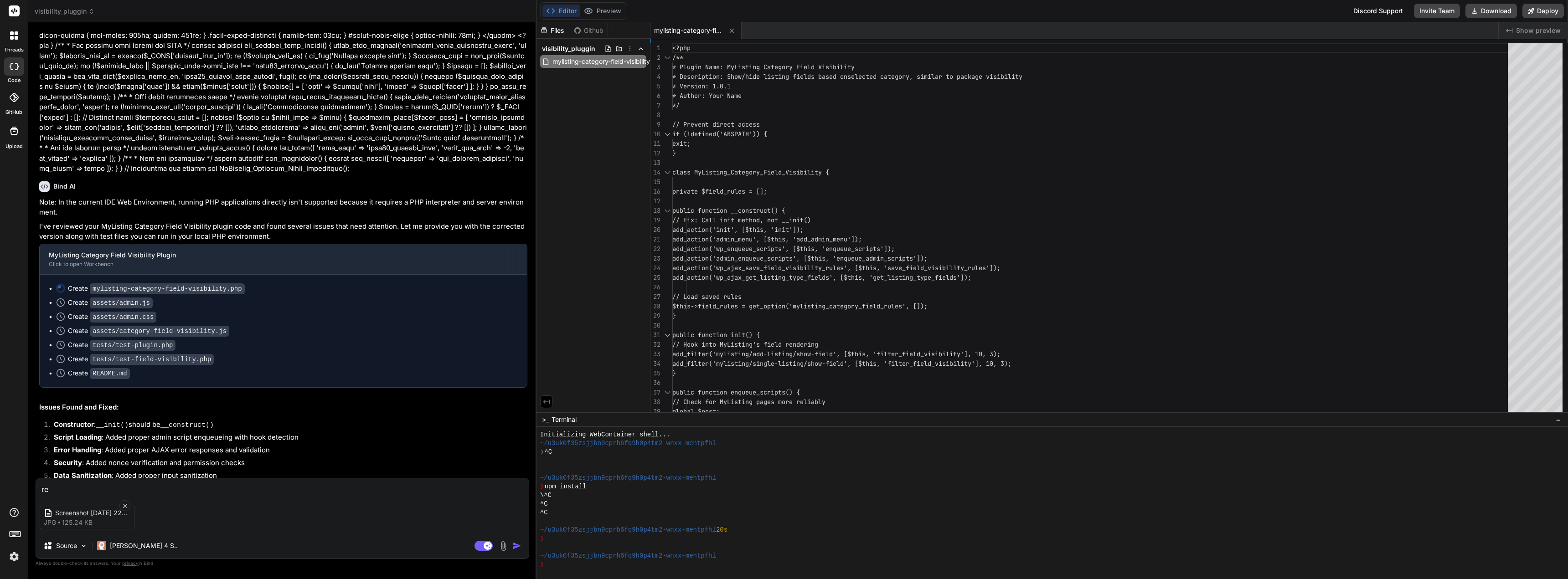
type textarea "x"
type textarea "rev"
type textarea "x"
type textarea "revi"
type textarea "x"
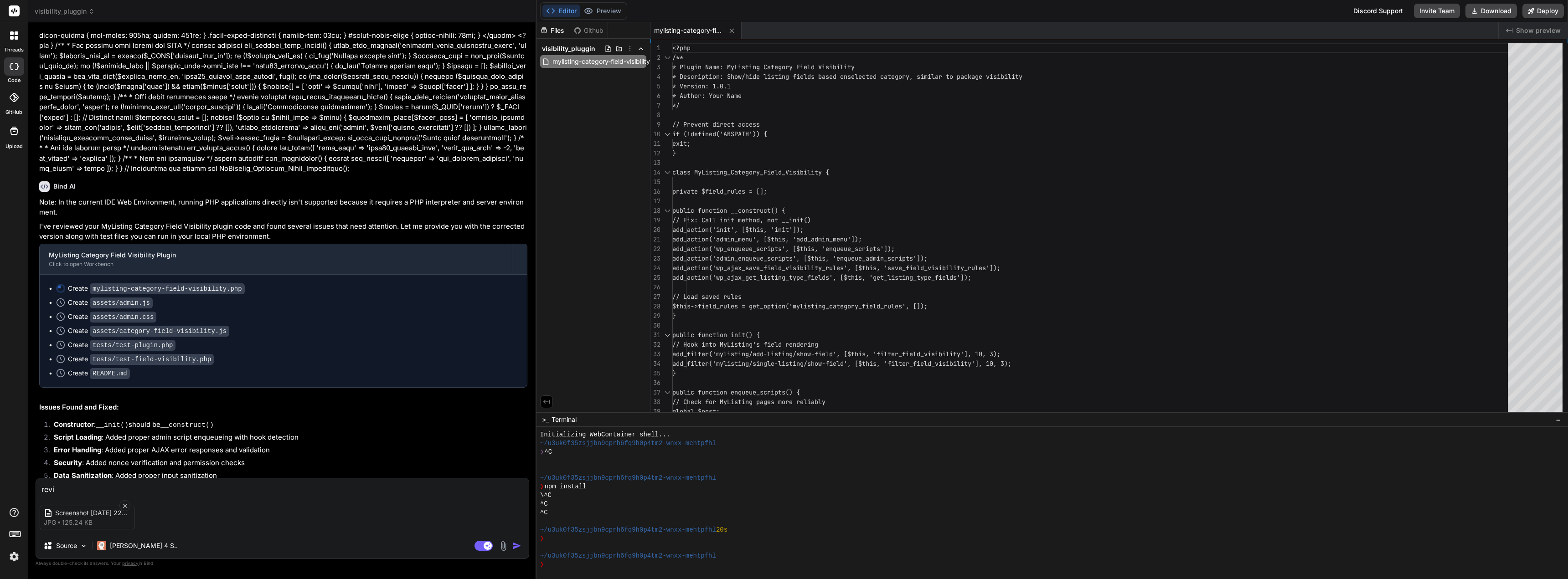
type textarea "revie"
type textarea "x"
type textarea "review"
type textarea "x"
type textarea "review"
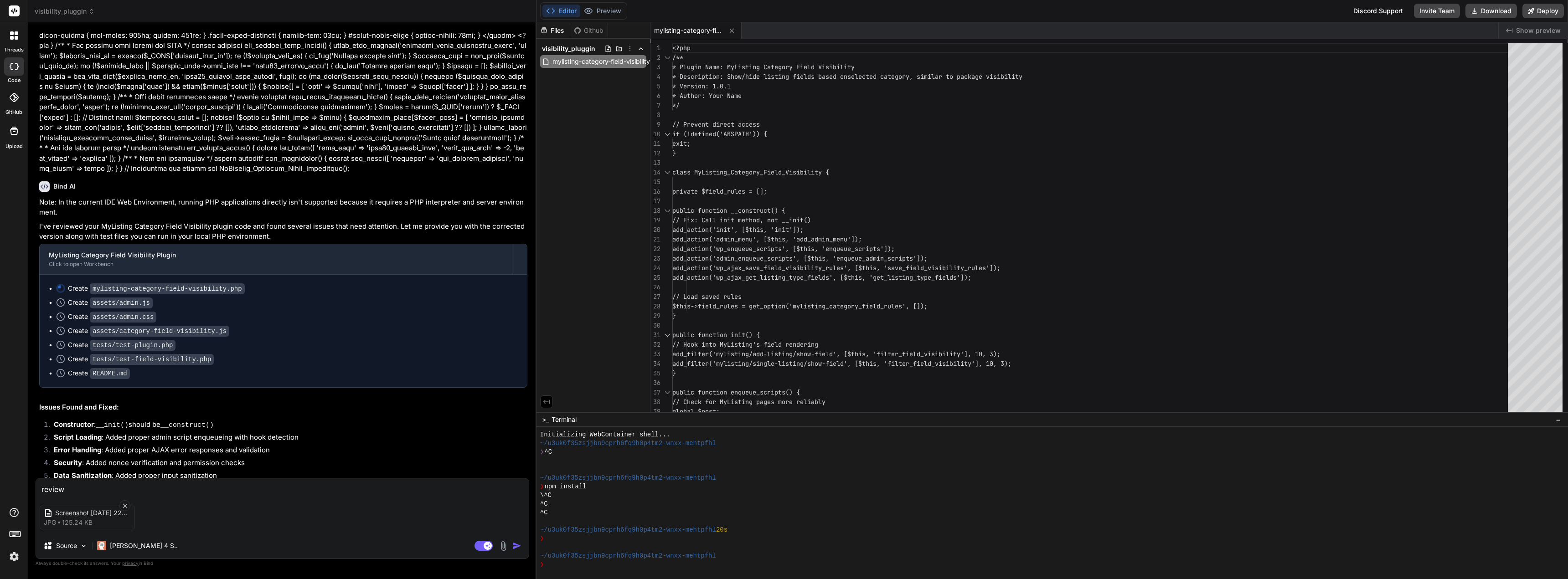
type textarea "x"
type textarea "review i"
type textarea "x"
type textarea "review im"
type textarea "x"
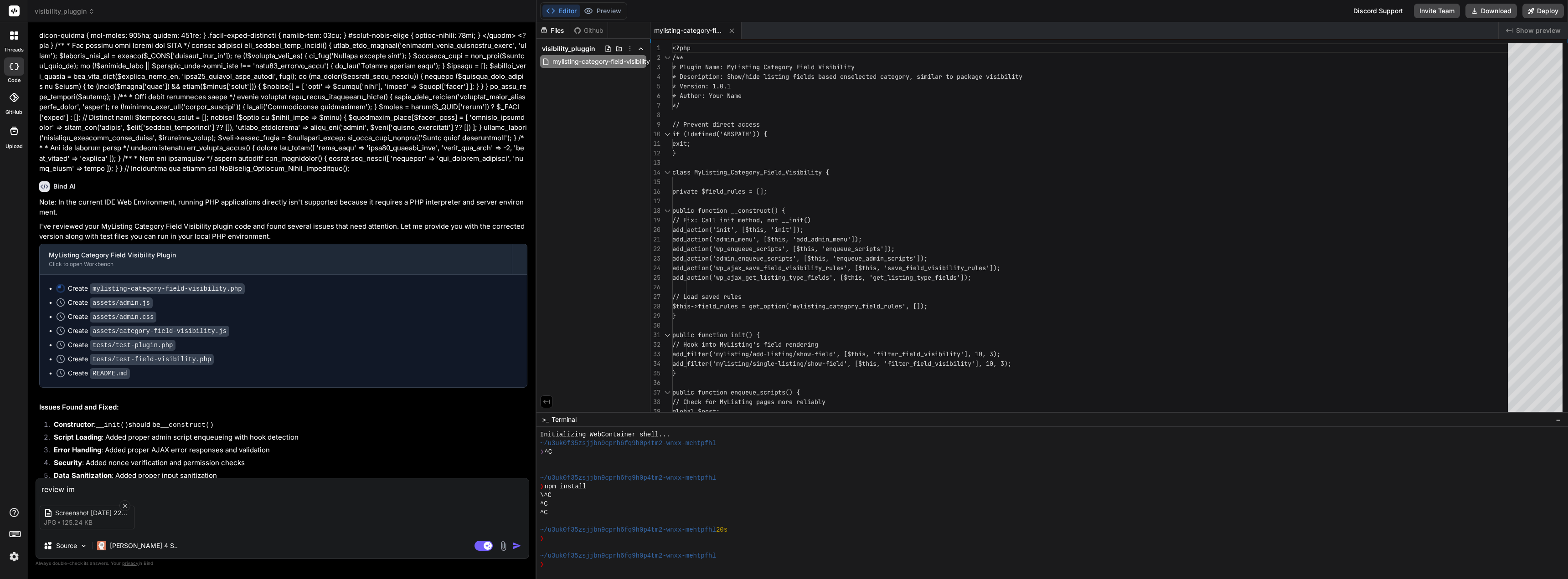
type textarea "review ima"
type textarea "x"
type textarea "review imag"
type textarea "x"
type textarea "review image"
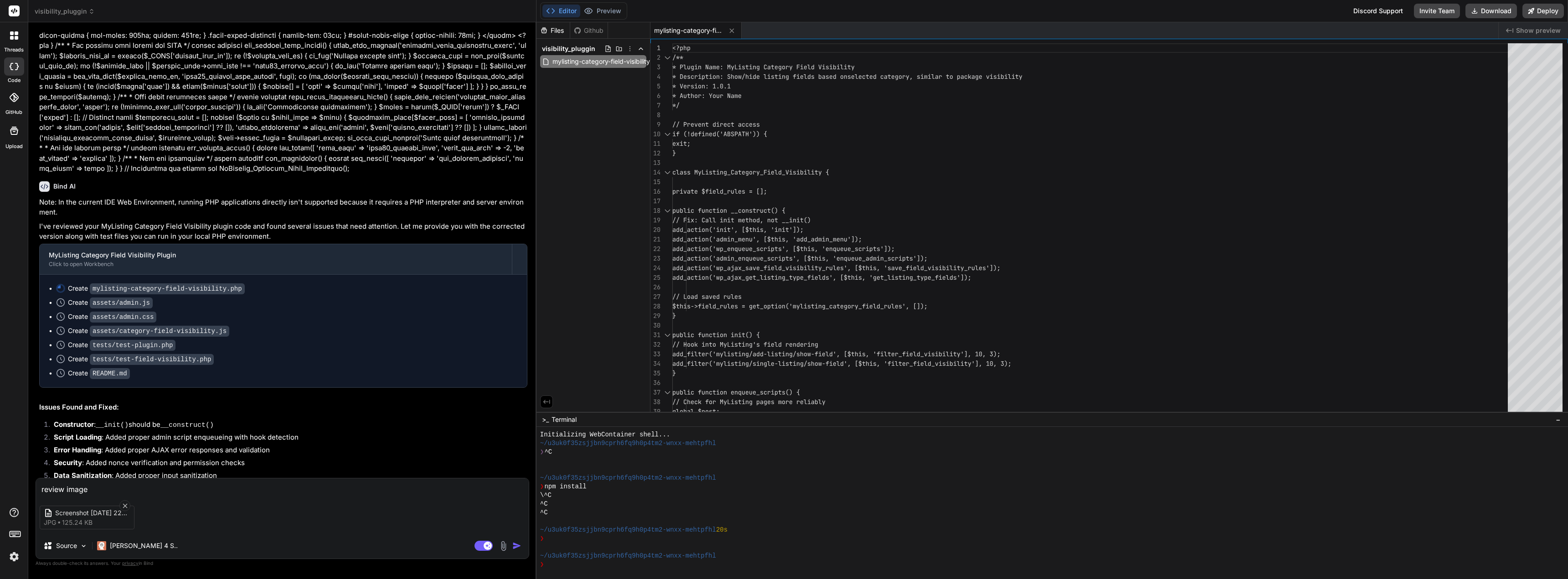
type textarea "x"
type textarea "review image"
type textarea "x"
type textarea "review image t"
type textarea "x"
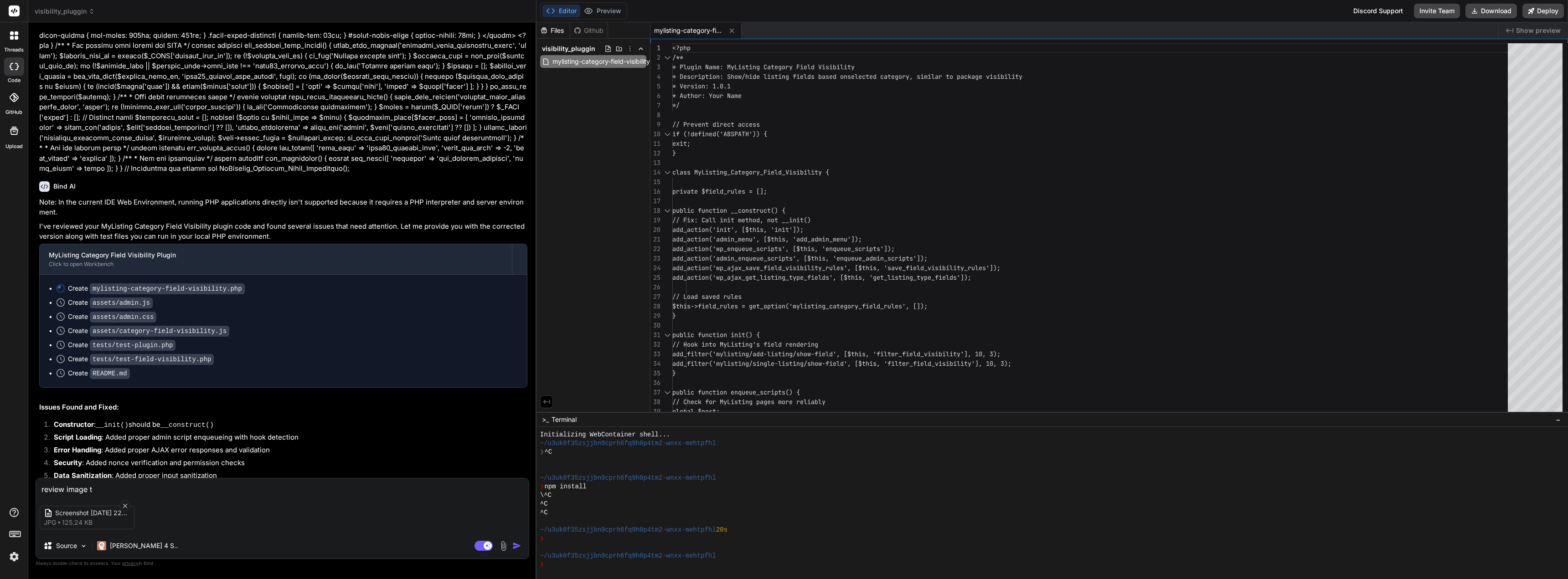
type textarea "review image to"
type textarea "x"
type textarea "review image tos"
type textarea "x"
type textarea "review image tosh"
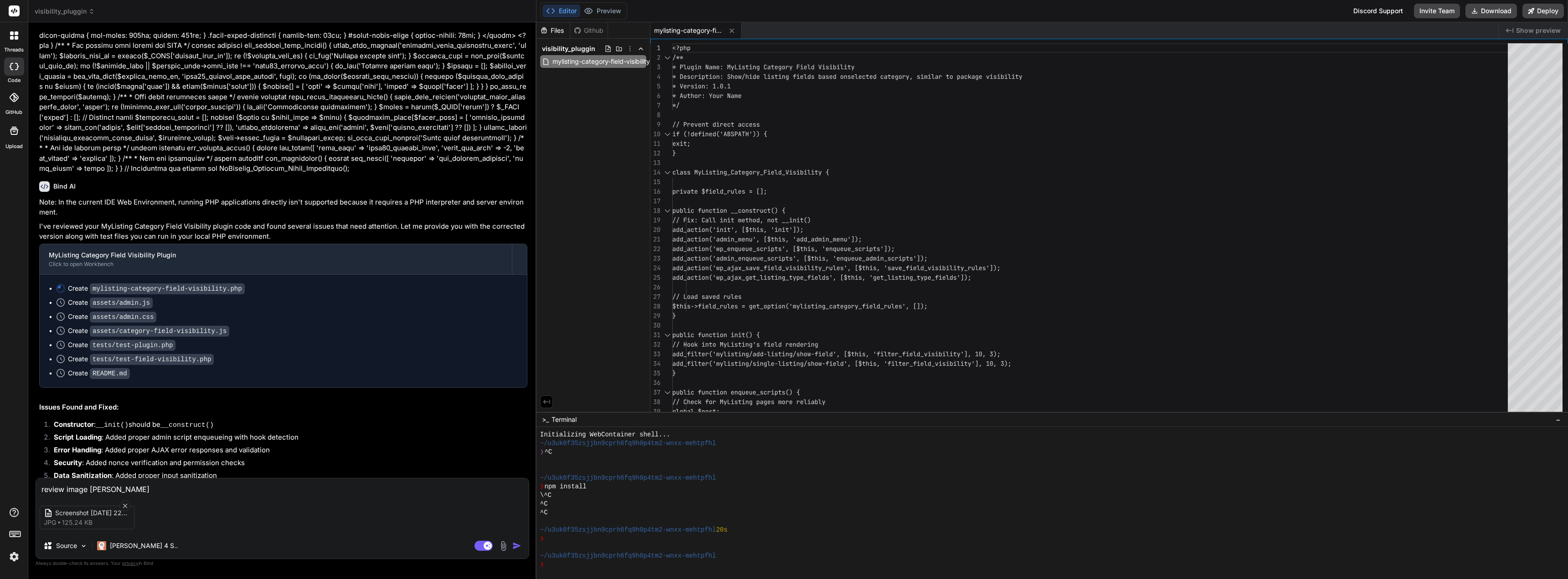
type textarea "x"
type textarea "review image tosho"
type textarea "x"
type textarea "review image toshow"
type textarea "x"
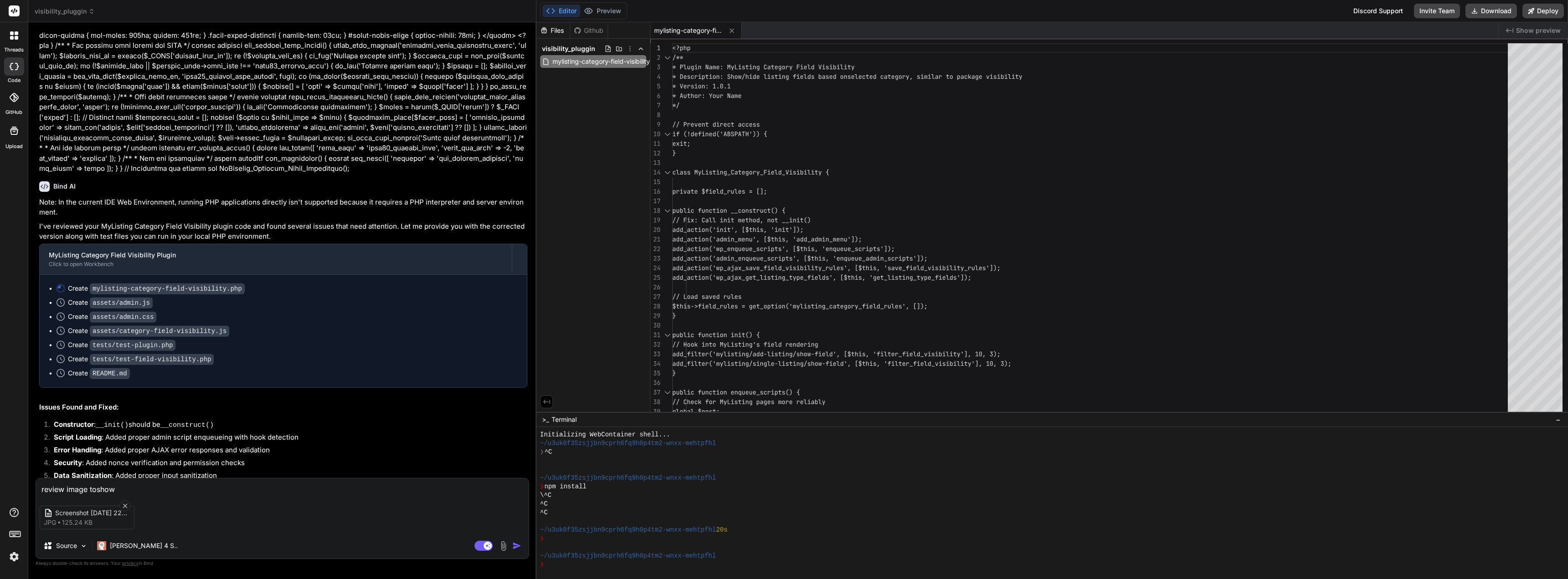
type textarea "review image toshow"
type textarea "x"
type textarea "review image toshow i"
type textarea "x"
type textarea "review image toshow in"
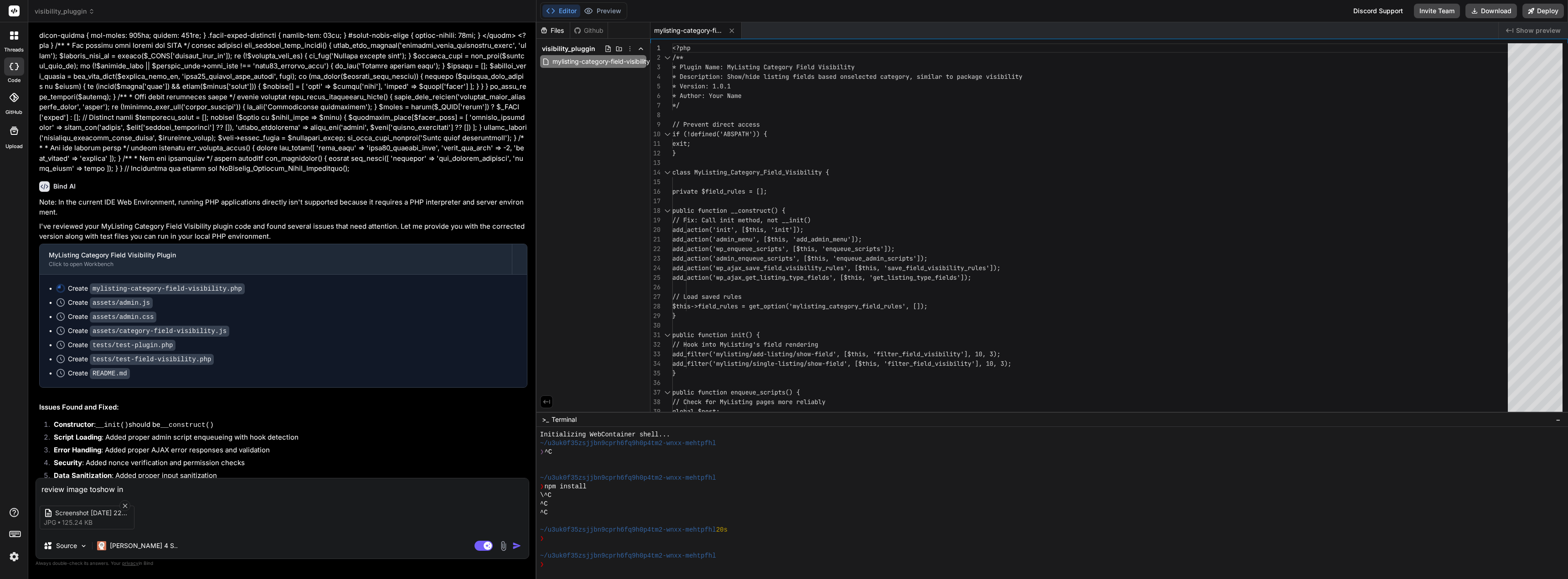
type textarea "x"
type textarea "review image toshow in"
type textarea "x"
type textarea "review image toshow in t"
type textarea "x"
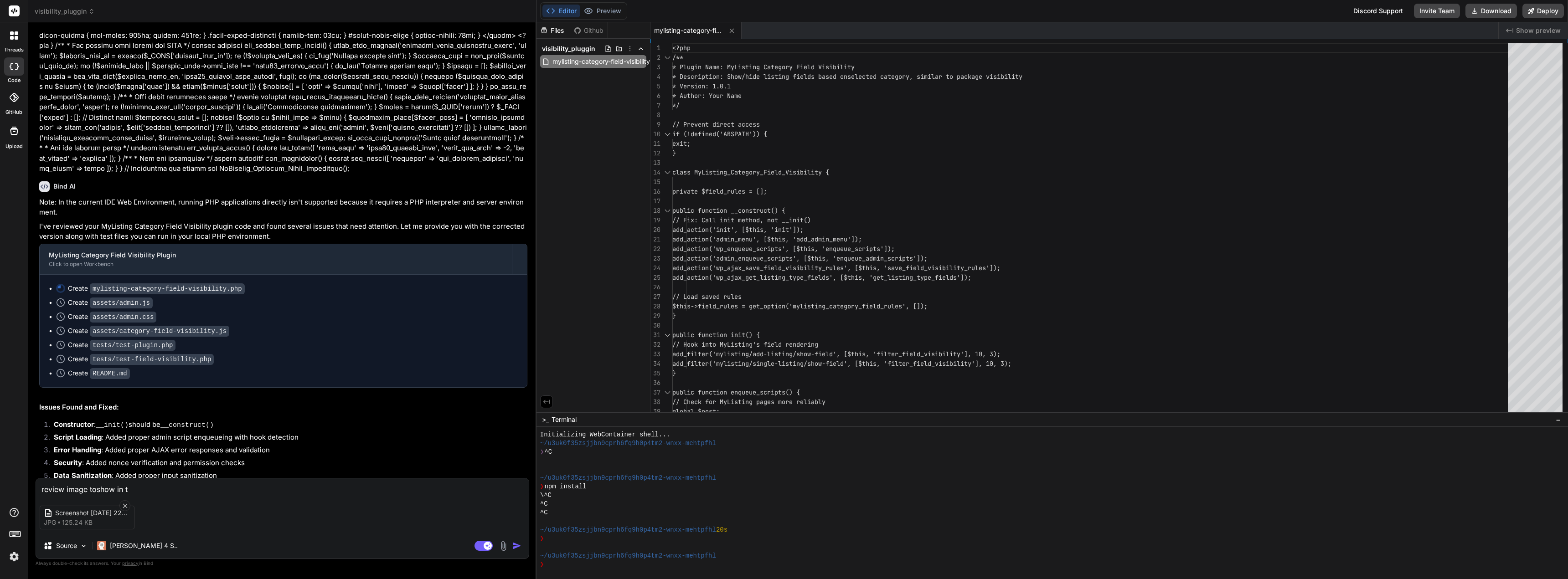
type textarea "review image toshow in th"
type textarea "x"
type textarea "review image toshow in the"
type textarea "x"
type textarea "review image toshow in the"
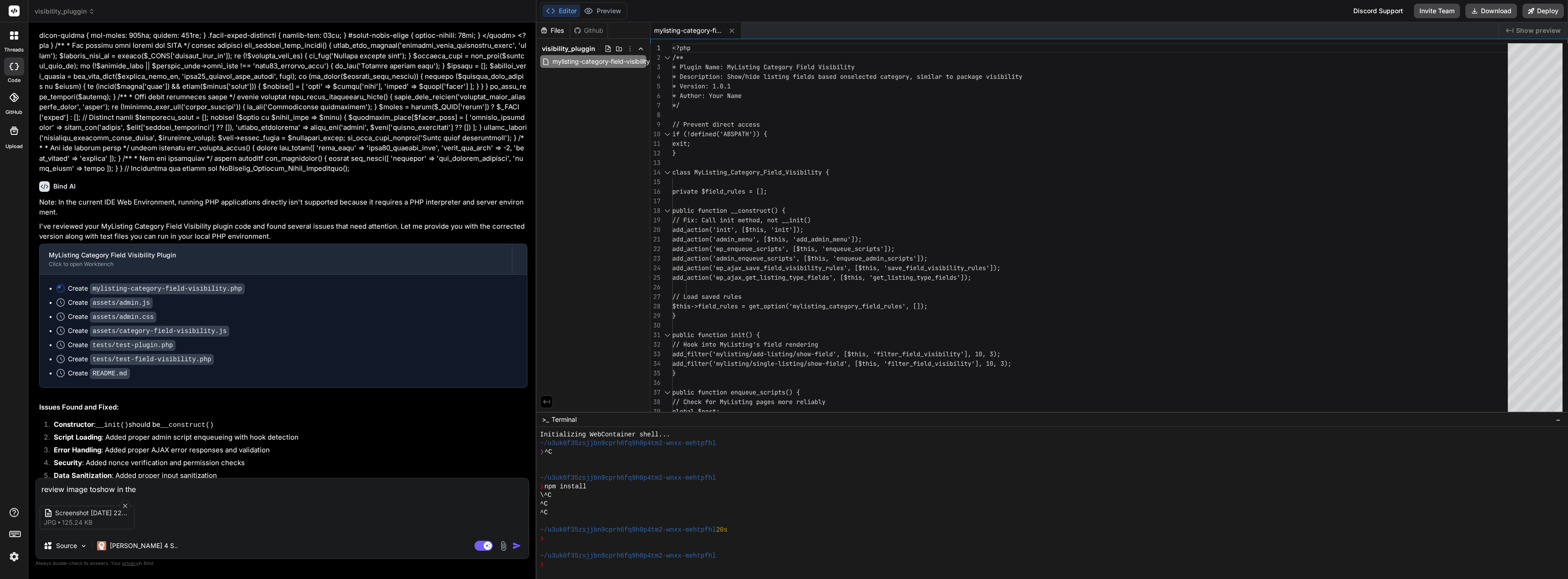
type textarea "x"
type textarea "review image toshow in the l"
type textarea "x"
type textarea "review image toshow in the li"
type textarea "x"
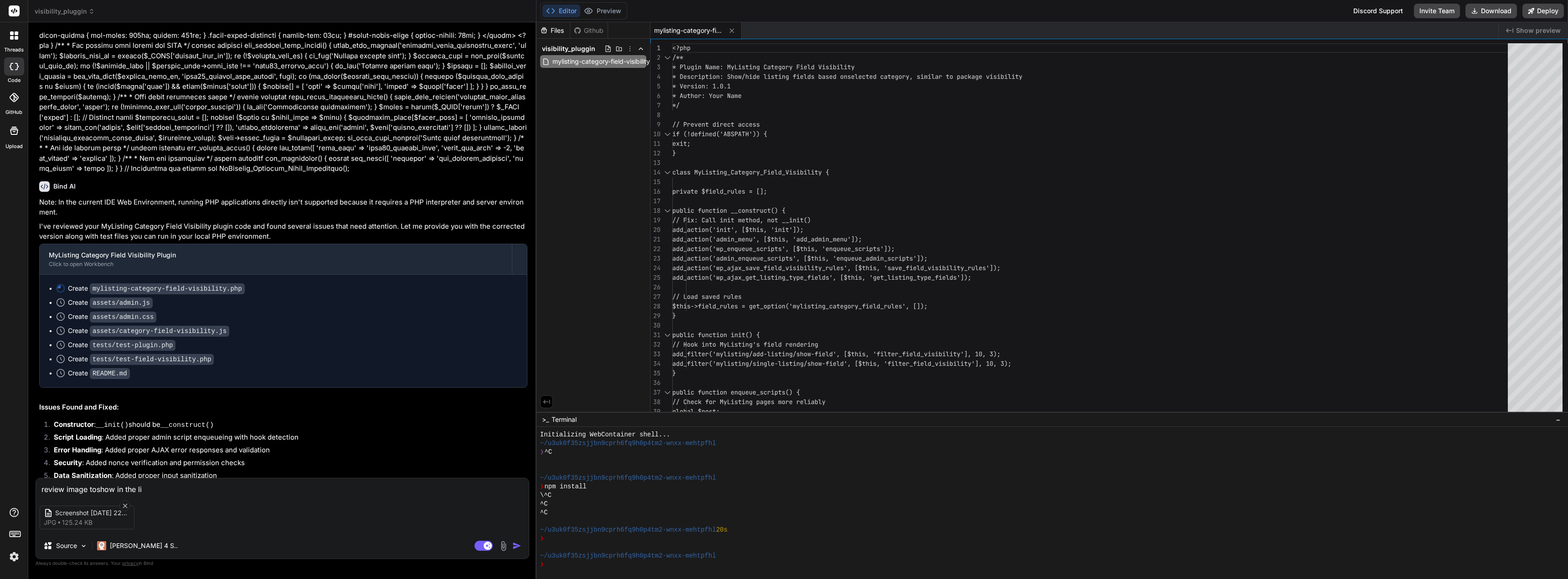
type textarea "review image toshow in the lis"
type textarea "x"
type textarea "review image toshow in the list"
type textarea "x"
type textarea "review image toshow in the listi"
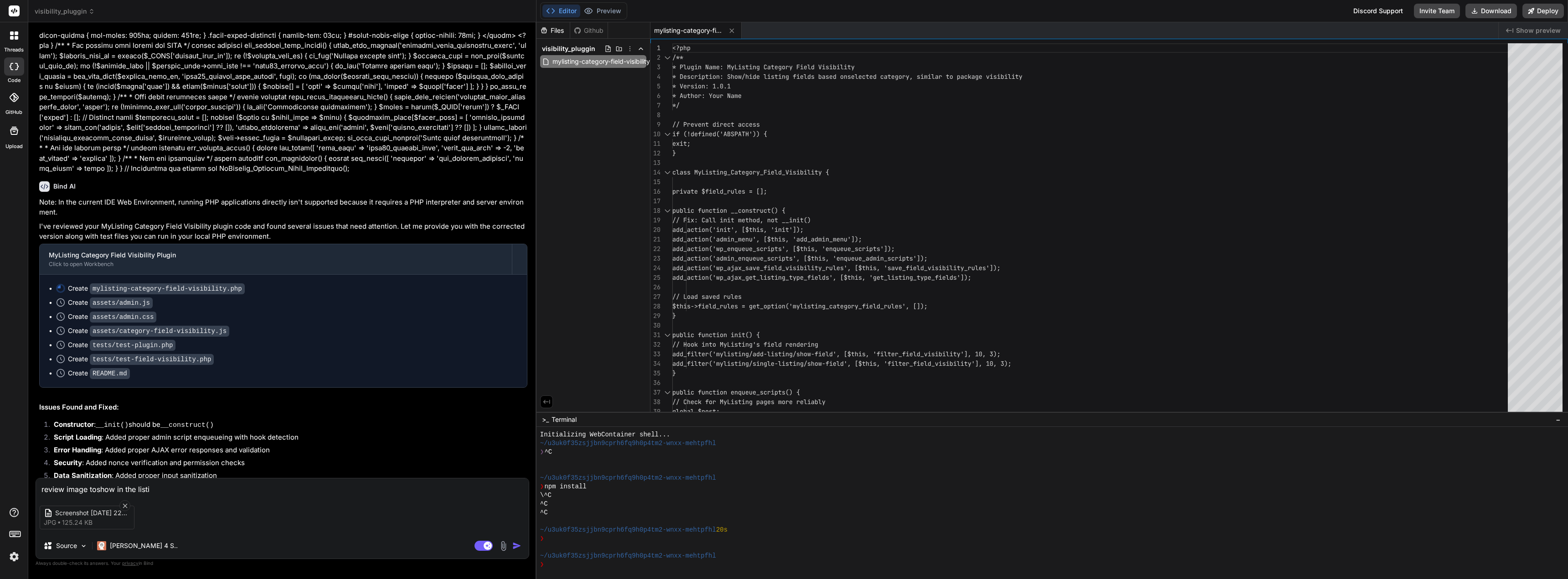
type textarea "x"
type textarea "review image toshow in the listin"
type textarea "x"
type textarea "review image toshow in the listing"
type textarea "x"
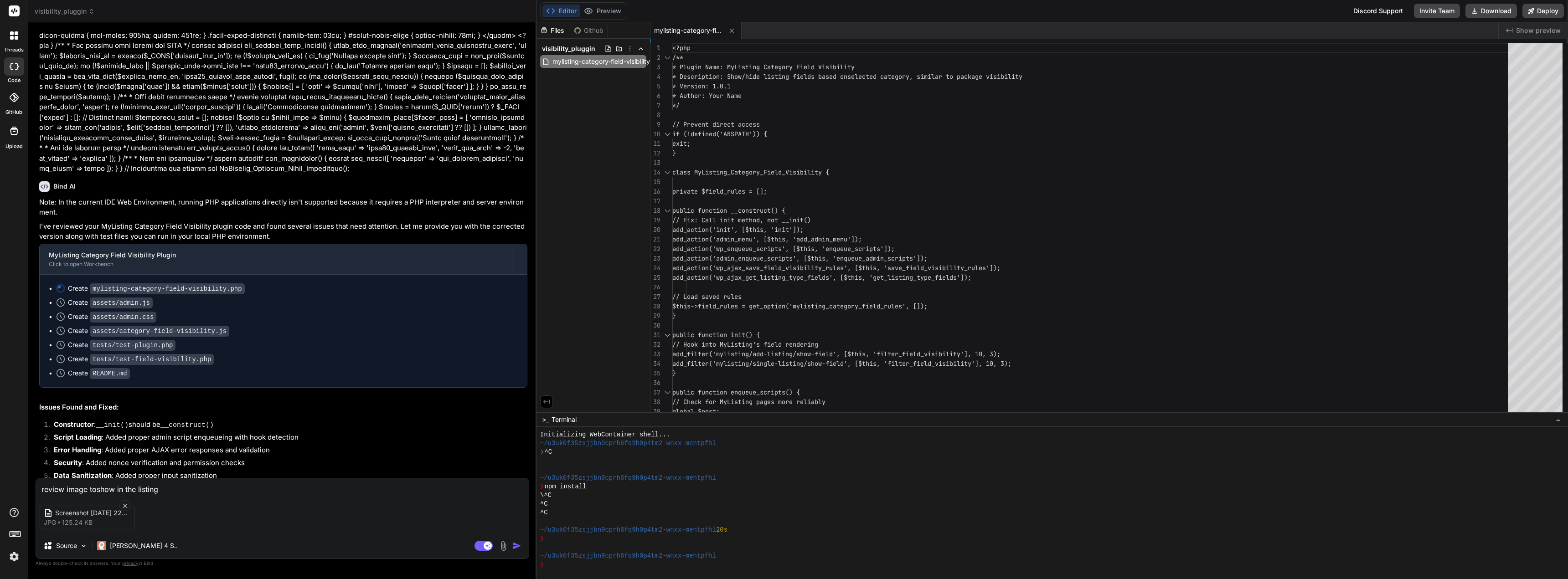
type textarea "review image toshow in the listing"
type textarea "x"
type textarea "review image toshow in the listing t"
type textarea "x"
type textarea "review image toshow in the listing ty"
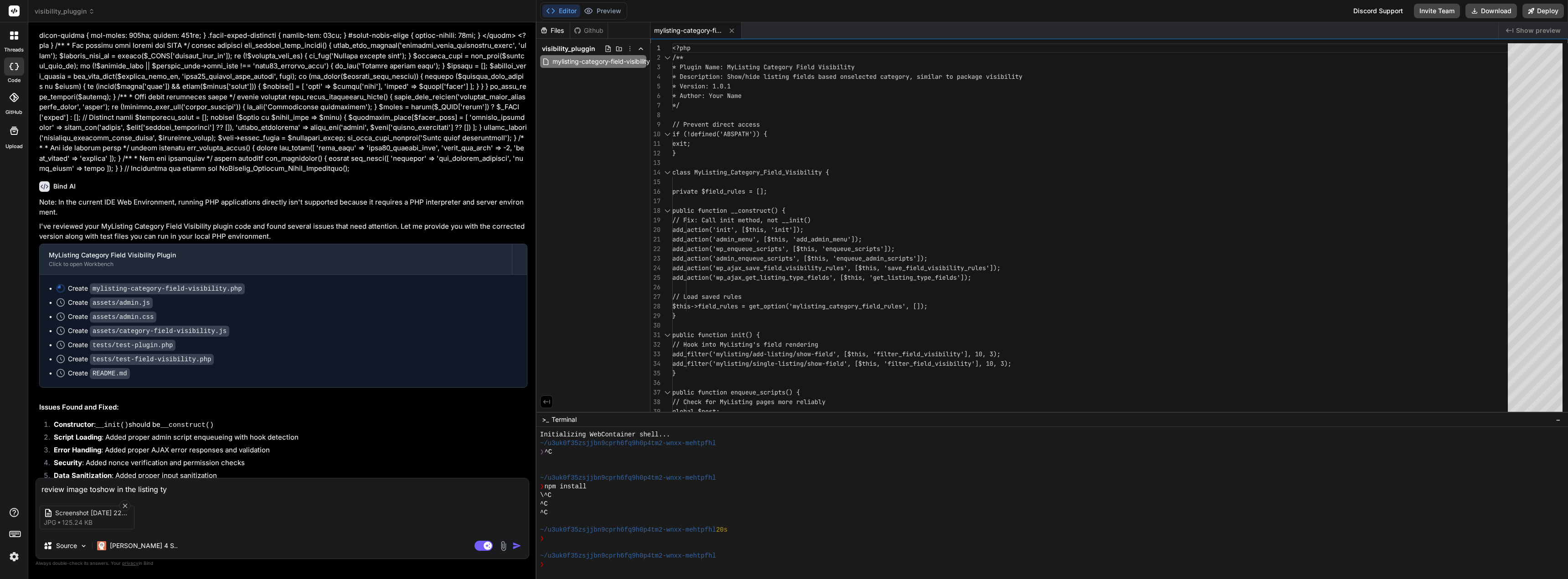
type textarea "x"
type textarea "review image toshow in the listing typ"
type textarea "x"
type textarea "review image toshow in the listing type"
type textarea "x"
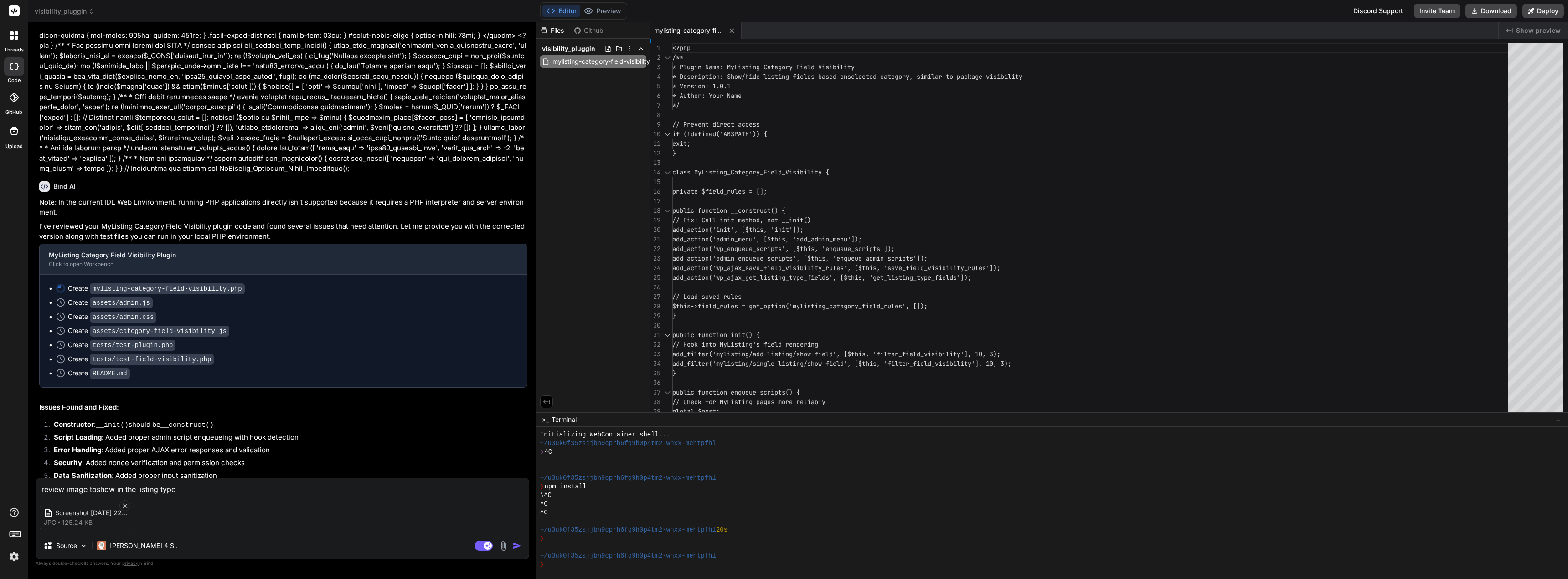
type textarea "review image toshow in the listing type"
type textarea "x"
type textarea "review image toshow in the listing type f"
type textarea "x"
type textarea "review image toshow in the listing type fi"
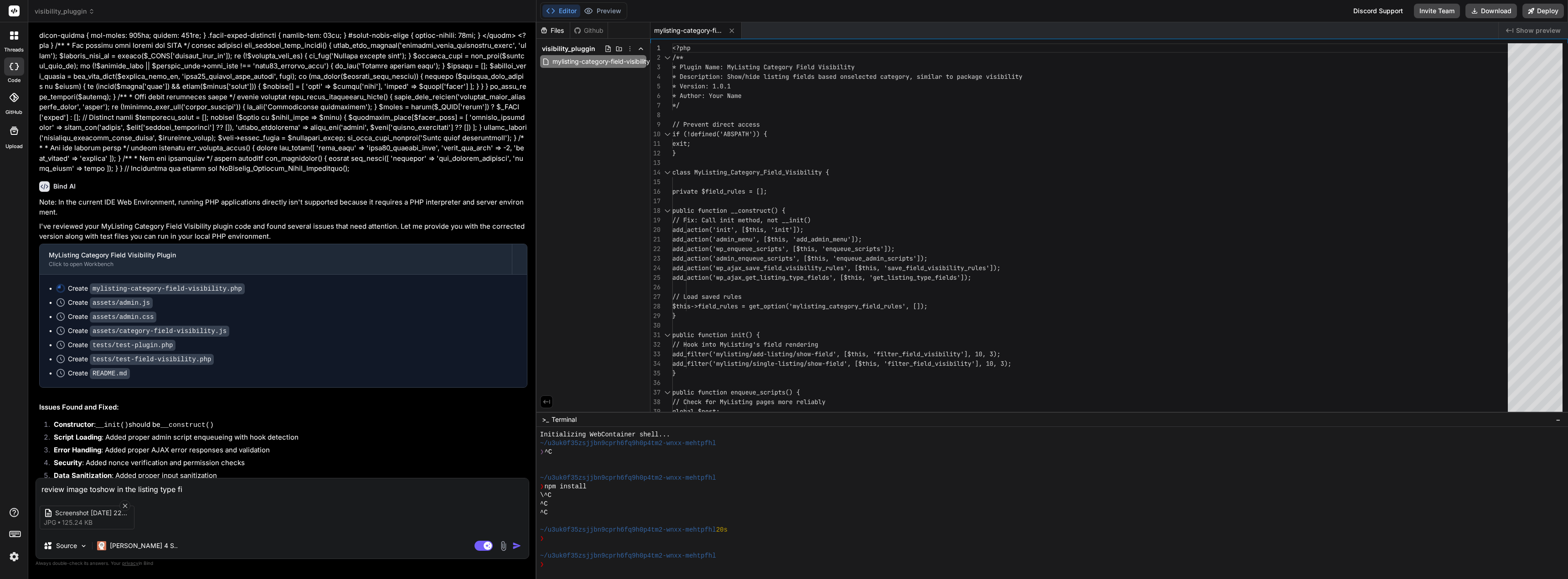
type textarea "x"
type textarea "review image toshow in the listing type fie"
type textarea "x"
type textarea "review image toshow in the listing type fiel"
type textarea "x"
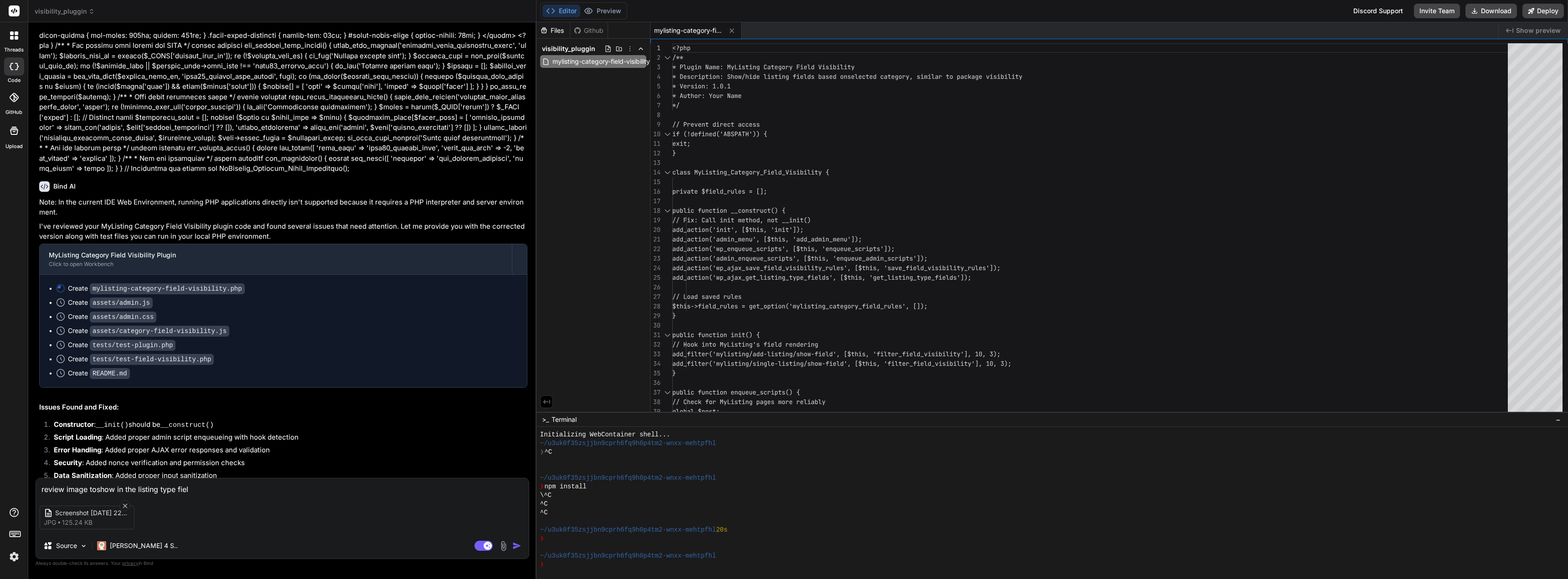
type textarea "review image toshow in the listing type field"
type textarea "x"
type textarea "review image toshow in the listing type field"
type textarea "x"
type textarea "review image toshow in the listing type field o"
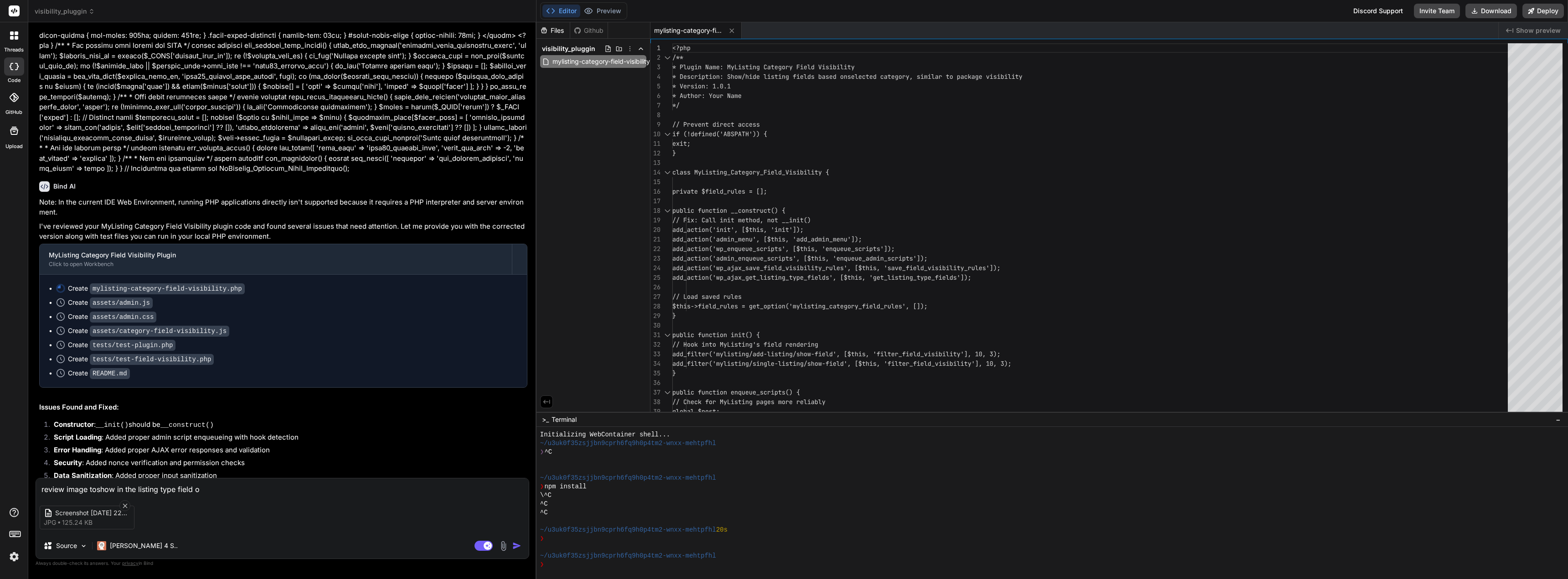
type textarea "x"
type textarea "review image toshow in the listing type field op"
type textarea "x"
type textarea "review image toshow in the listing type field opt"
type textarea "x"
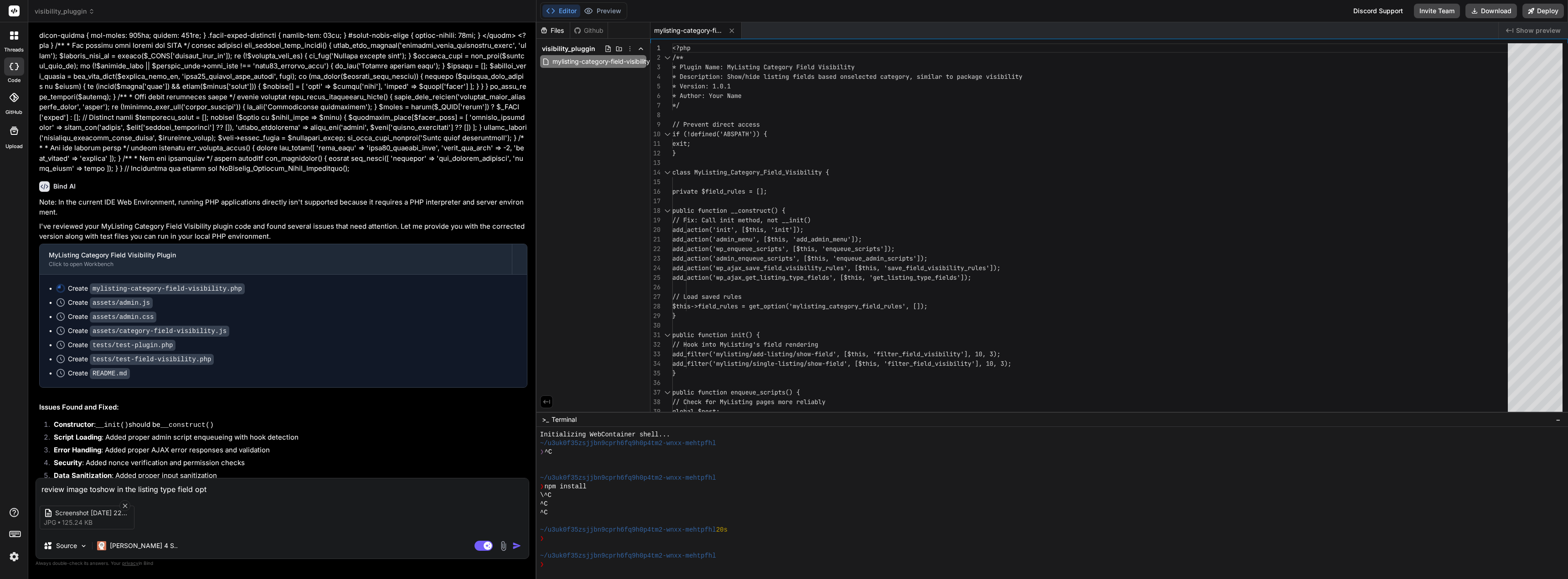
type textarea "review image toshow in the listing type field opti"
type textarea "x"
type textarea "review image toshow in the listing type field optio"
type textarea "x"
type textarea "review image toshow in the listing type field option"
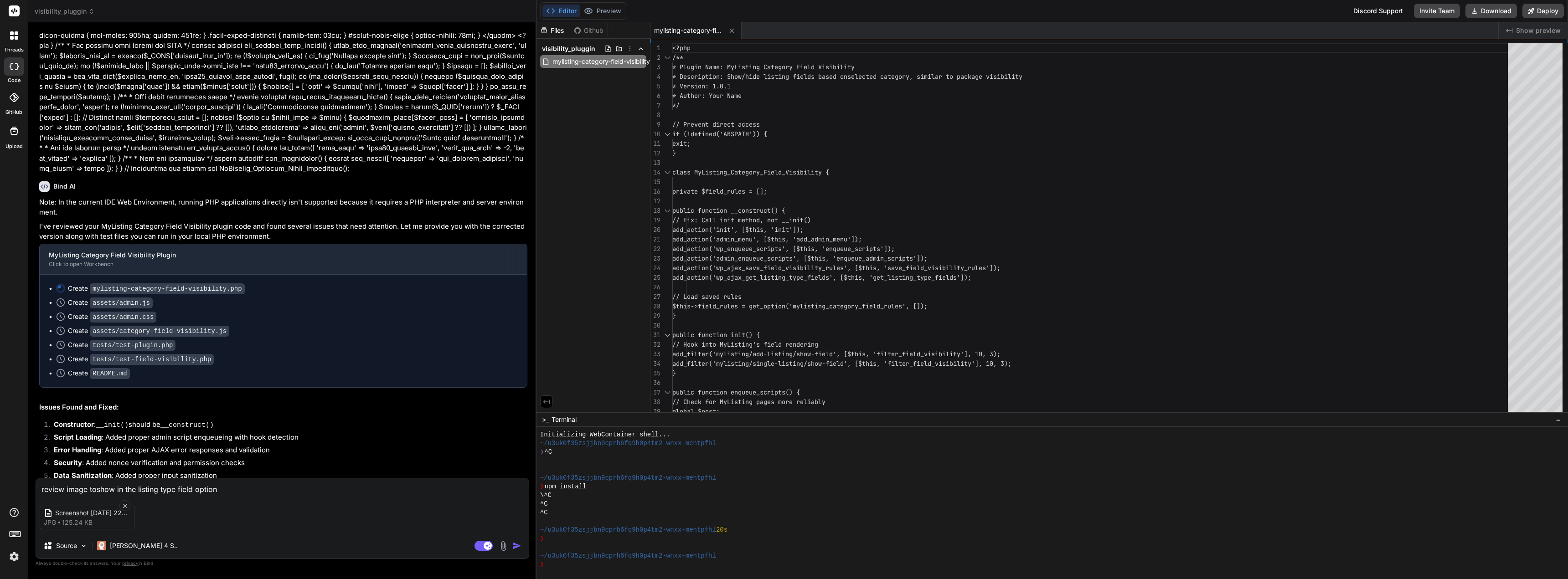
type textarea "x"
type textarea "review image toshow in the listing type field options"
type textarea "x"
type textarea "review image toshow in the listing type field options,"
type textarea "x"
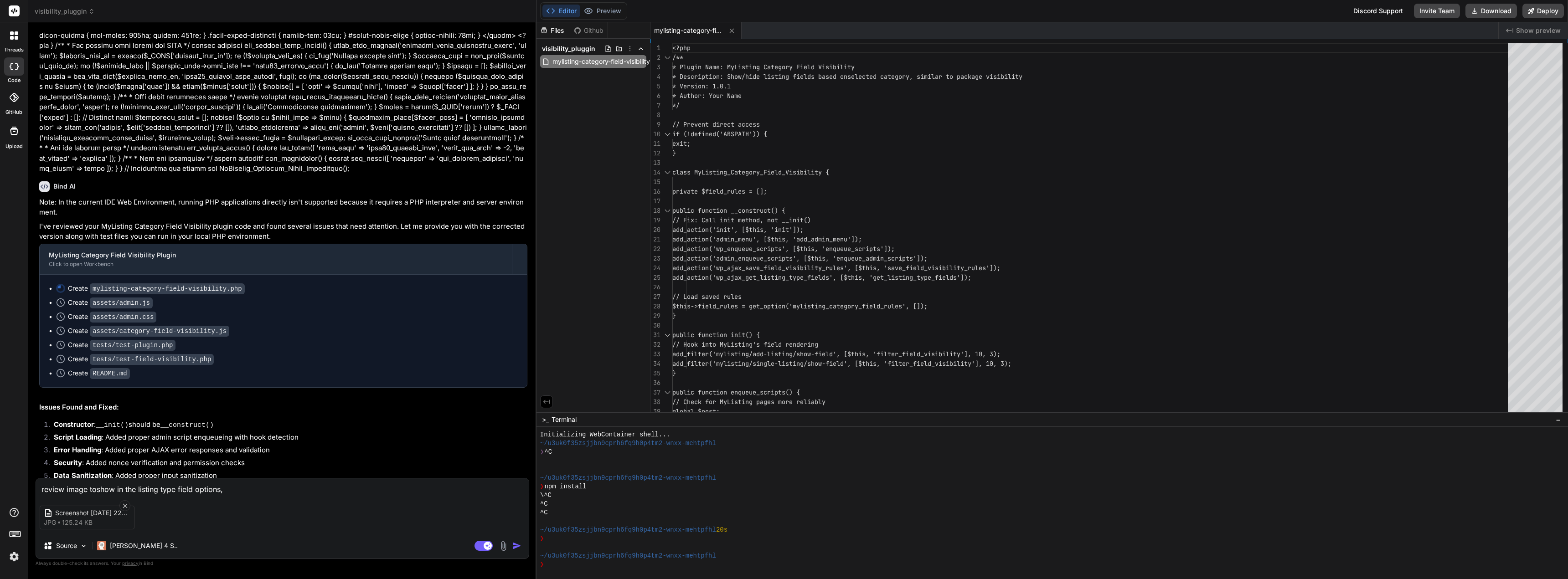
type textarea "review image toshow in the listing type field options,"
type textarea "x"
type textarea "review image toshow in the listing type field options, s"
type textarea "x"
type textarea "review image toshow in the listing type field options, si"
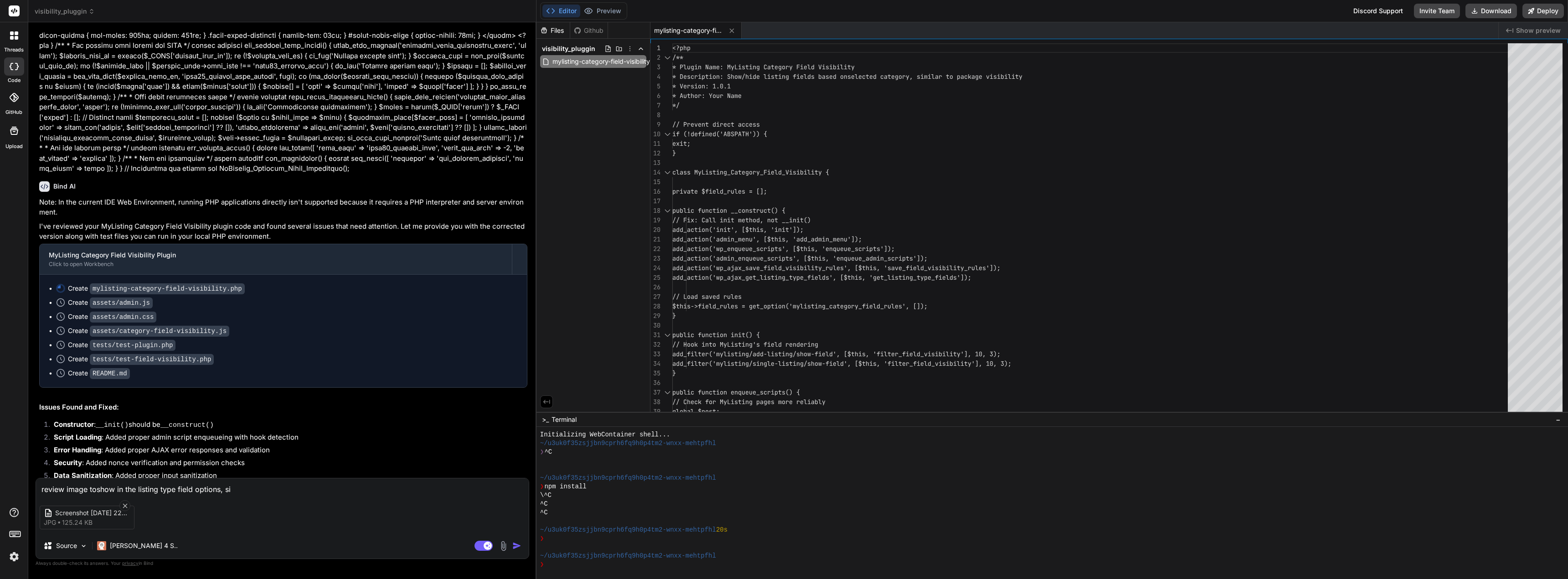
type textarea "x"
type textarea "review image toshow in the listing type field options, sim"
type textarea "x"
type textarea "review image toshow in the listing type field options, simi"
type textarea "x"
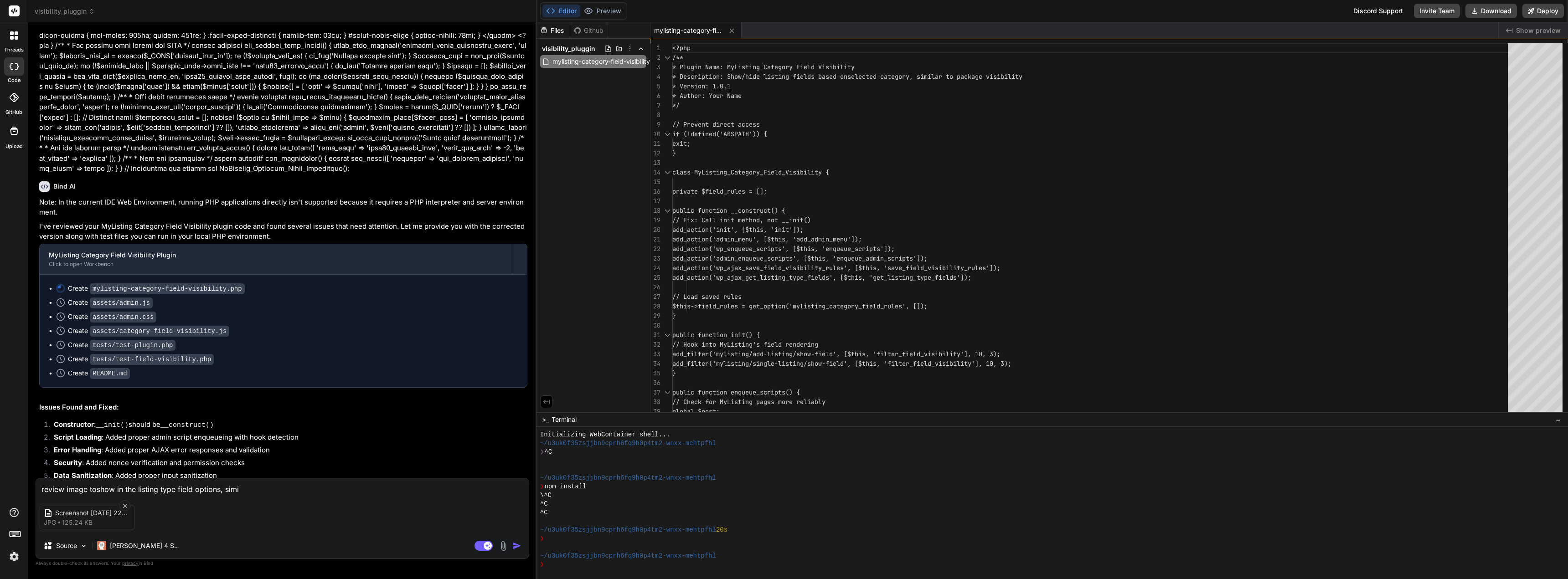
type textarea "review image toshow in the listing type field options, simia"
type textarea "x"
type textarea "review image toshow in the listing type field options, simial"
type textarea "x"
type textarea "review image toshow in the listing type field options, simialr"
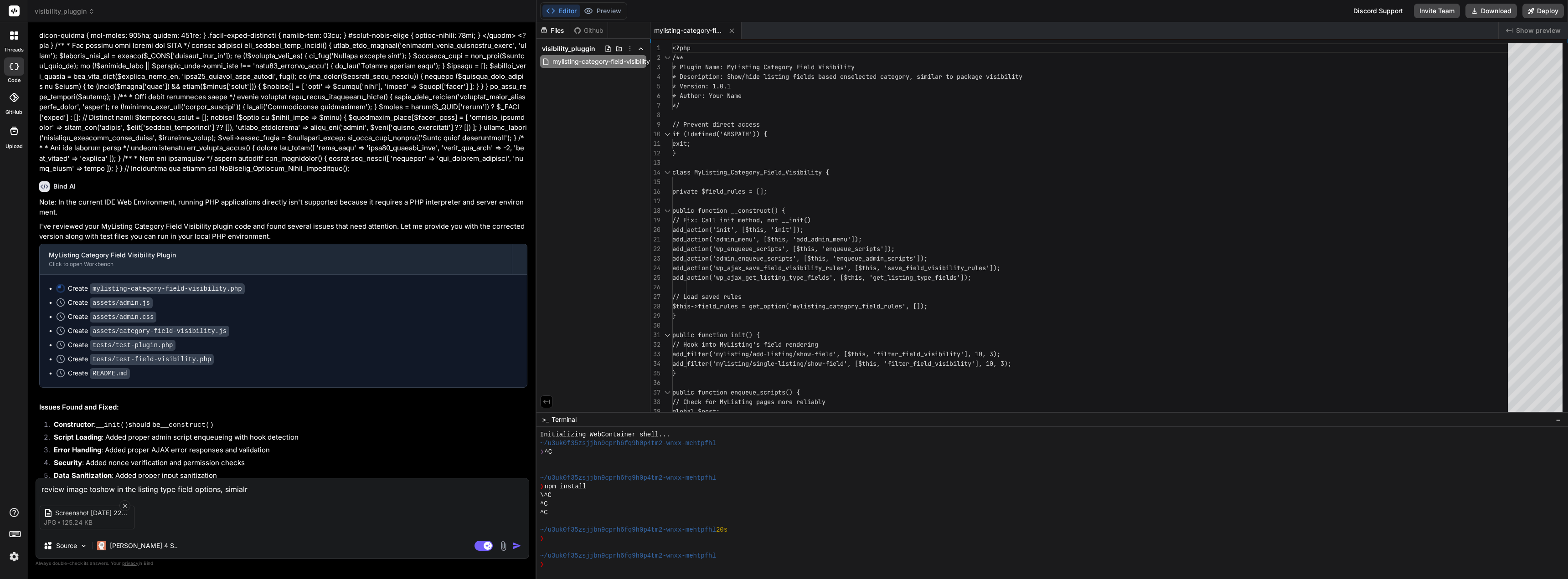
type textarea "x"
type textarea "review image toshow in the listing type field options, simialr"
type textarea "x"
type textarea "review image toshow in the listing type field options, simialr i"
click at [505, 546] on img at bounding box center [503, 546] width 10 height 10
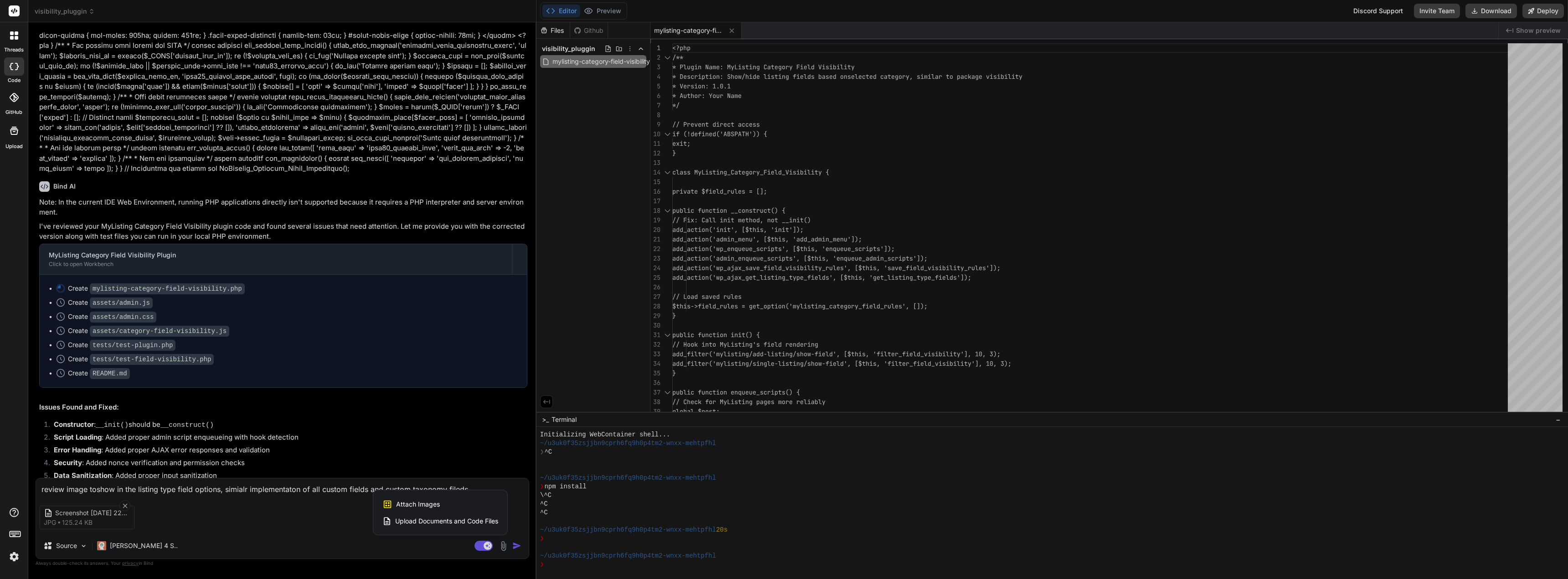
click at [430, 502] on span "Attach Images" at bounding box center [418, 504] width 44 height 9
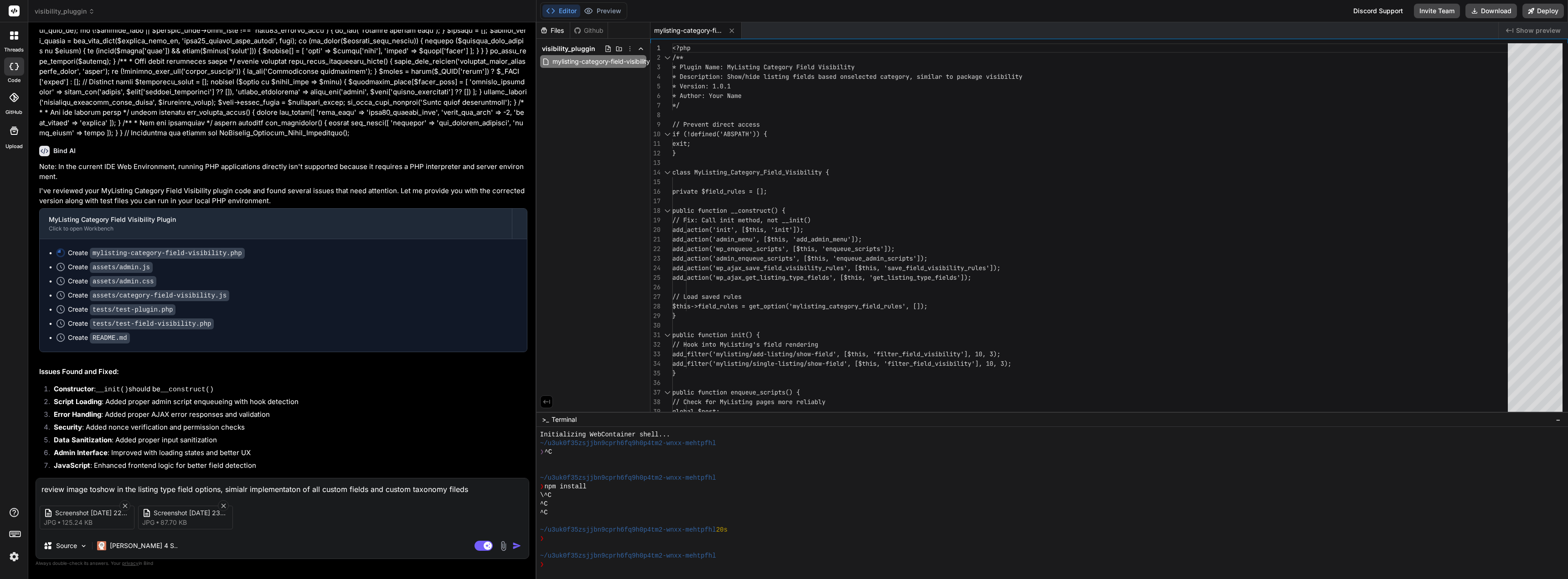
scroll to position [355, 0]
click at [513, 544] on img "button" at bounding box center [517, 546] width 9 height 9
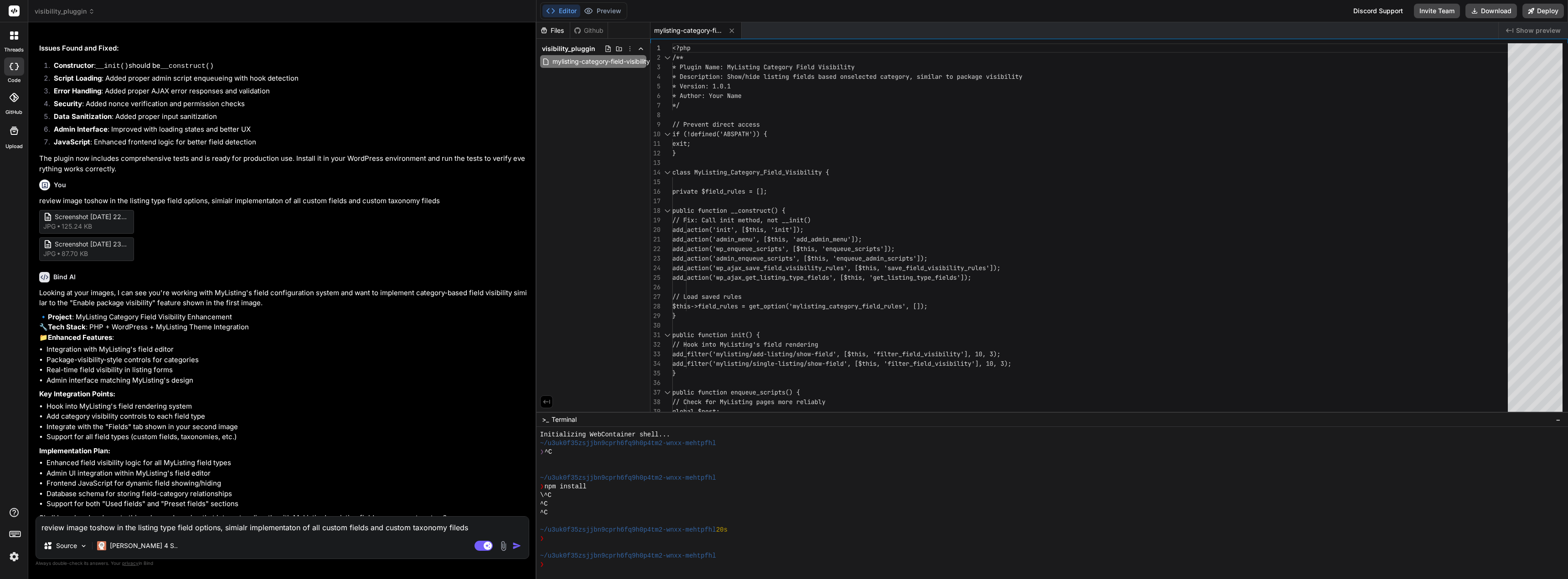
scroll to position [684, 0]
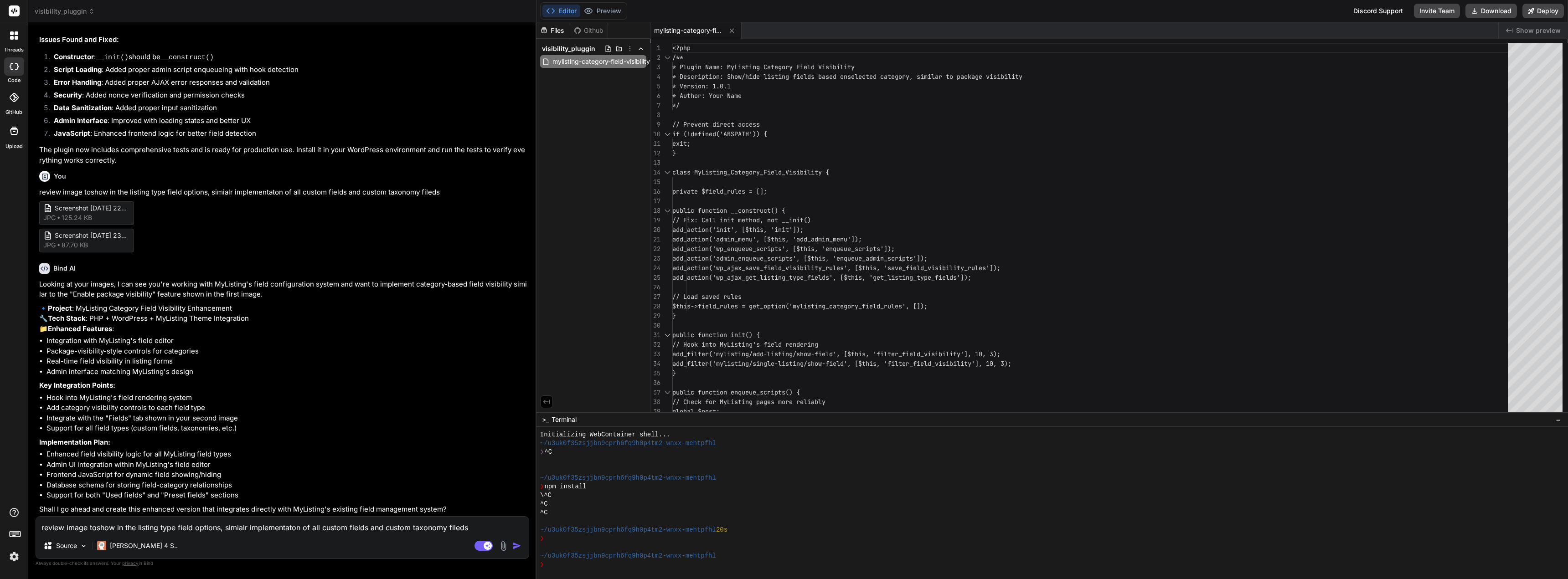
click at [231, 530] on textarea "review image toshow in the listing type field options, simialr implementaton of…" at bounding box center [282, 524] width 492 height 16
click at [1503, 10] on button "Download" at bounding box center [1491, 11] width 52 height 15
click at [518, 543] on img "button" at bounding box center [517, 546] width 9 height 9
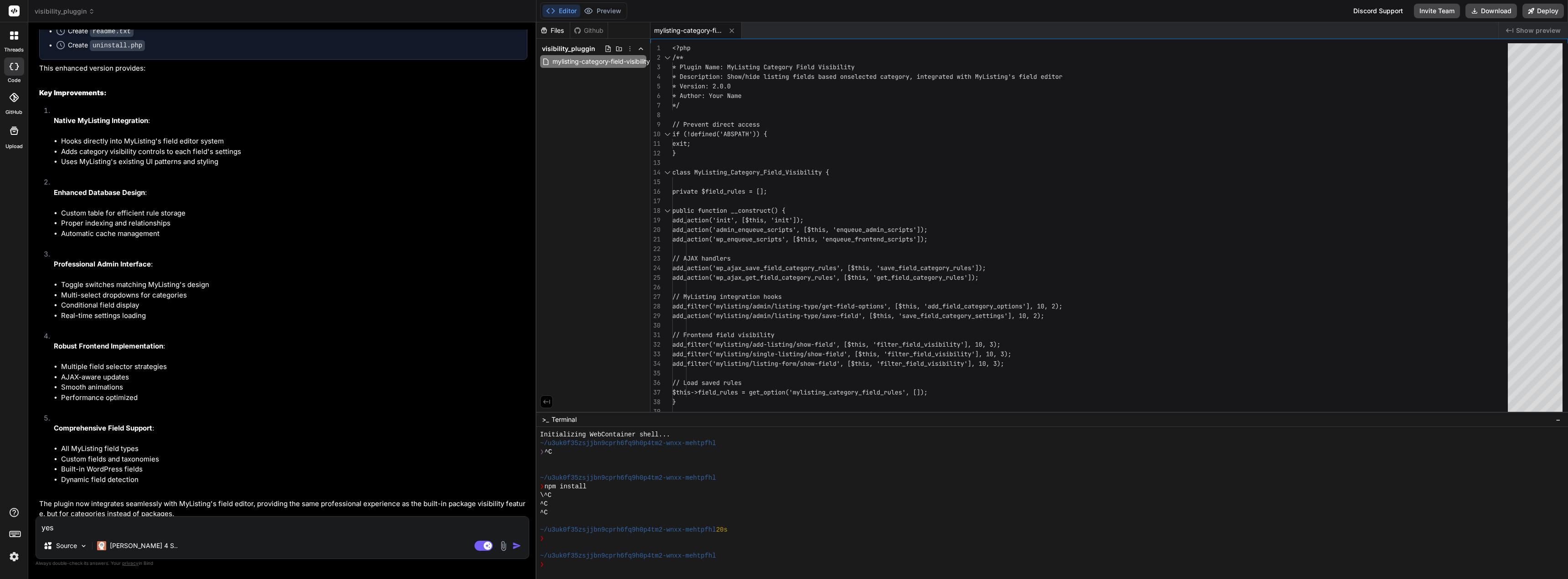
scroll to position [1343, 0]
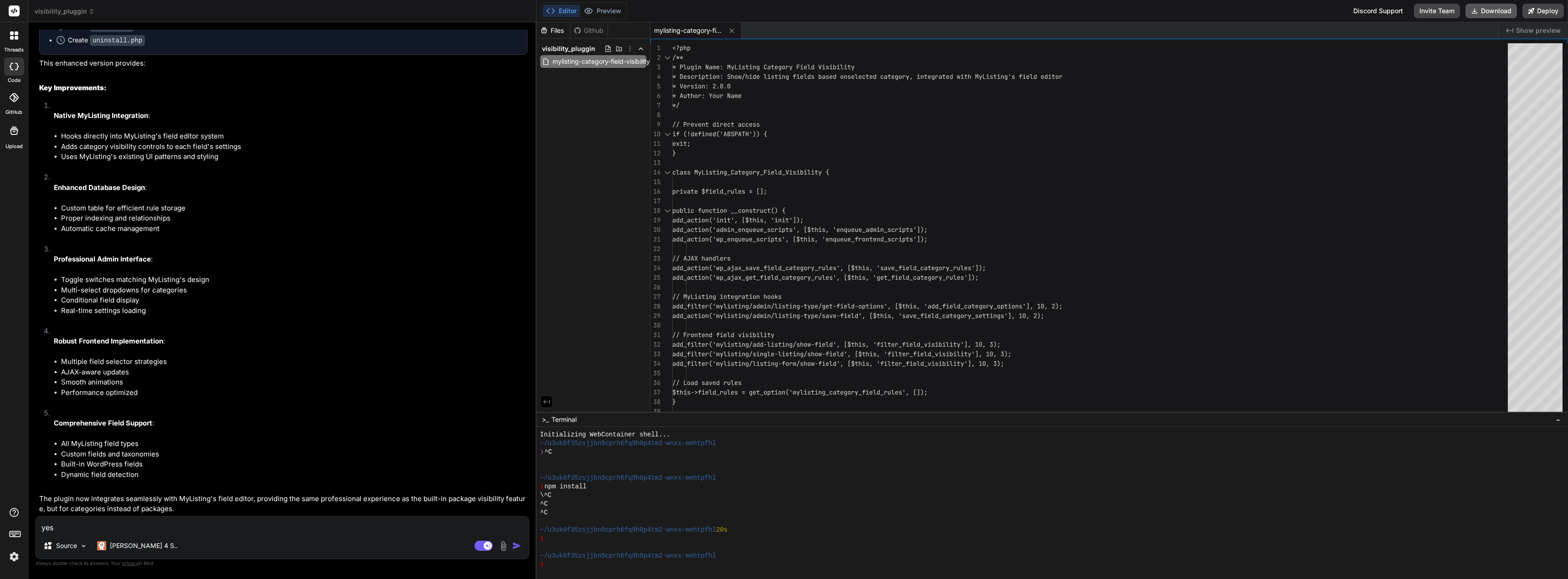
click at [1497, 10] on button "Download" at bounding box center [1491, 11] width 52 height 15
click at [195, 529] on textarea "yes" at bounding box center [282, 524] width 492 height 16
paste textarea "MyListing Category Field Visibility requires the MyListing theme to be active."
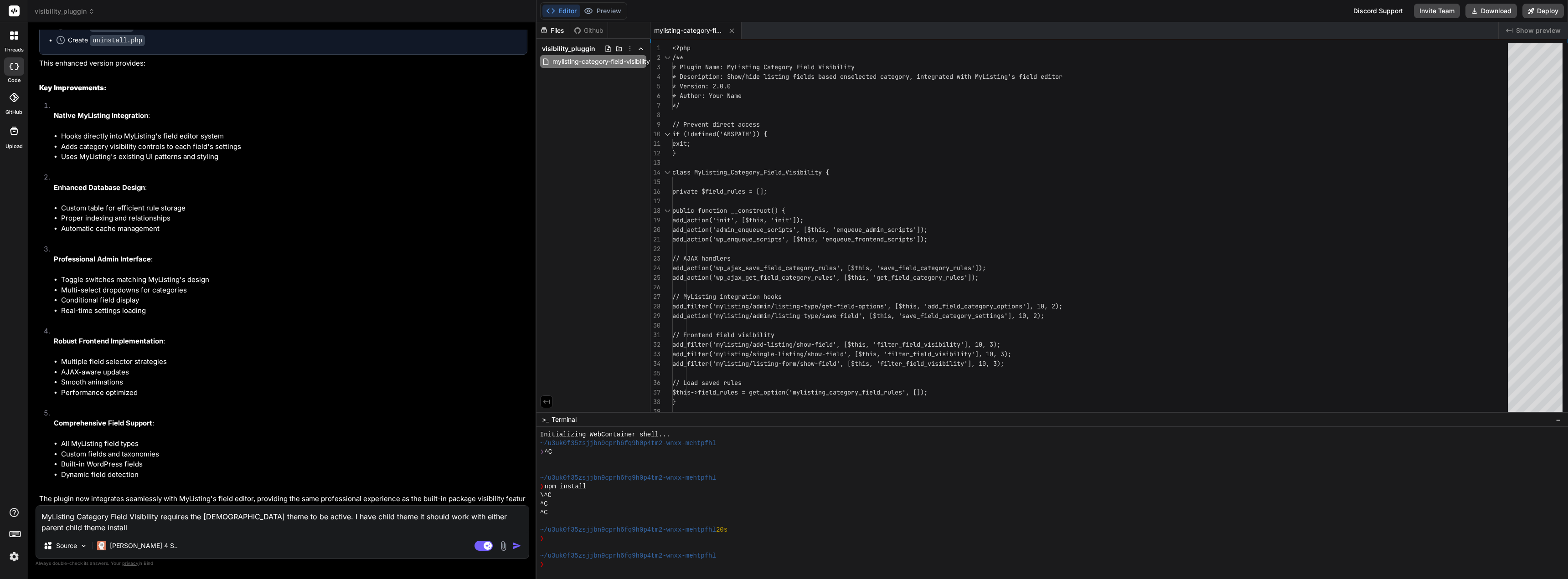
click at [515, 544] on img "button" at bounding box center [517, 546] width 9 height 9
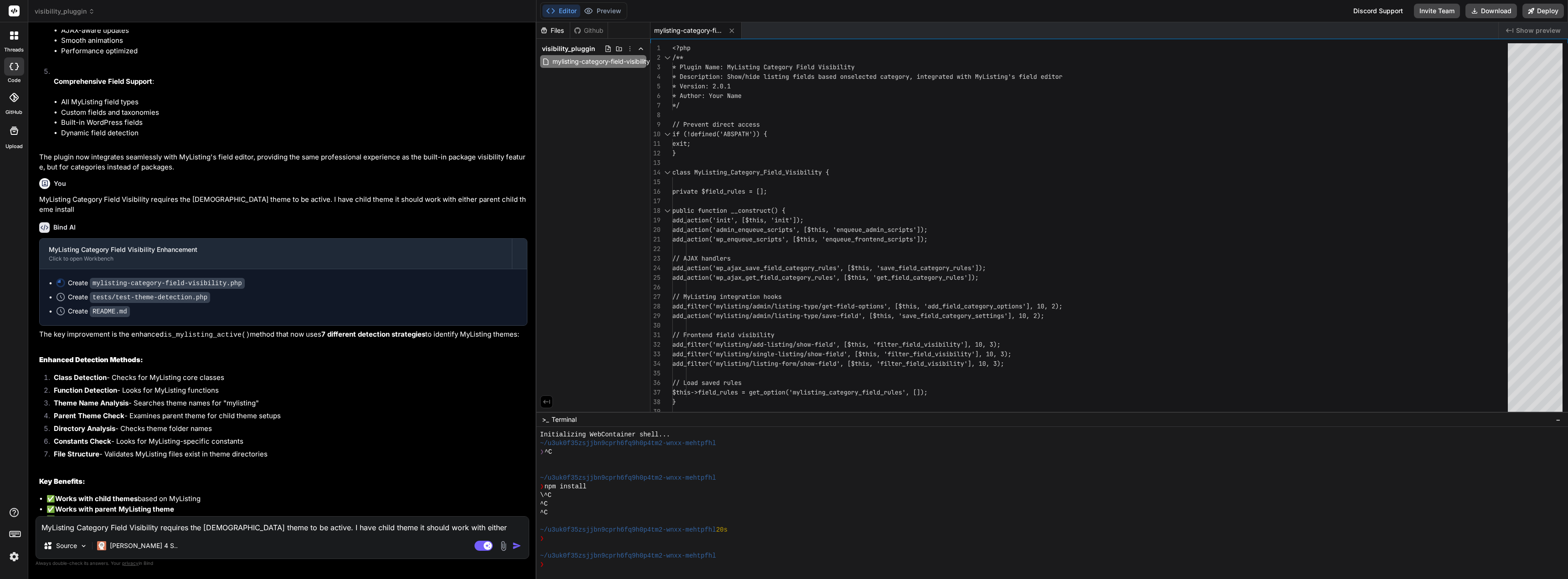
scroll to position [1728, 0]
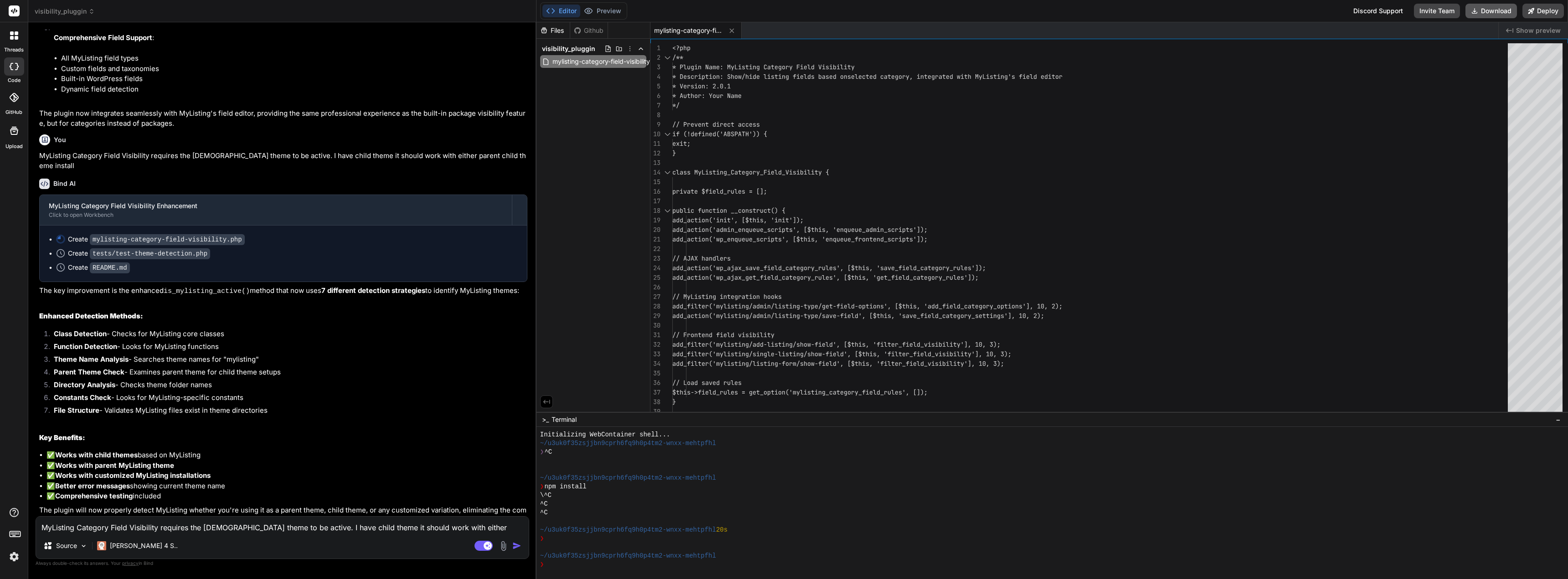
click at [1502, 12] on button "Download" at bounding box center [1491, 11] width 52 height 15
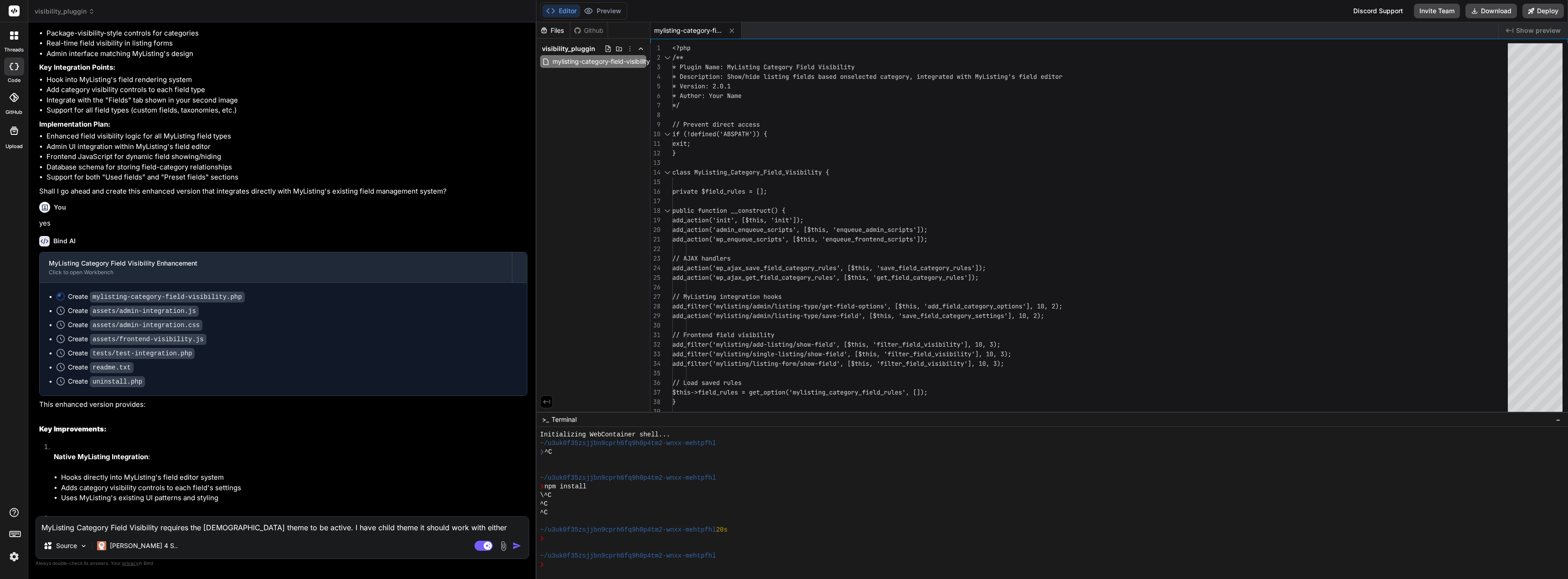
scroll to position [1000, 0]
click at [224, 530] on textarea "MyListing Category Field Visibility requires the MyListing theme to be active. …" at bounding box center [282, 524] width 492 height 16
click at [176, 529] on textarea "where can i access settings, and not seeing options to toggle visibility based …" at bounding box center [282, 524] width 492 height 16
click at [442, 533] on div "where can i access settings, and not seeing options to toggle visibility based …" at bounding box center [282, 537] width 494 height 43
click at [436, 529] on textarea "where can i access settings, and not seeing options to toggle visibility based …" at bounding box center [282, 524] width 492 height 16
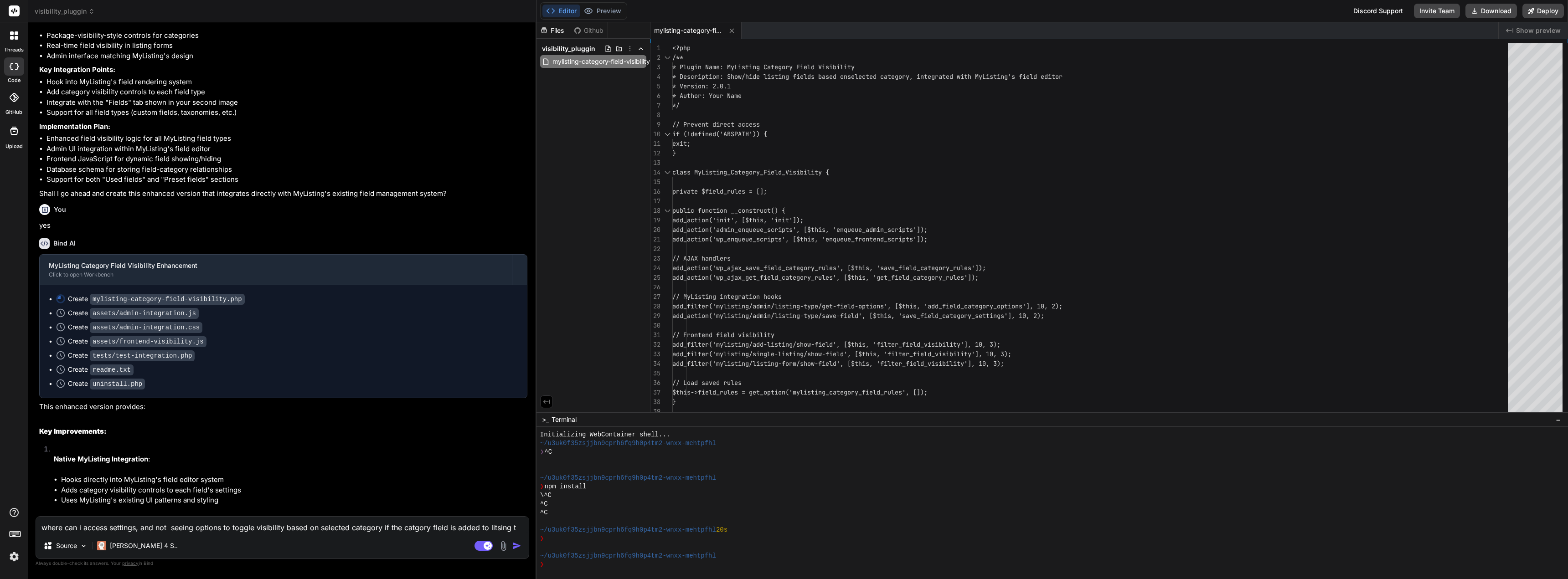
click at [516, 543] on img "button" at bounding box center [517, 546] width 9 height 9
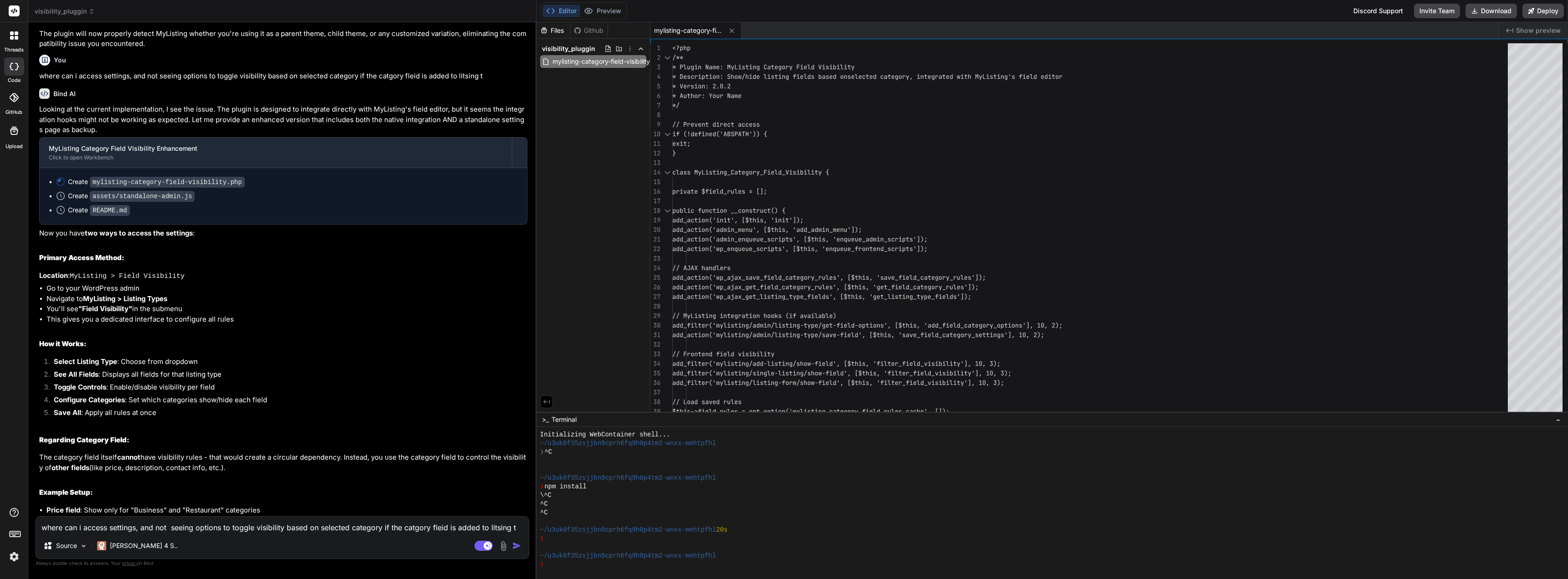
scroll to position [2228, 0]
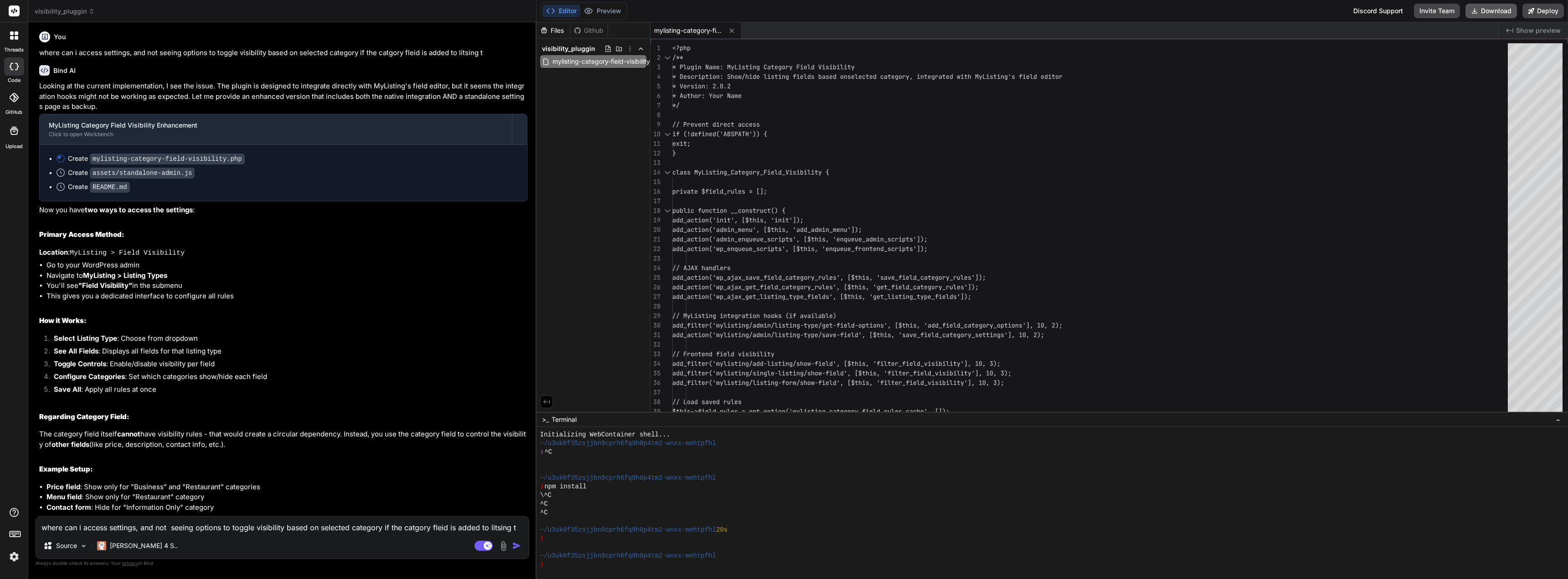
click at [1490, 8] on button "Download" at bounding box center [1491, 11] width 52 height 15
click at [503, 547] on img at bounding box center [503, 546] width 10 height 10
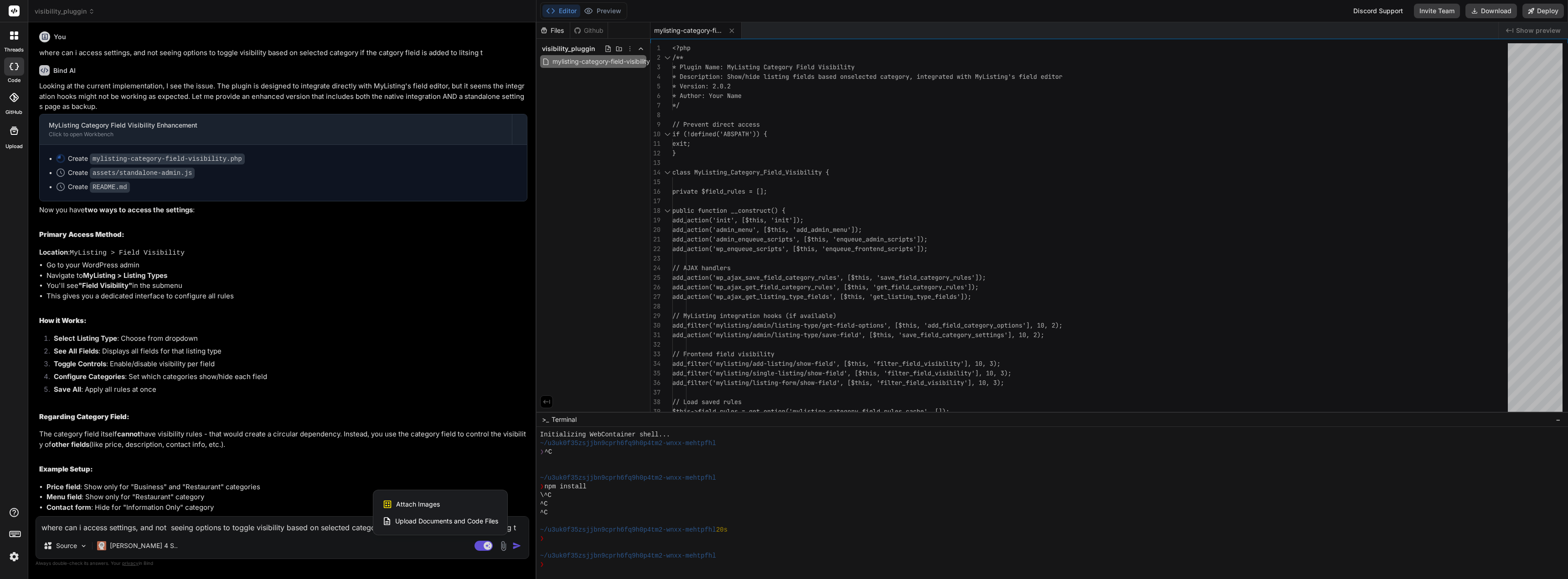
click at [421, 504] on span "Attach Images" at bounding box center [418, 504] width 44 height 9
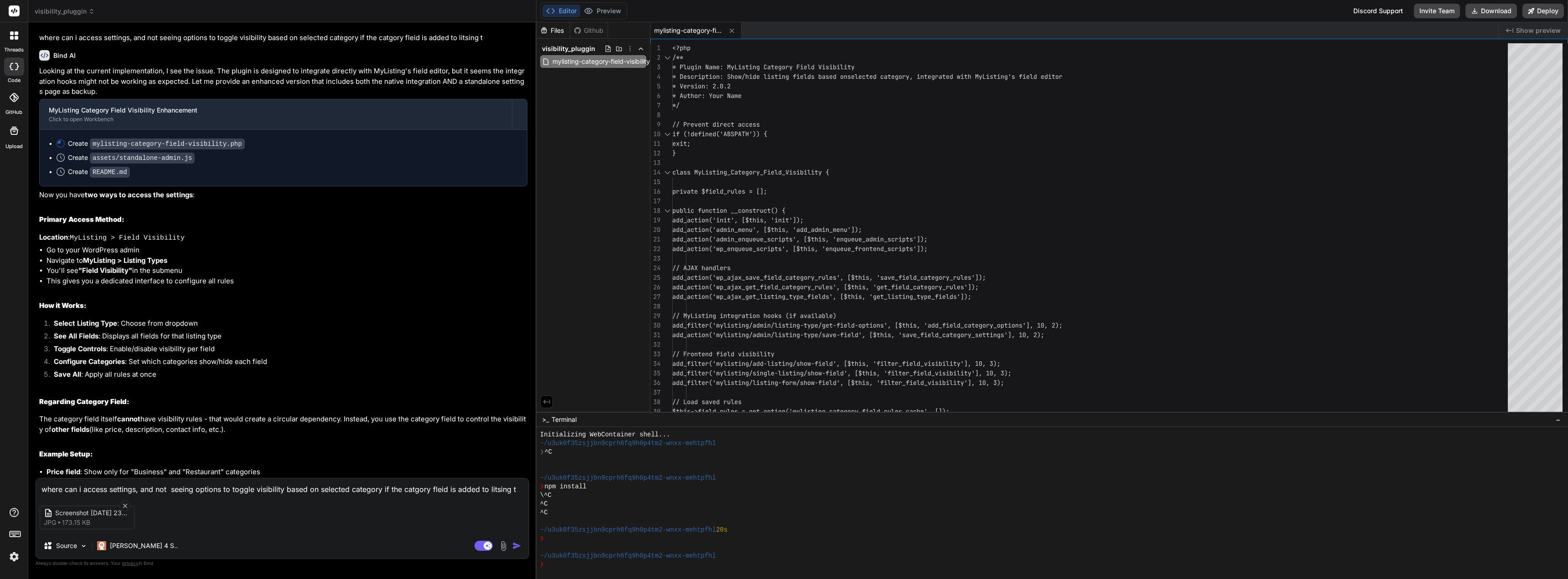
scroll to position [2268, 0]
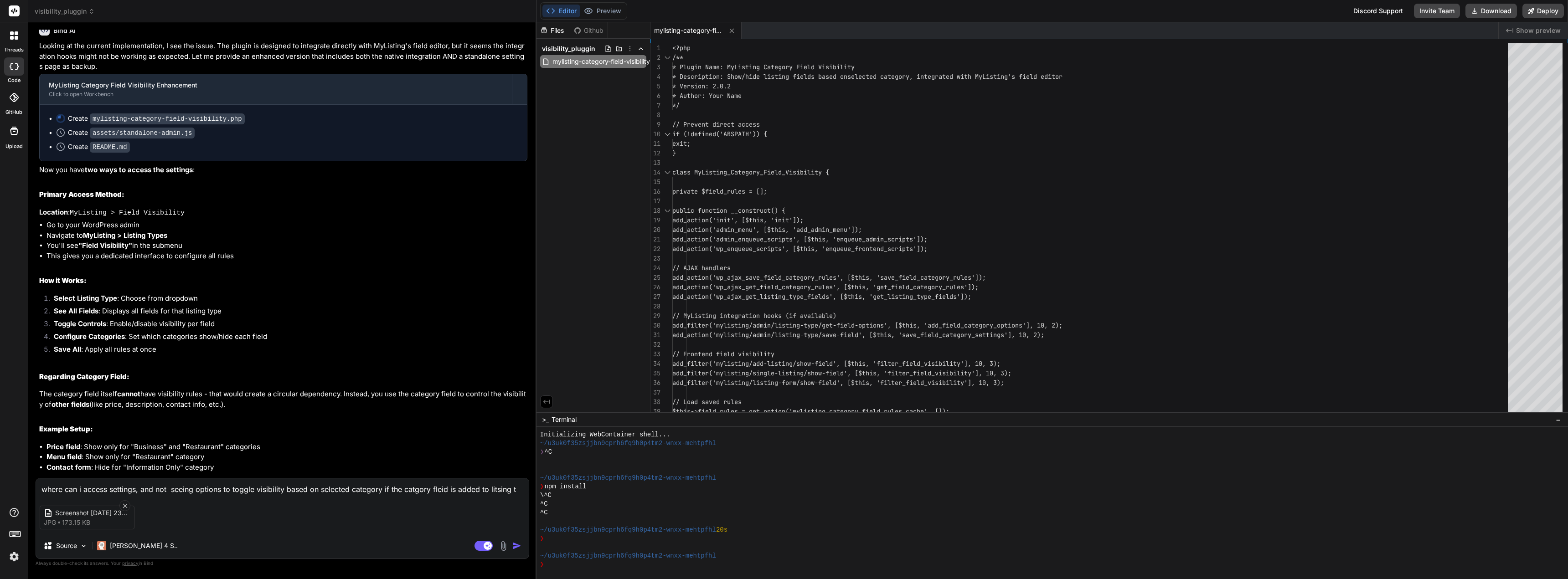
click at [113, 491] on textarea "where can i access settings, and not seeing options to toggle visibility based …" at bounding box center [282, 486] width 492 height 16
click at [278, 488] on textarea "instead of a stand a lone, can you integrate in to the edit listing type fields" at bounding box center [282, 486] width 492 height 16
click at [119, 487] on textarea "instead of a stand a lone, can you integrate in to the edit listing type Fields" at bounding box center [282, 486] width 492 height 16
click at [274, 516] on div "Screenshot 2025-10-08 232633 jpg 173.15 KB" at bounding box center [282, 517] width 492 height 38
click at [273, 487] on textarea "instead of a stand a lone, can you integrate in to the edit listing type Fields" at bounding box center [282, 486] width 492 height 16
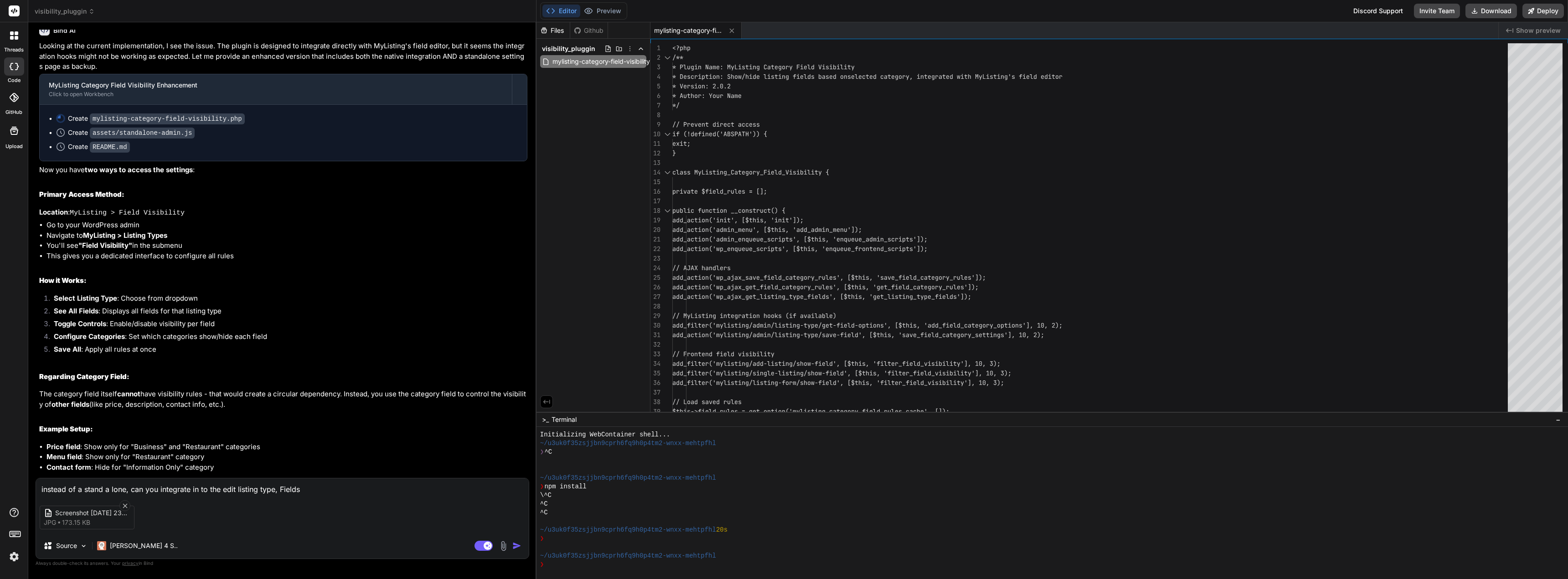
click at [325, 489] on textarea "instead of a stand a lone, can you integrate in to the edit listing type, Fields" at bounding box center [282, 486] width 492 height 16
click at [353, 488] on textarea "instead of a stand a lone, can you integrate in to the edit listing type, Field…" at bounding box center [282, 486] width 492 height 16
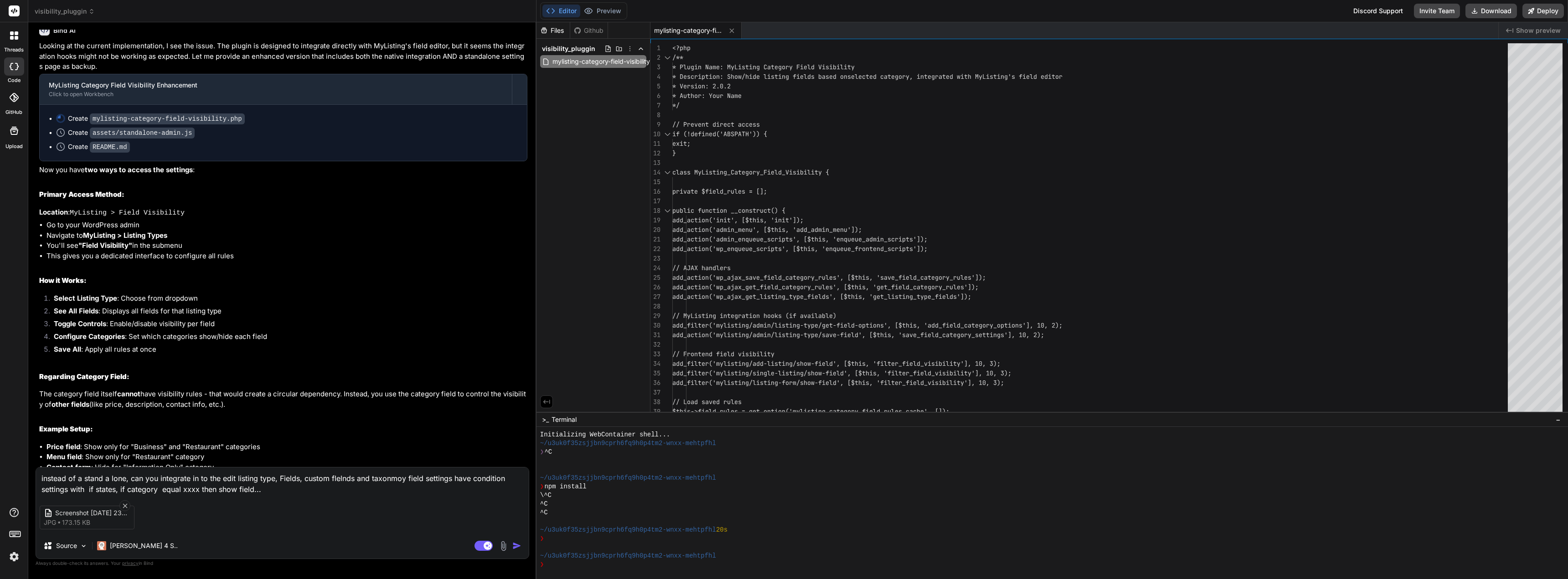
click at [516, 547] on img "button" at bounding box center [517, 546] width 9 height 9
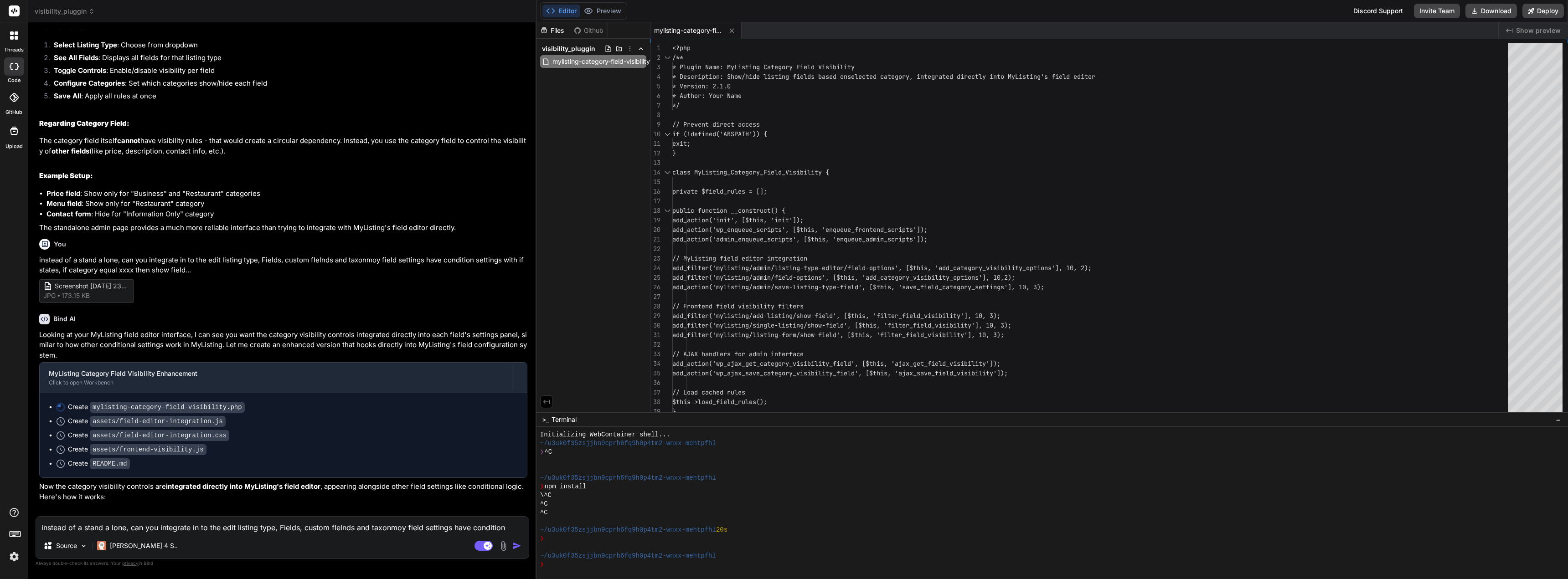
scroll to position [2753, 0]
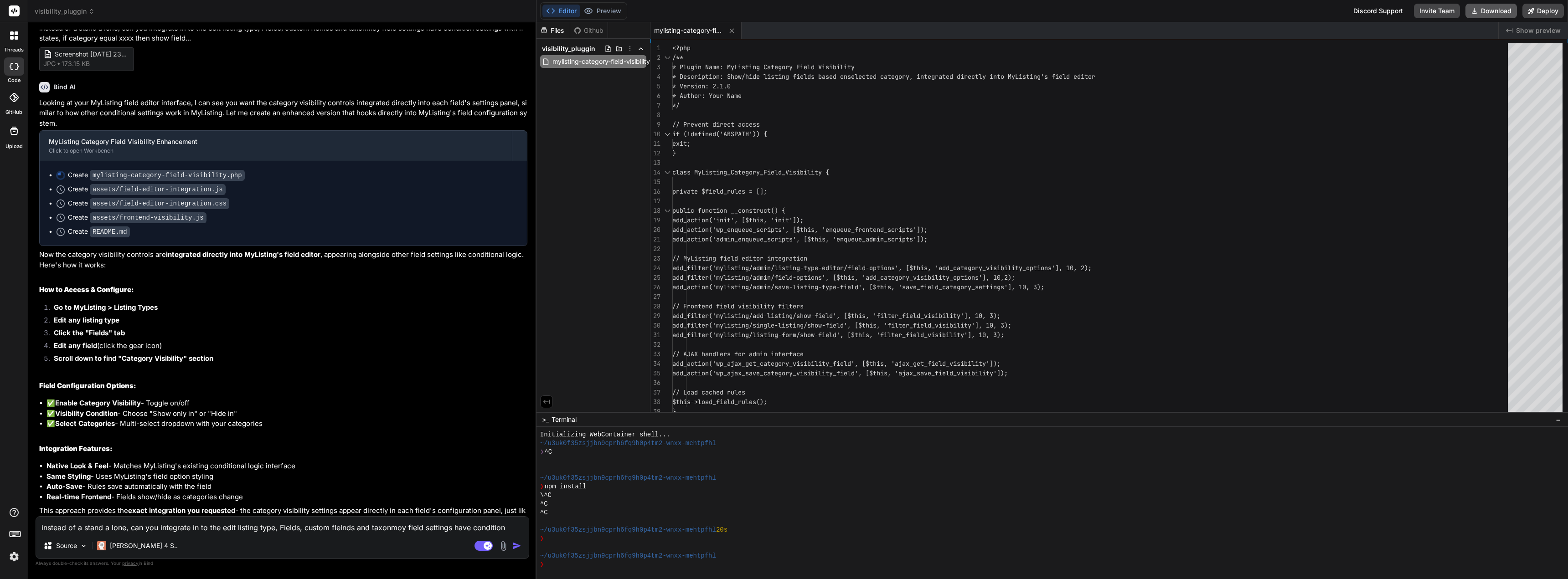
click at [1484, 9] on button "Download" at bounding box center [1491, 11] width 52 height 15
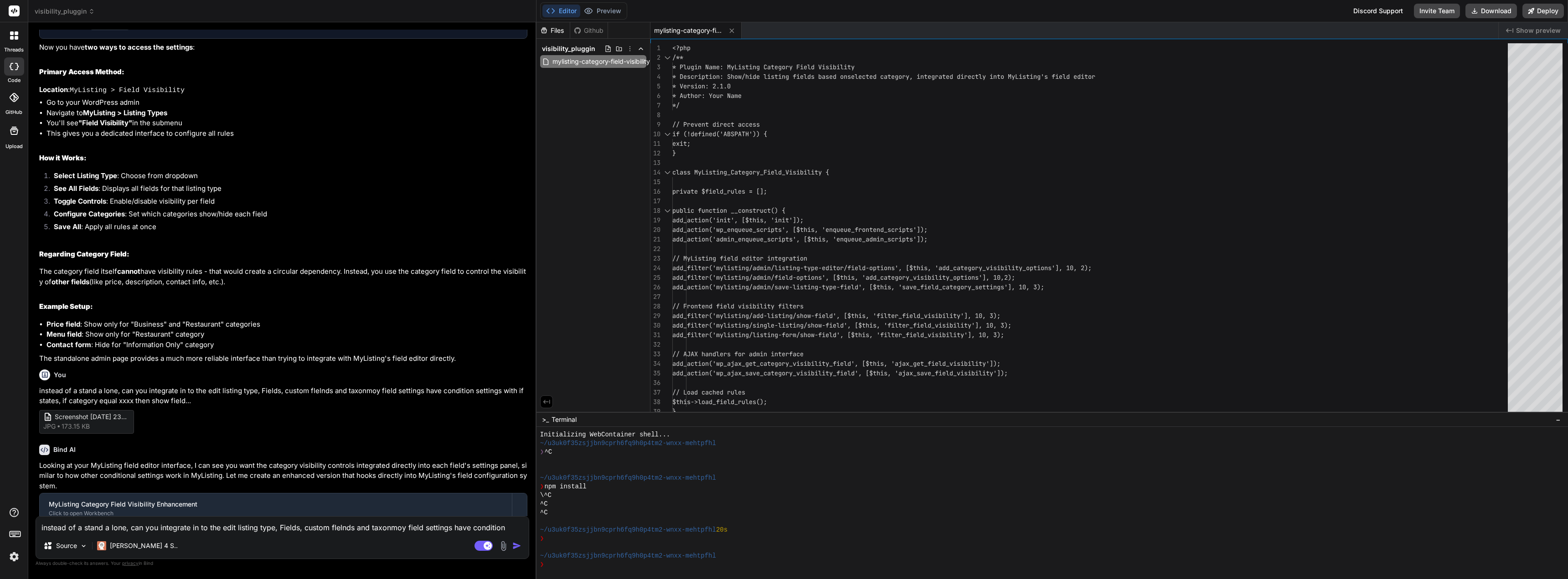
scroll to position [2389, 0]
click at [191, 529] on textarea "instead of a stand a lone, can you integrate in to the edit listing type, Field…" at bounding box center [282, 524] width 492 height 16
click at [103, 531] on textarea "not showing as a flield" at bounding box center [282, 524] width 492 height 16
click at [219, 529] on textarea "not showing as a flield" at bounding box center [282, 524] width 492 height 16
click at [88, 530] on textarea "not showing as a flield" at bounding box center [282, 524] width 492 height 16
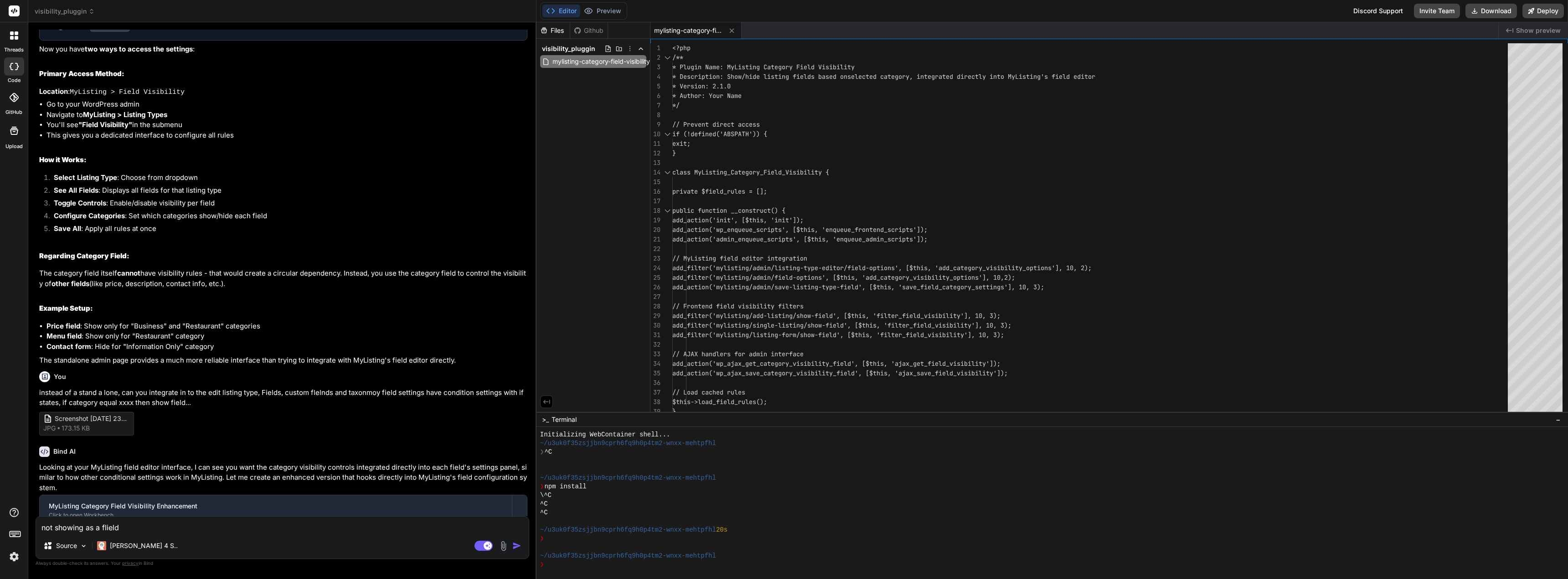
click at [139, 533] on div "not showing as a flield Source Claude 4 S.. Agent Mode. When this toggle is act…" at bounding box center [282, 537] width 494 height 43
click at [135, 529] on textarea "not showing as a flield" at bounding box center [282, 524] width 492 height 16
click at [516, 547] on img "button" at bounding box center [517, 546] width 9 height 9
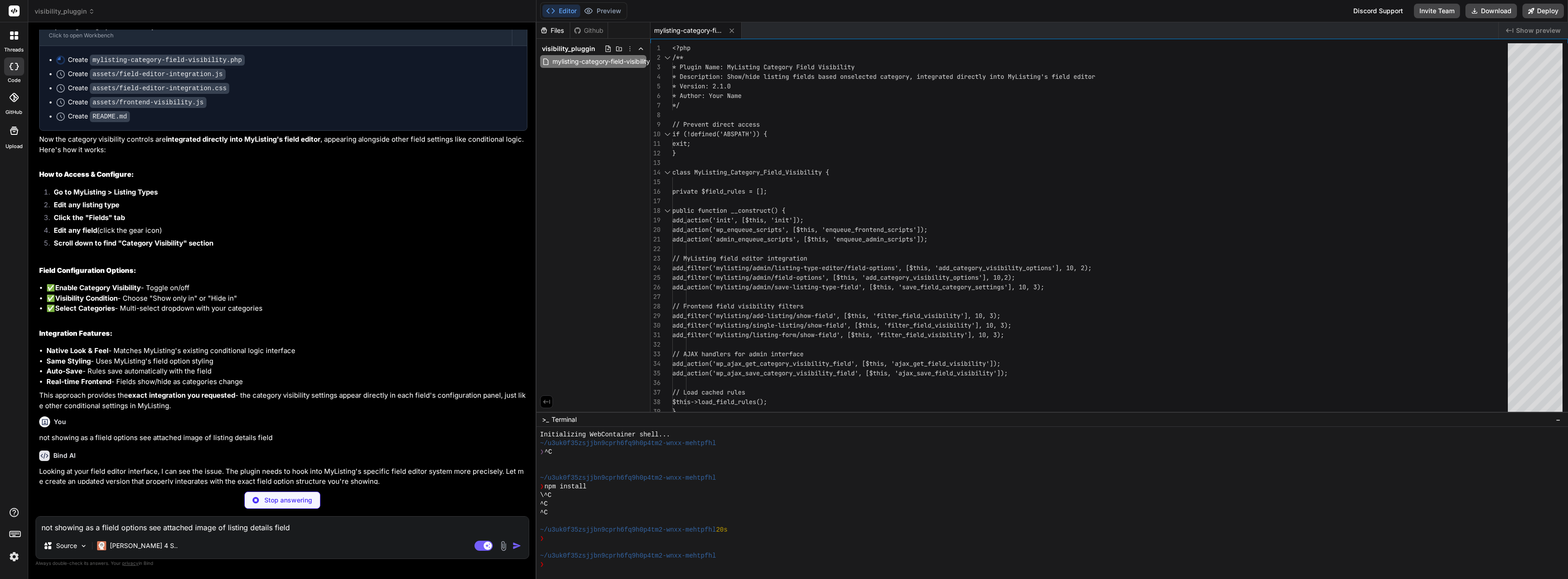
scroll to position [2920, 0]
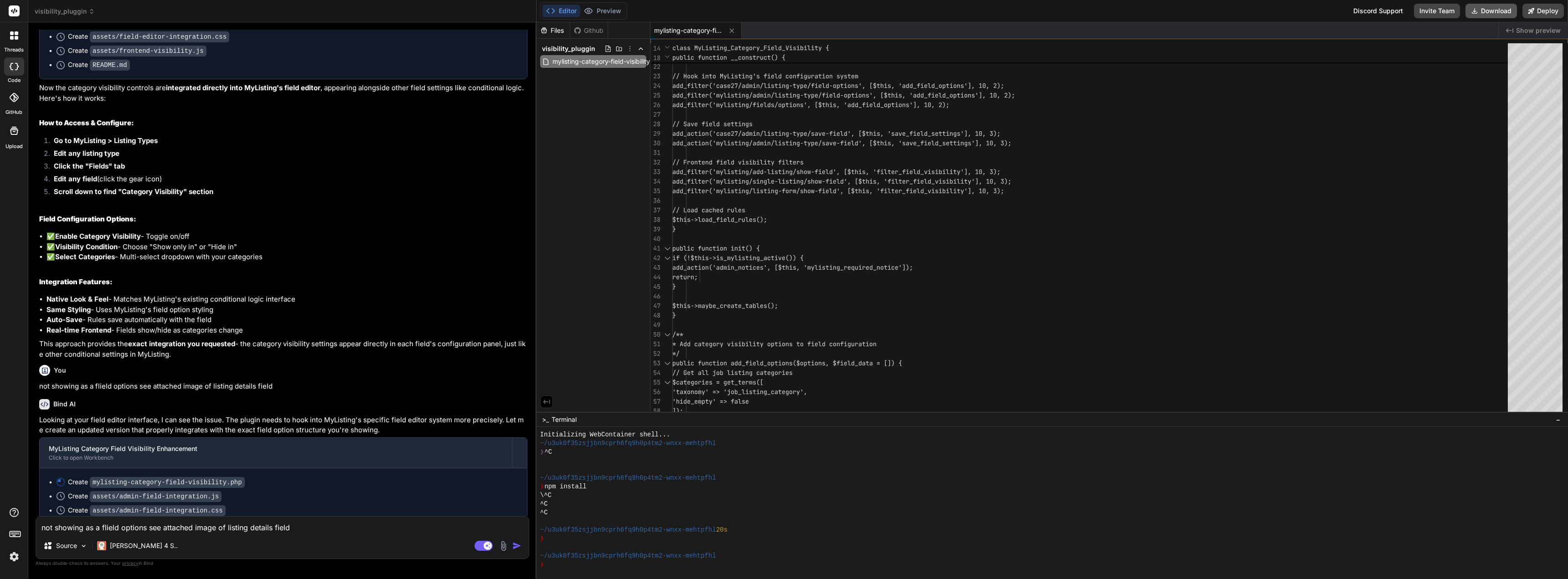
click at [1480, 5] on button "Download" at bounding box center [1491, 11] width 52 height 15
drag, startPoint x: 253, startPoint y: 319, endPoint x: 55, endPoint y: 200, distance: 231.0
click at [46, 201] on div "Looking at your MyListing field editor interface, I can see you want the catego…" at bounding box center [283, 145] width 488 height 429
click at [239, 198] on div "Looking at your MyListing field editor interface, I can see you want the catego…" at bounding box center [283, 145] width 488 height 429
drag, startPoint x: 38, startPoint y: 108, endPoint x: 253, endPoint y: 321, distance: 302.6
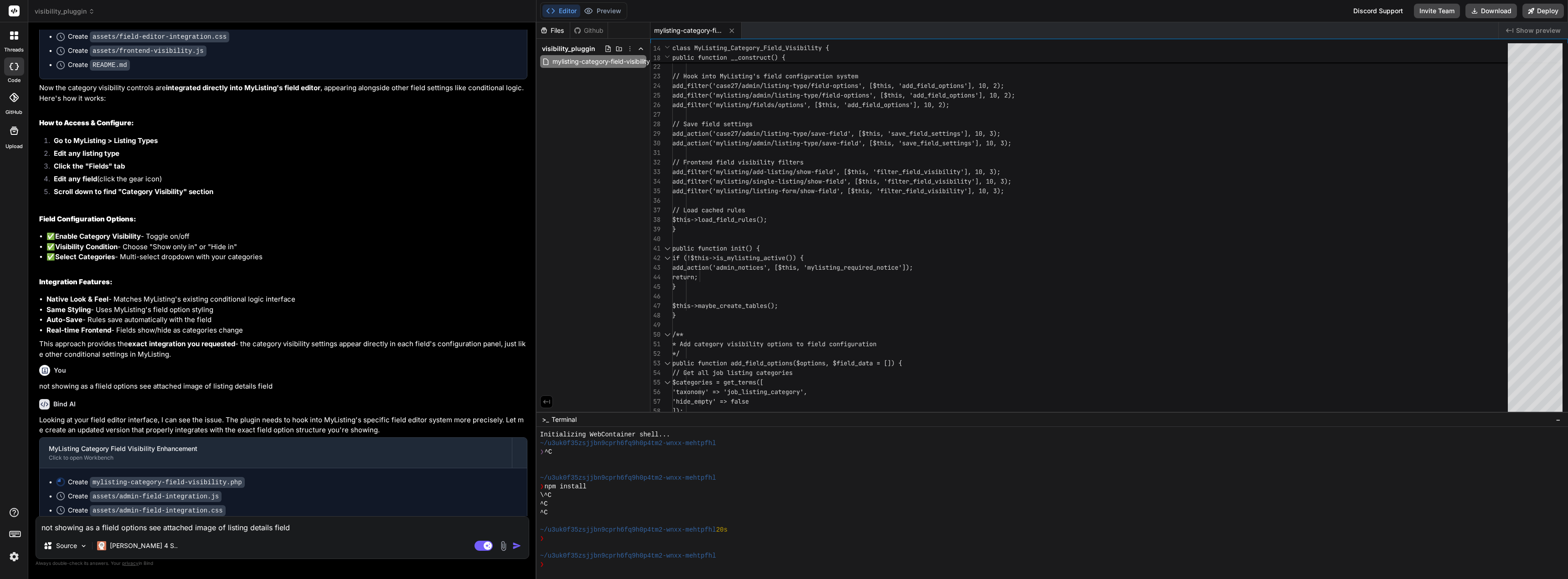
click at [253, 321] on div "You Bind AI Note: In the current IDE Web Environment, running PHP applications …" at bounding box center [283, 273] width 492 height 487
copy div "How to Access & Configure: Go to MyListing > Listing Types Edit any listing typ…"
click at [153, 527] on textarea "not showing as a flield options see attached image of listing details field" at bounding box center [282, 524] width 492 height 16
paste textarea "How to Access & Configure: Go to MyListing > Listing Types Edit any listing typ…"
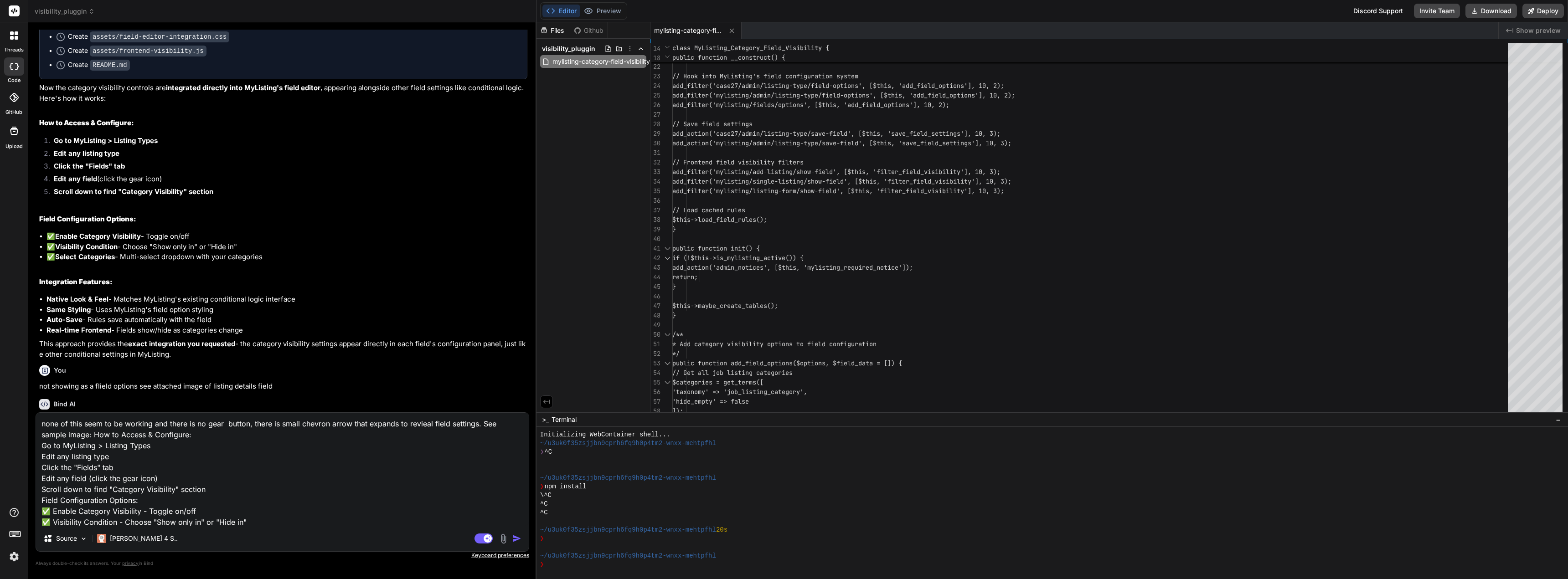
scroll to position [66, 0]
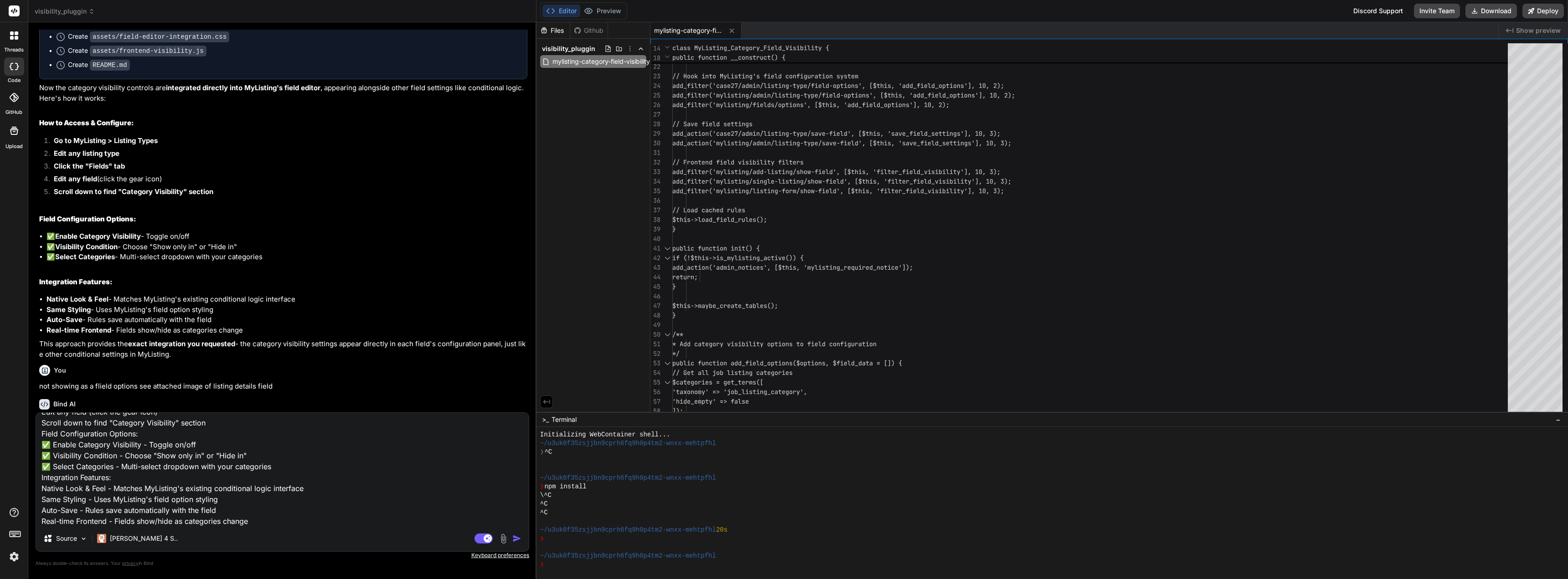
click at [505, 536] on img at bounding box center [503, 538] width 10 height 10
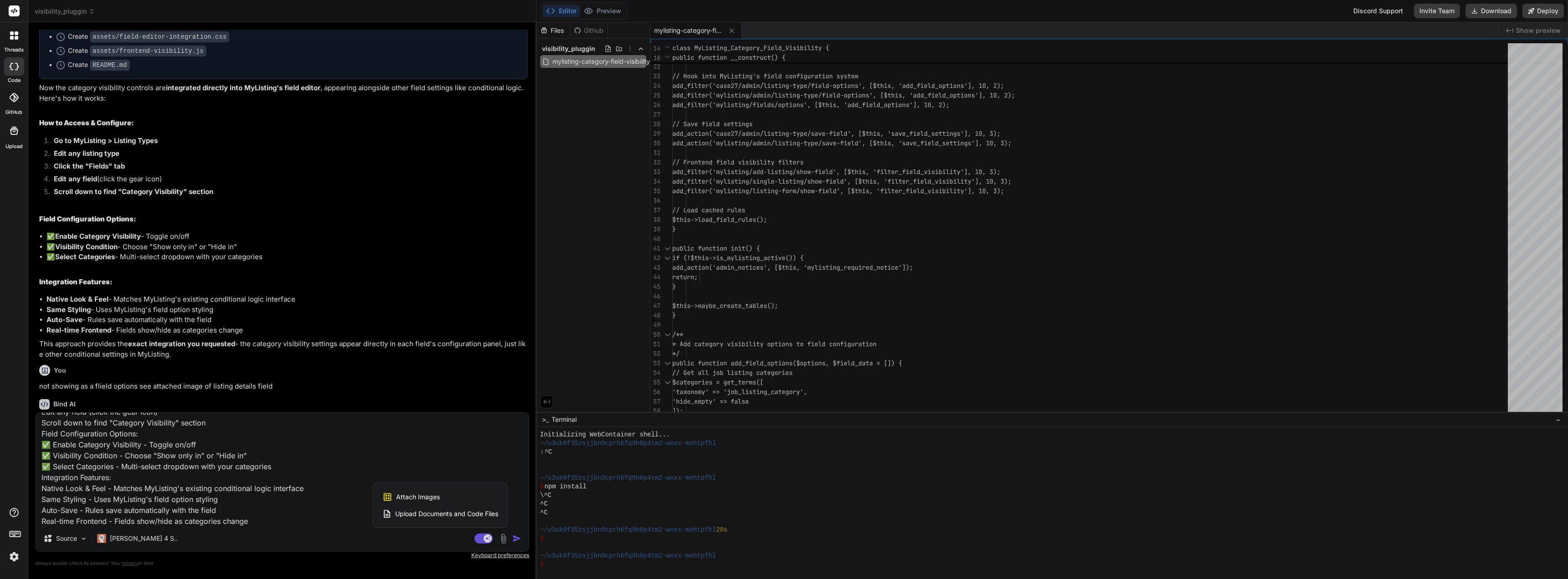
click at [424, 494] on span "Attach Images" at bounding box center [418, 496] width 44 height 9
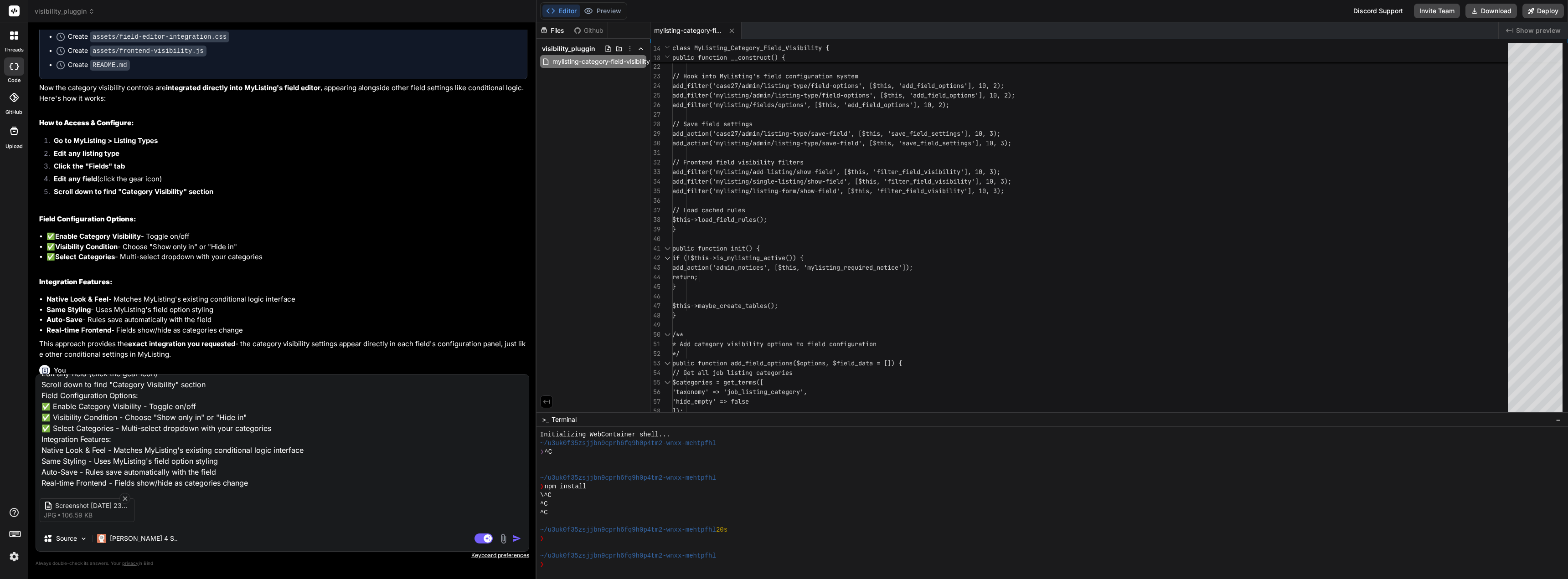
click at [516, 539] on img "button" at bounding box center [517, 538] width 9 height 9
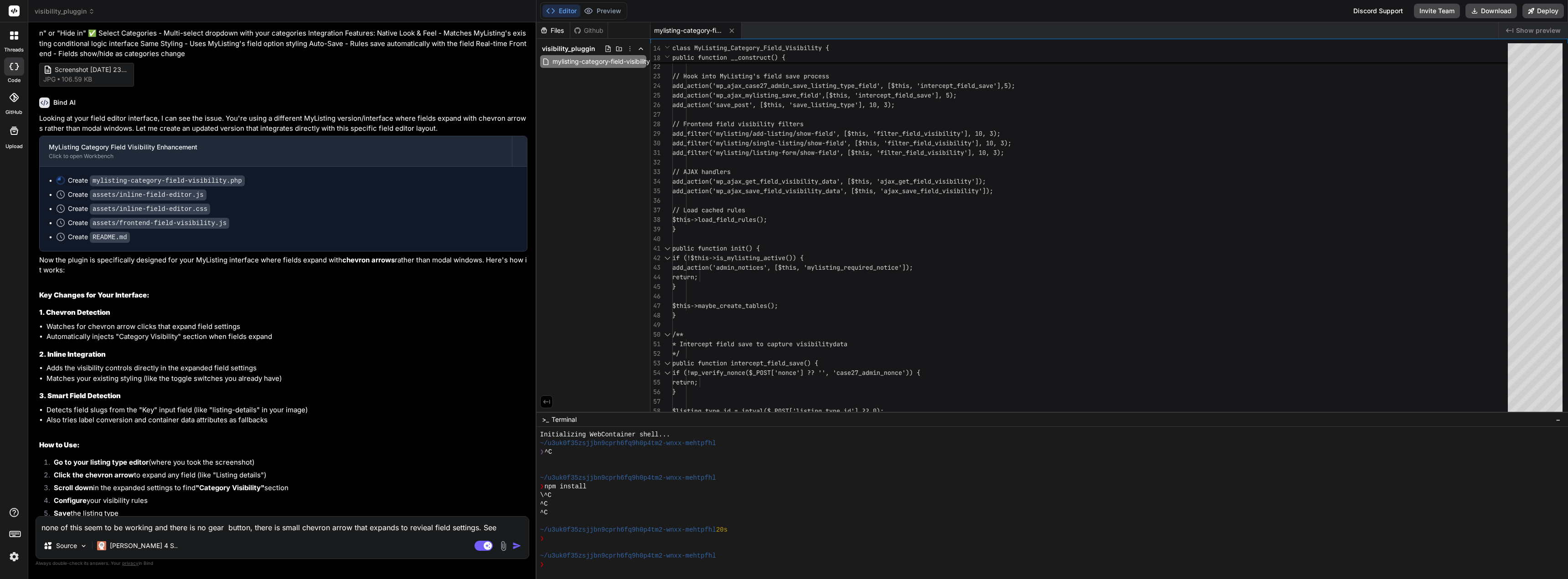
scroll to position [3855, 0]
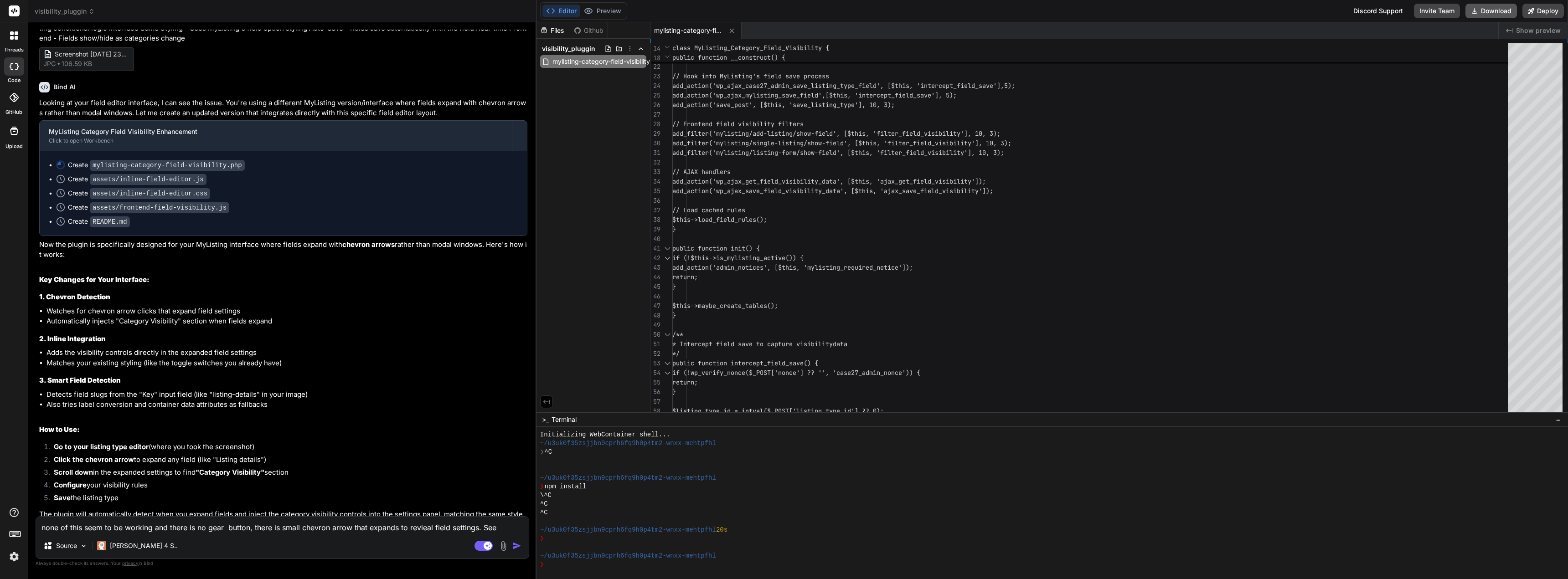
click at [1482, 6] on button "Download" at bounding box center [1491, 11] width 52 height 15
drag, startPoint x: 288, startPoint y: 536, endPoint x: 292, endPoint y: 530, distance: 7.2
click at [291, 533] on div "none of this seem to be working and there is no gear button, there is small che…" at bounding box center [282, 537] width 494 height 43
click at [293, 530] on textarea "none of this seem to be working and there is no gear button, there is small che…" at bounding box center [282, 524] width 492 height 16
click at [329, 525] on textarea "still not shwoing, take a look at the code for html code of a typical field set…" at bounding box center [282, 524] width 492 height 16
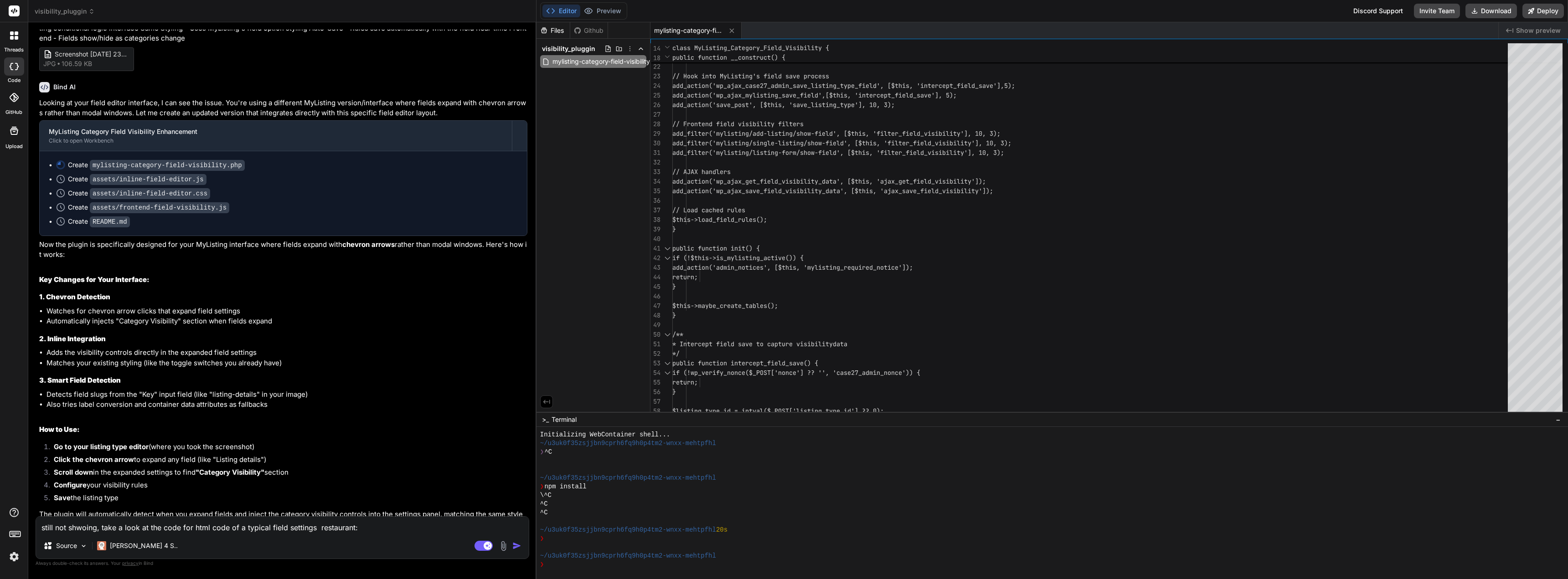
paste textarea "<div class="field-settings-wrapper"><div class="form-group"><label>Label</label…"
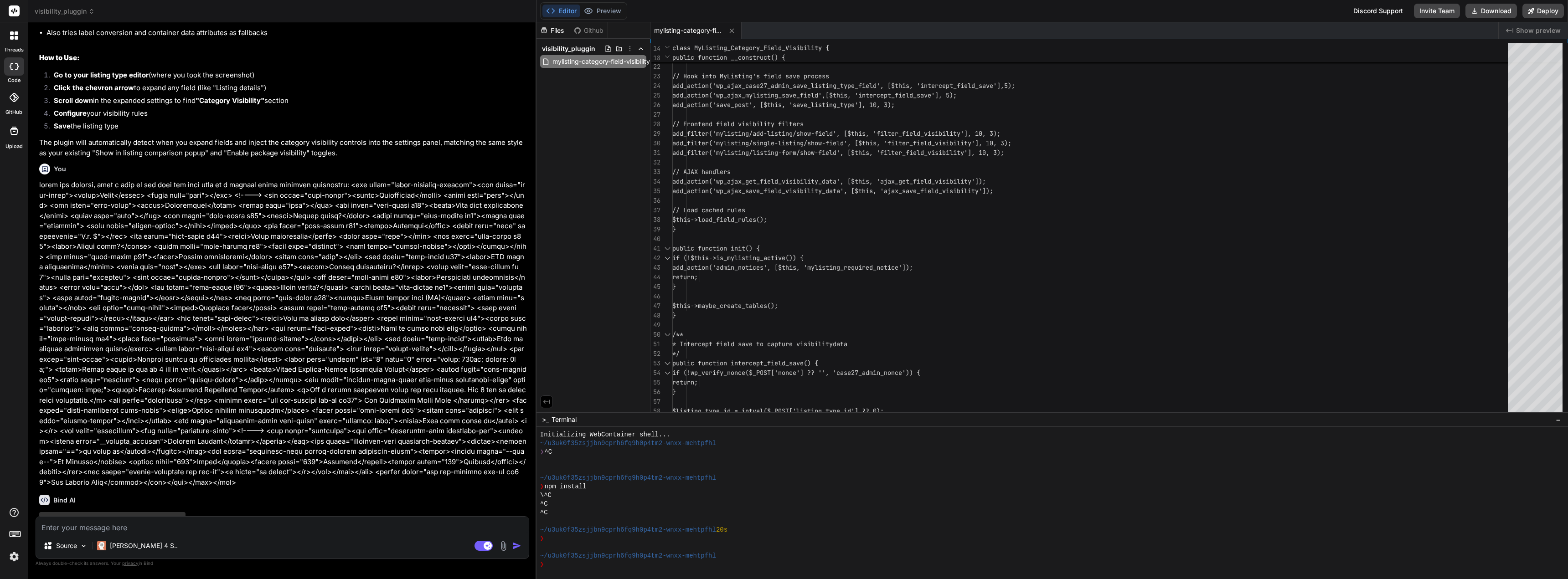
scroll to position [4236, 0]
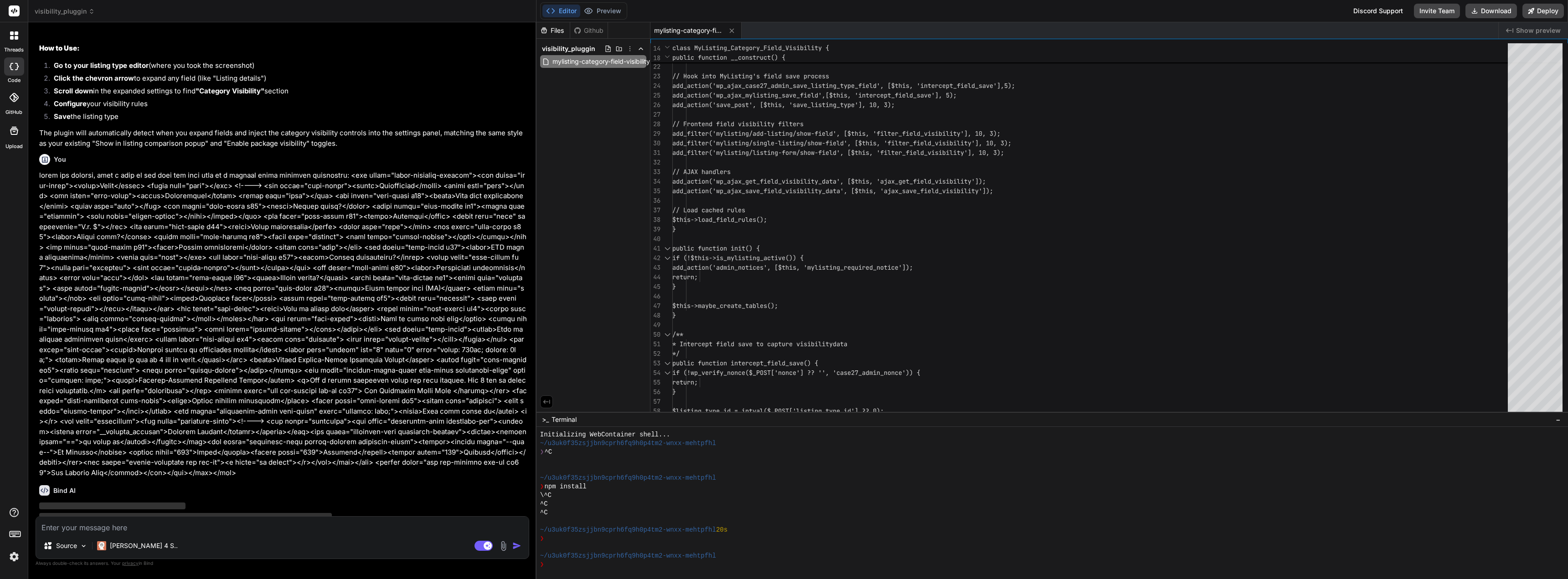
click at [519, 543] on img "button" at bounding box center [517, 546] width 9 height 9
click at [517, 545] on img "button" at bounding box center [517, 546] width 9 height 9
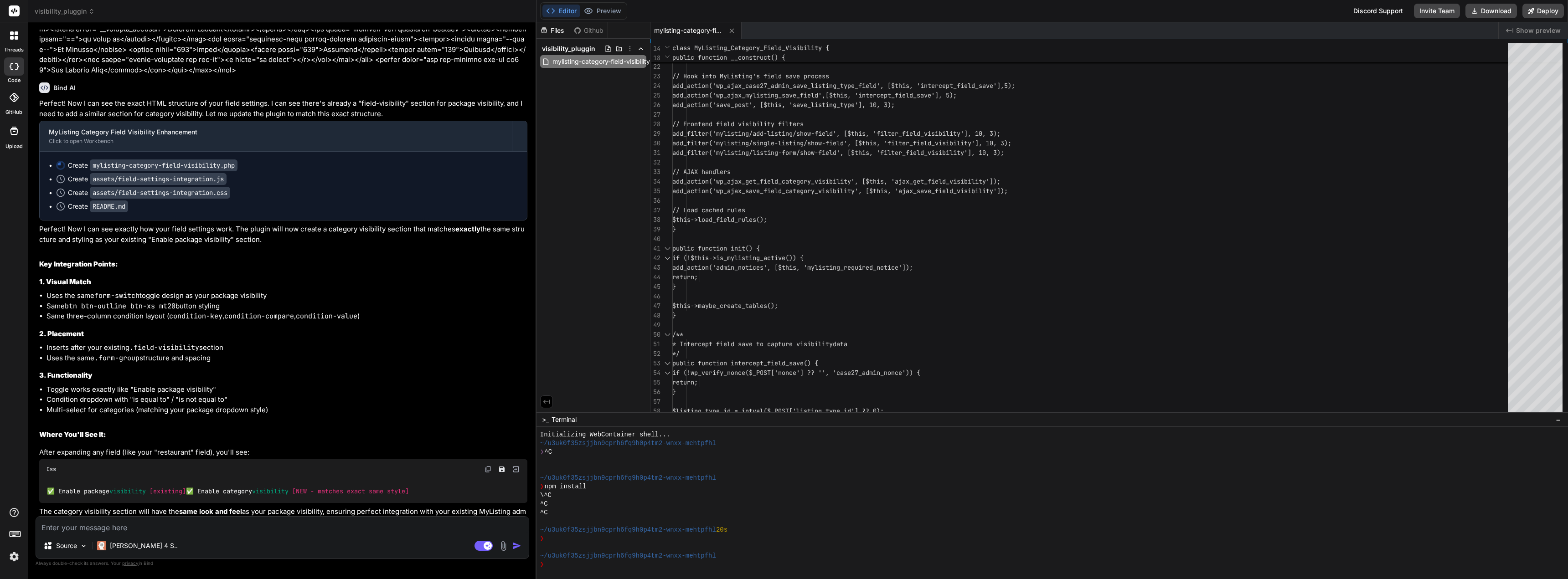
scroll to position [4619, 0]
click at [262, 527] on textarea at bounding box center [282, 524] width 492 height 16
click at [1493, 9] on button "Download" at bounding box center [1491, 11] width 52 height 15
click at [503, 547] on img at bounding box center [503, 546] width 10 height 10
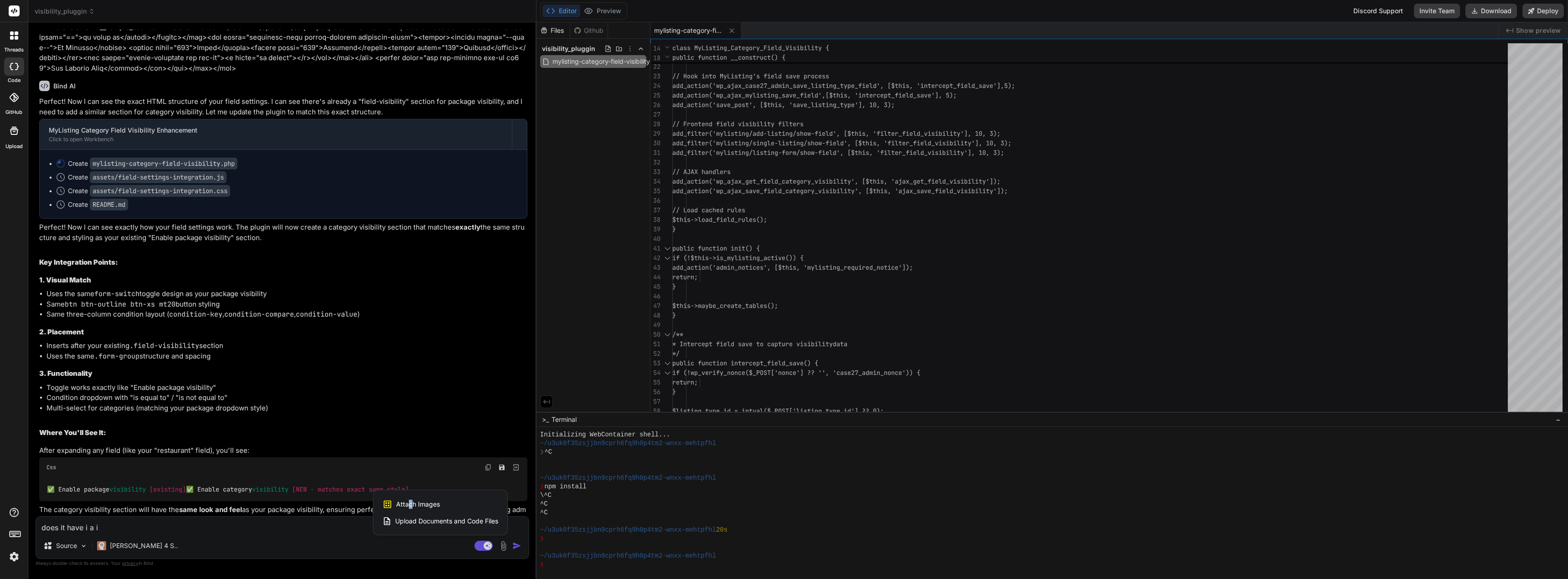
click at [407, 501] on span "Attach Images" at bounding box center [418, 504] width 44 height 9
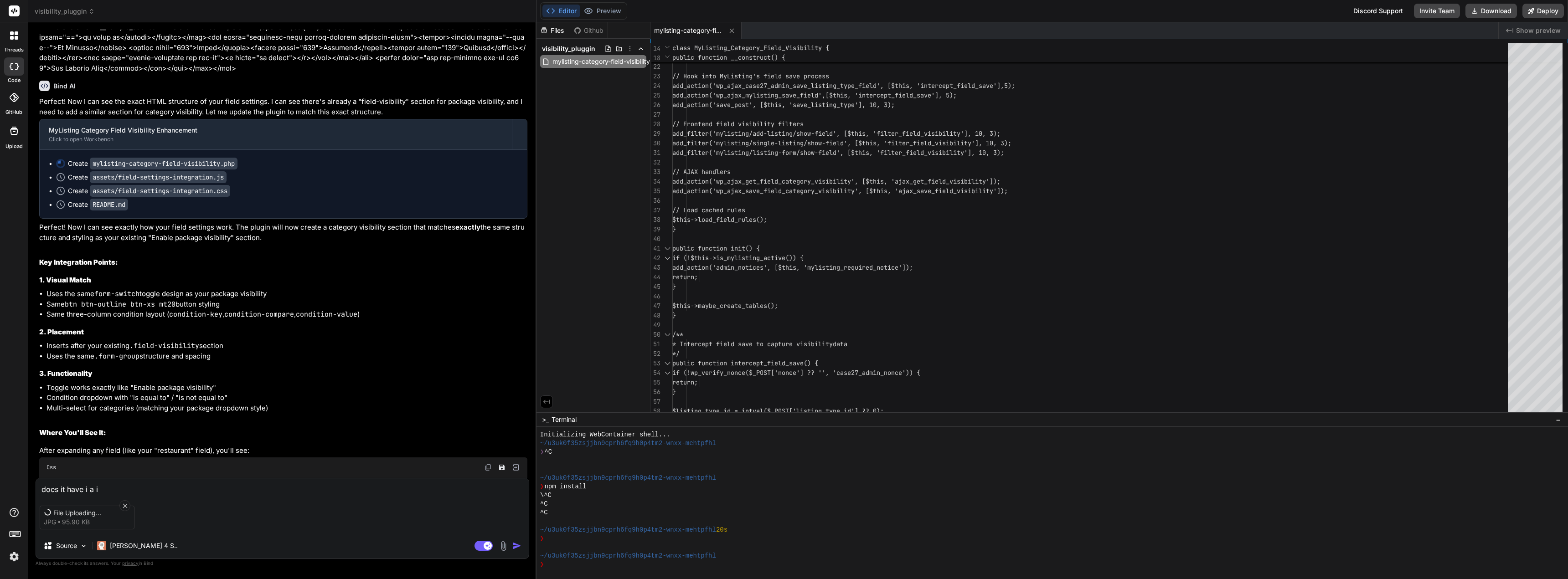
click at [121, 487] on textarea "does it have i a i" at bounding box center [282, 486] width 492 height 16
click at [515, 542] on img "button" at bounding box center [517, 546] width 9 height 9
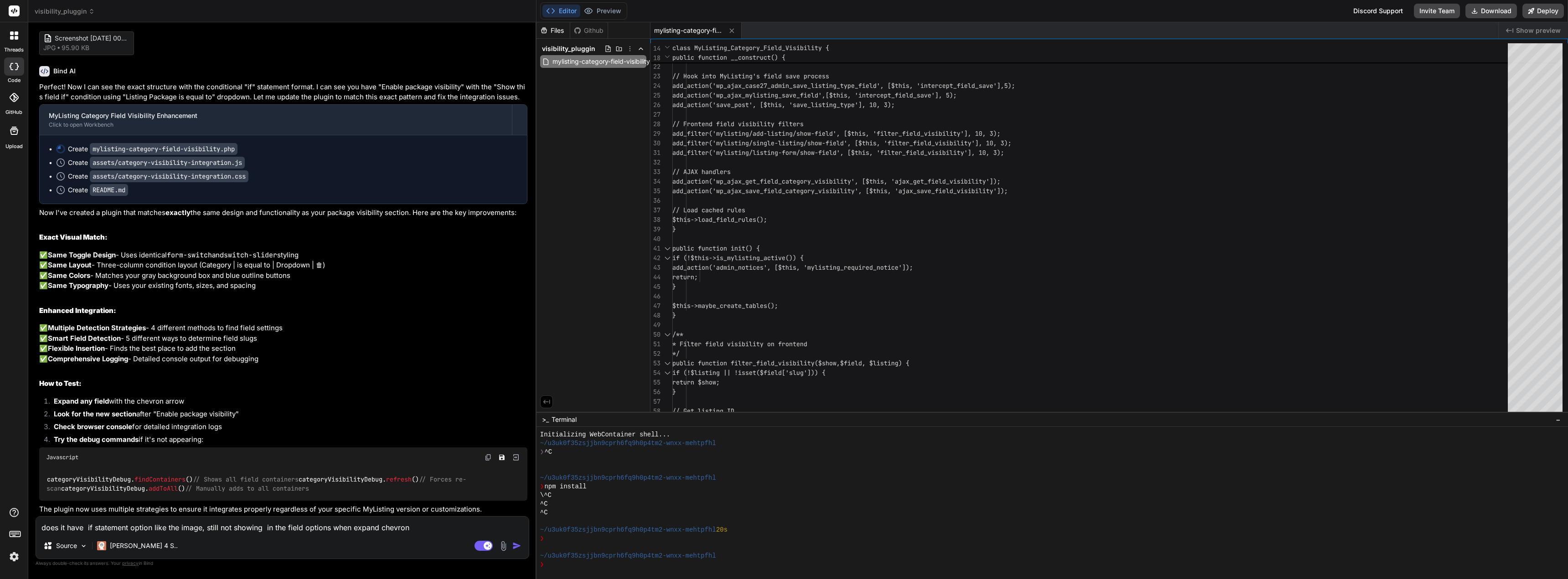
scroll to position [5208, 0]
click at [1491, 12] on button "Download" at bounding box center [1491, 11] width 52 height 15
click at [168, 520] on textarea "does it have if statement option like the image, still not showing in the field…" at bounding box center [282, 524] width 492 height 16
paste textarea "<div class="row-item field-type-general-repeater field-name-restaurant_menu ope…"
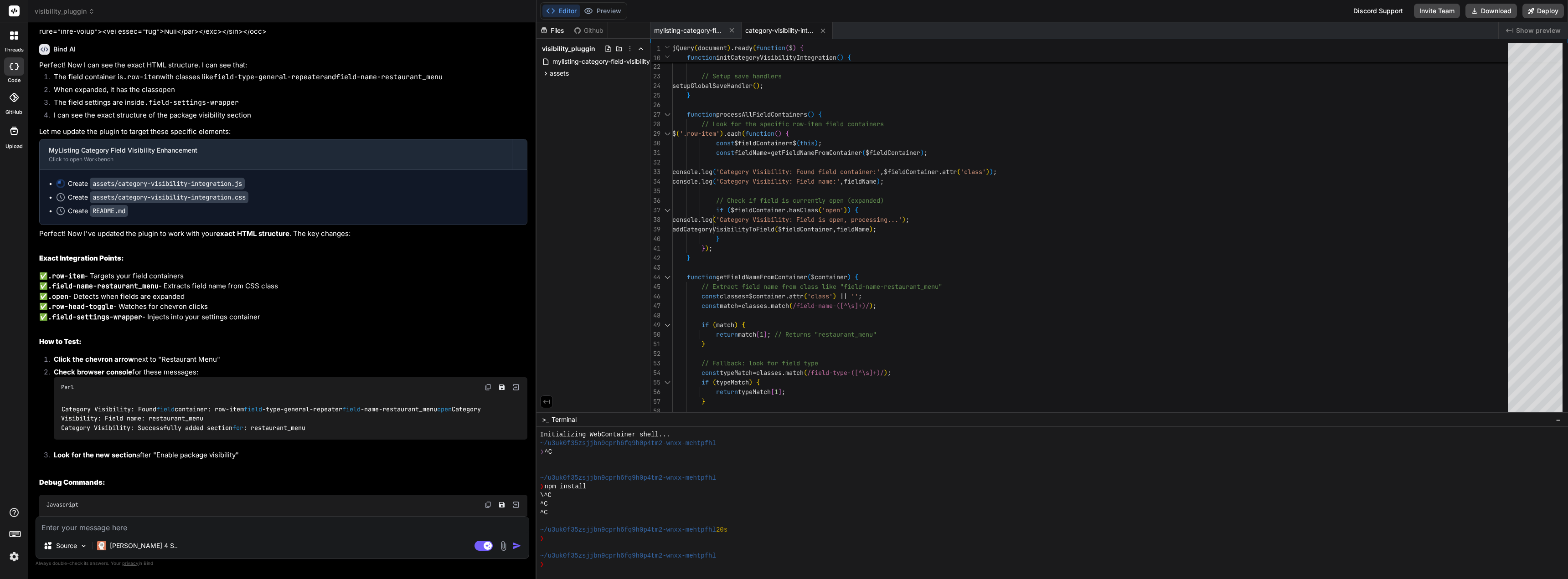
scroll to position [6210, 0]
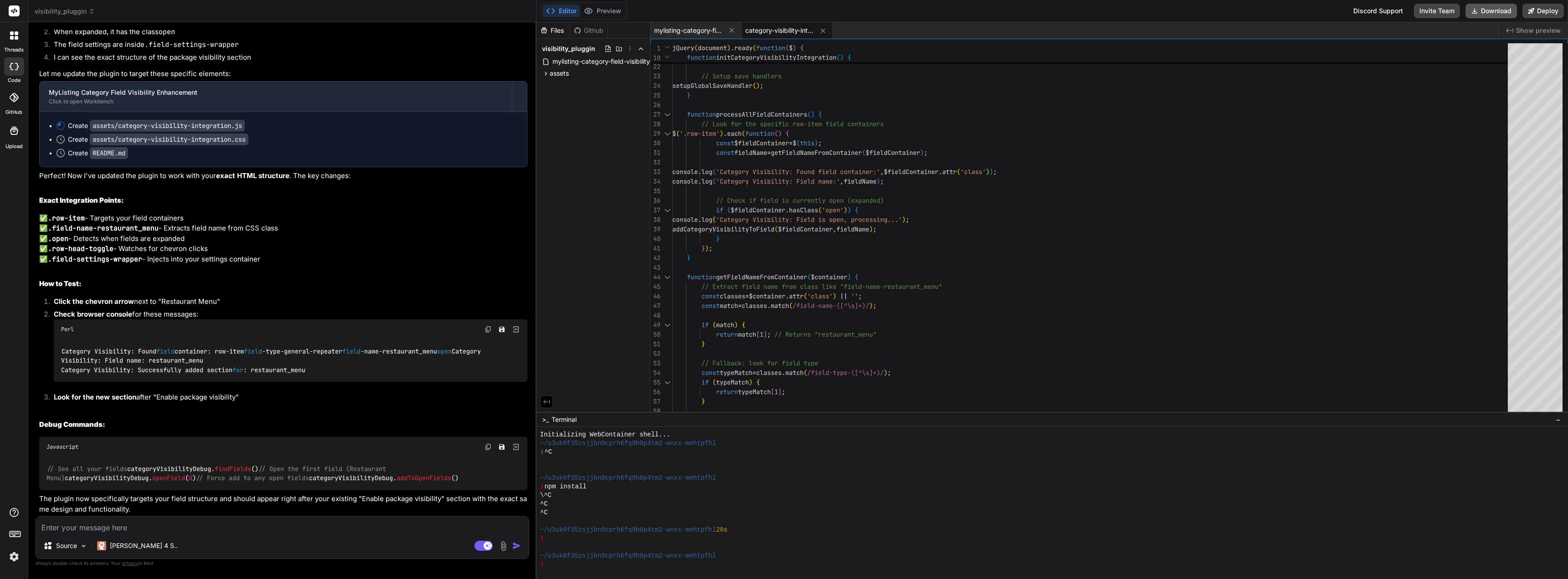
click at [1481, 9] on button "Download" at bounding box center [1491, 11] width 52 height 15
click at [153, 532] on textarea at bounding box center [282, 524] width 492 height 16
click at [516, 542] on img "button" at bounding box center [517, 546] width 9 height 9
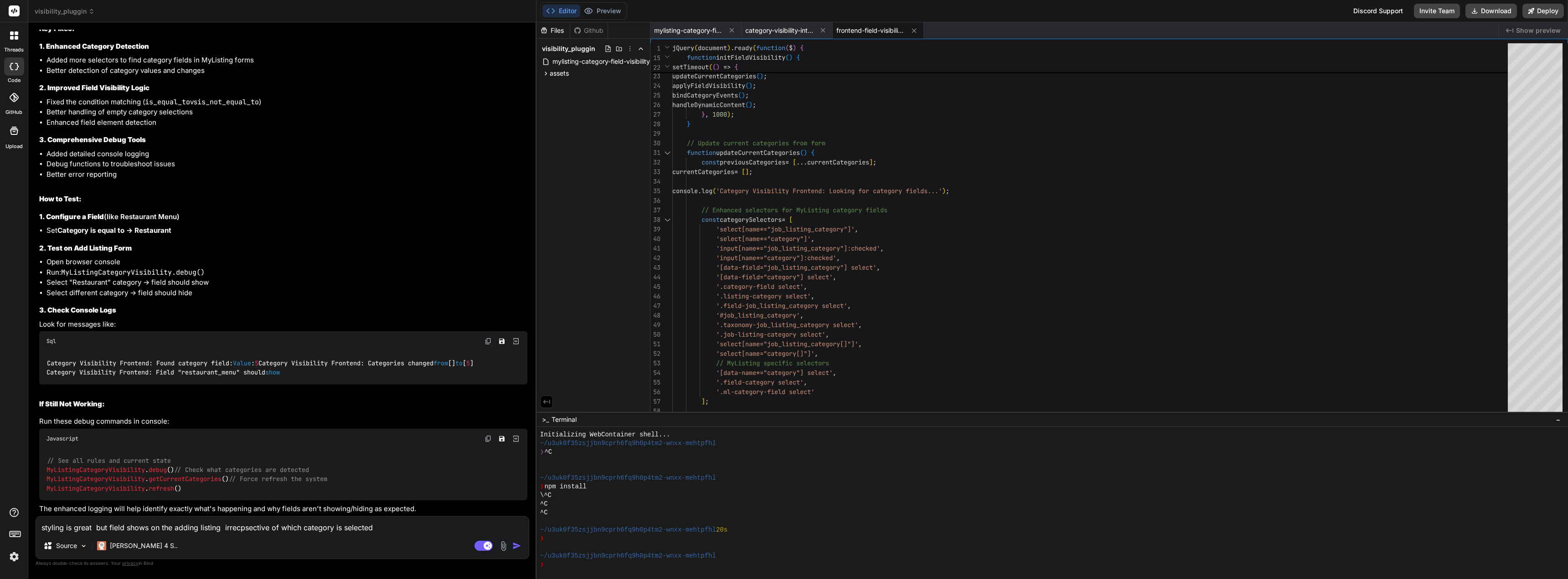
scroll to position [6939, 0]
click at [1493, 12] on button "Download" at bounding box center [1491, 11] width 52 height 15
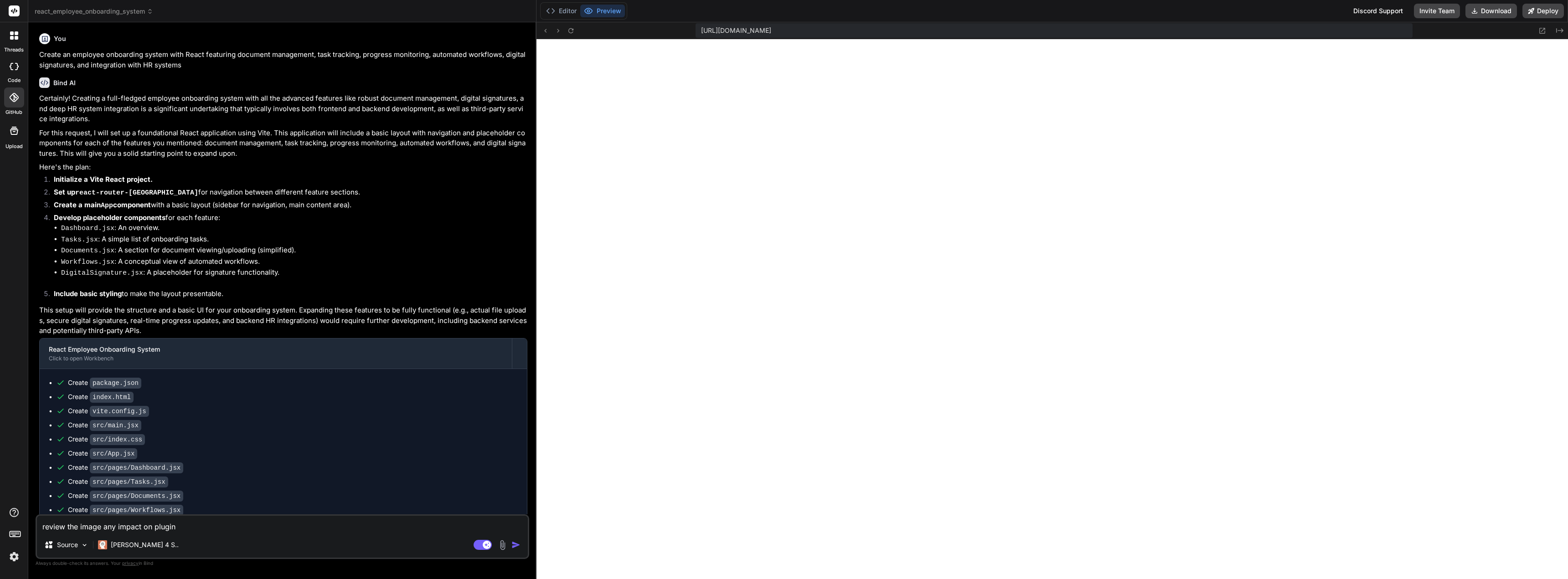
scroll to position [225, 0]
